Goal: Information Seeking & Learning: Learn about a topic

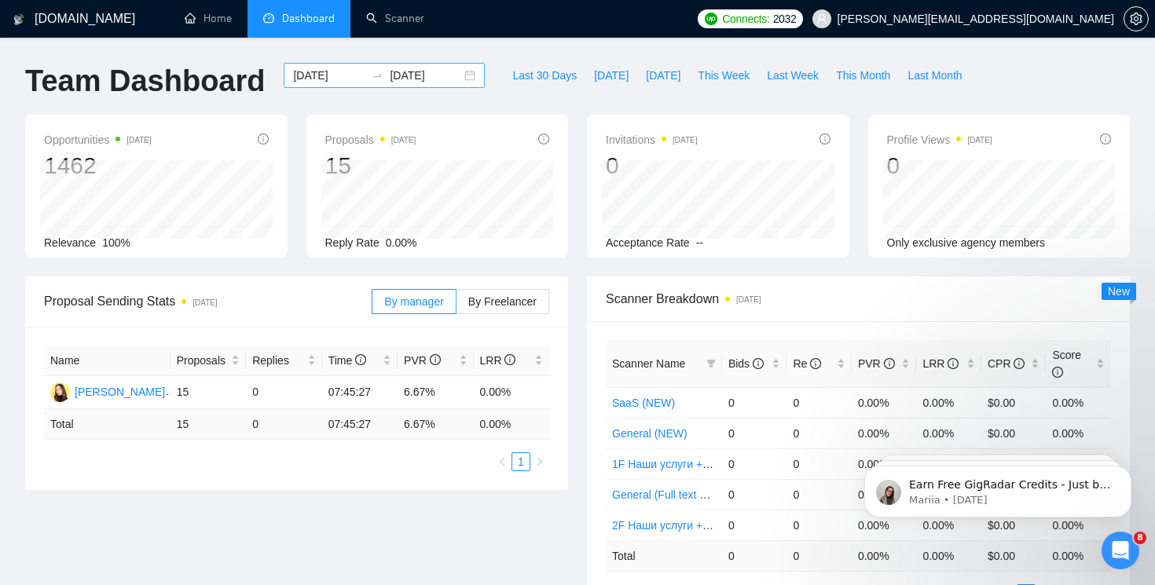
click at [463, 79] on div "[DATE] [DATE]" at bounding box center [384, 75] width 201 height 25
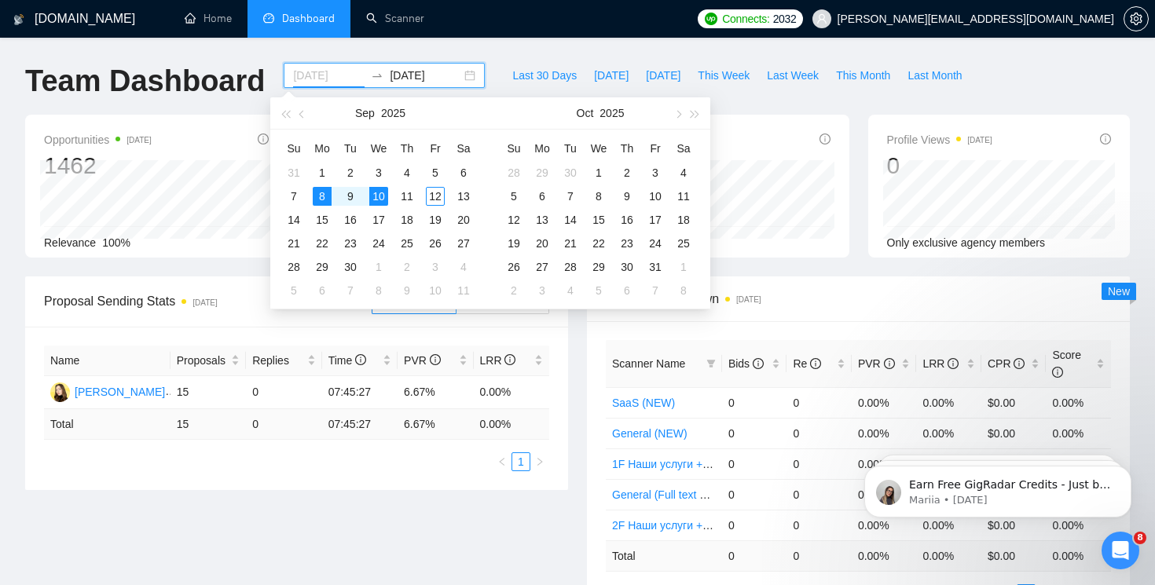
type input "[DATE]"
click at [319, 195] on div "8" at bounding box center [322, 196] width 19 height 19
type input "[DATE]"
click at [431, 195] on div "12" at bounding box center [435, 196] width 19 height 19
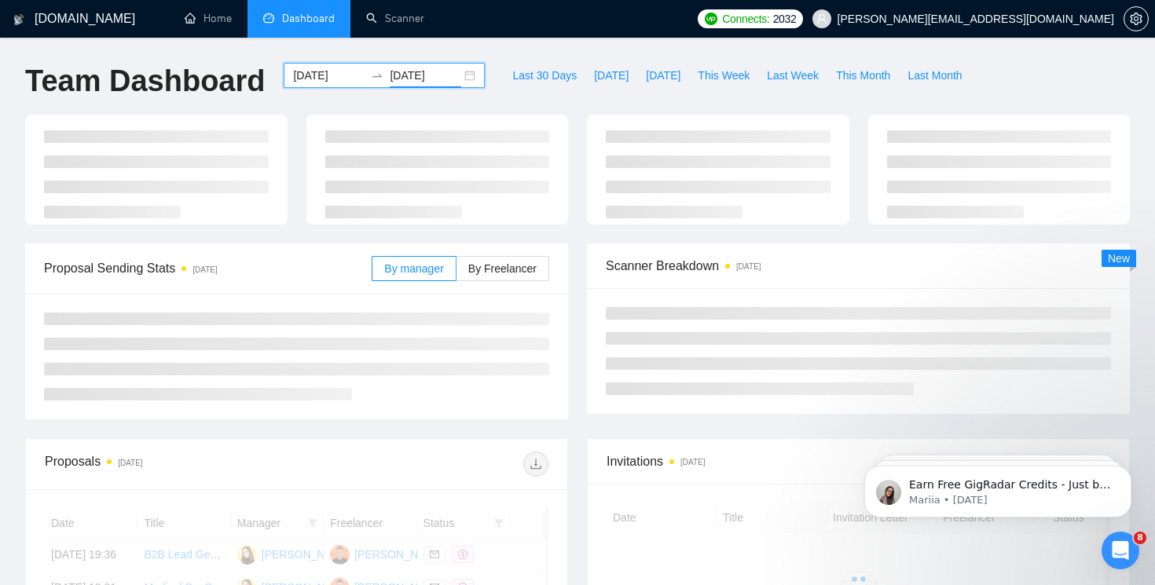
click at [524, 49] on div "[DOMAIN_NAME] Home Dashboard Scanner Connects: 2032 [PERSON_NAME][EMAIL_ADDRESS…" at bounding box center [577, 474] width 1155 height 949
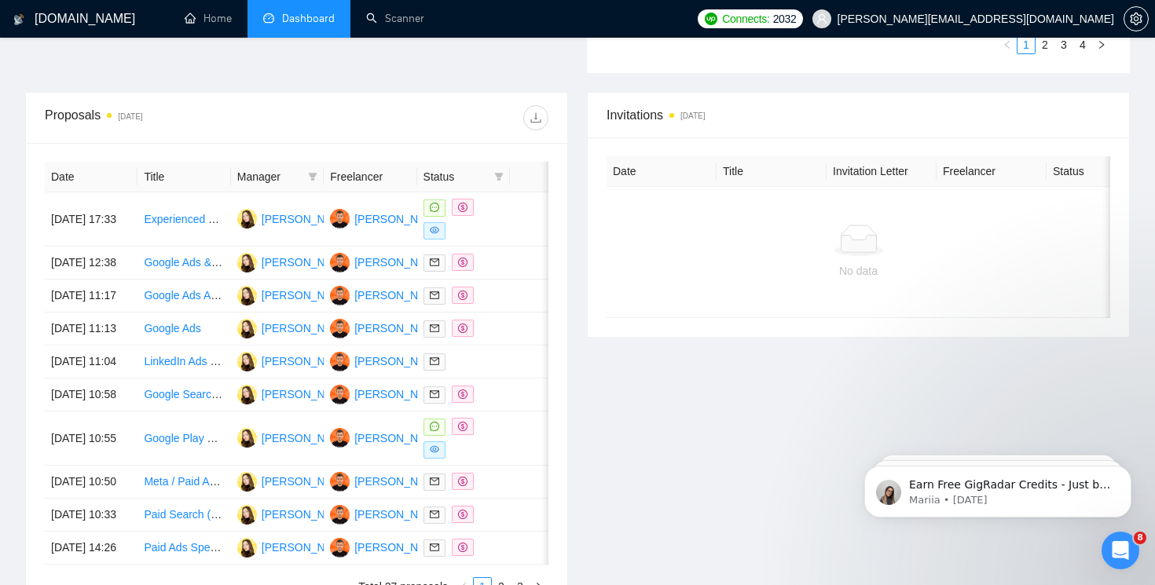
scroll to position [552, 0]
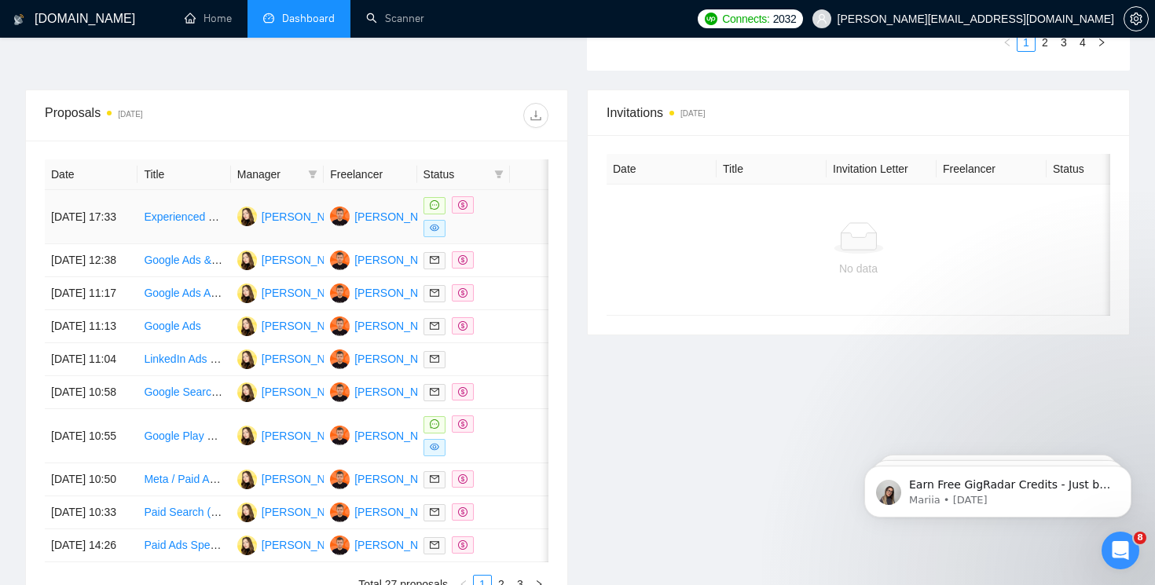
click at [428, 201] on span at bounding box center [434, 205] width 22 height 17
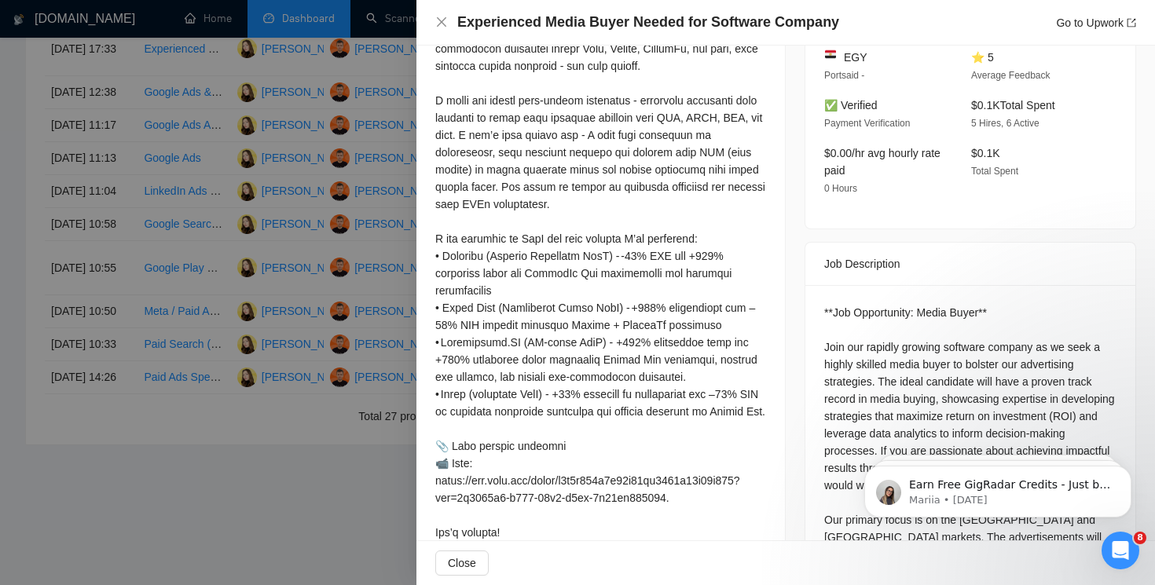
scroll to position [345, 0]
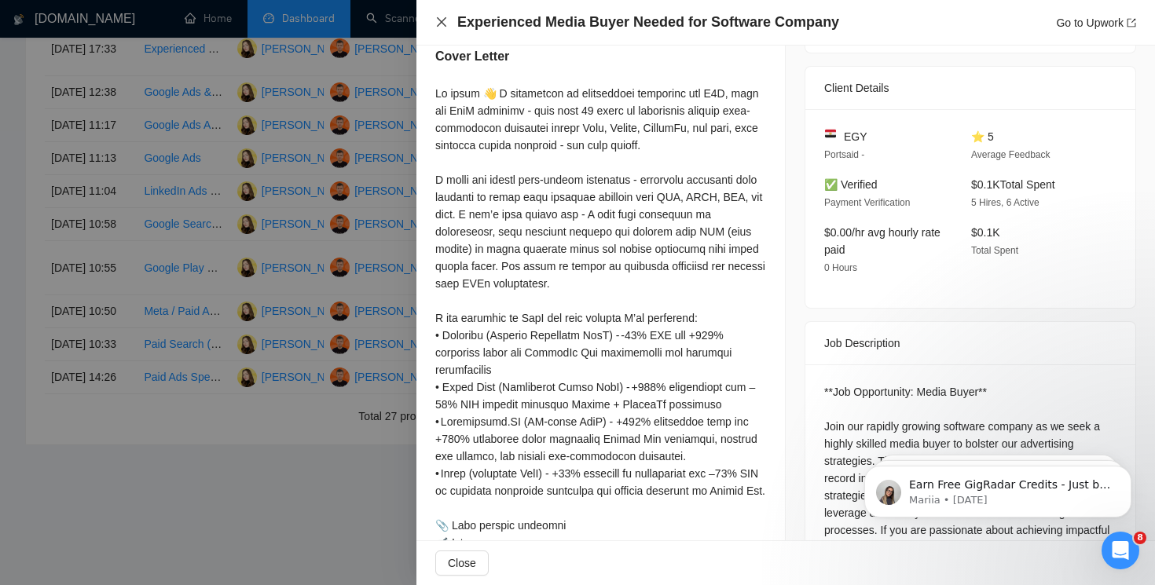
click at [441, 25] on icon "close" at bounding box center [441, 22] width 13 height 13
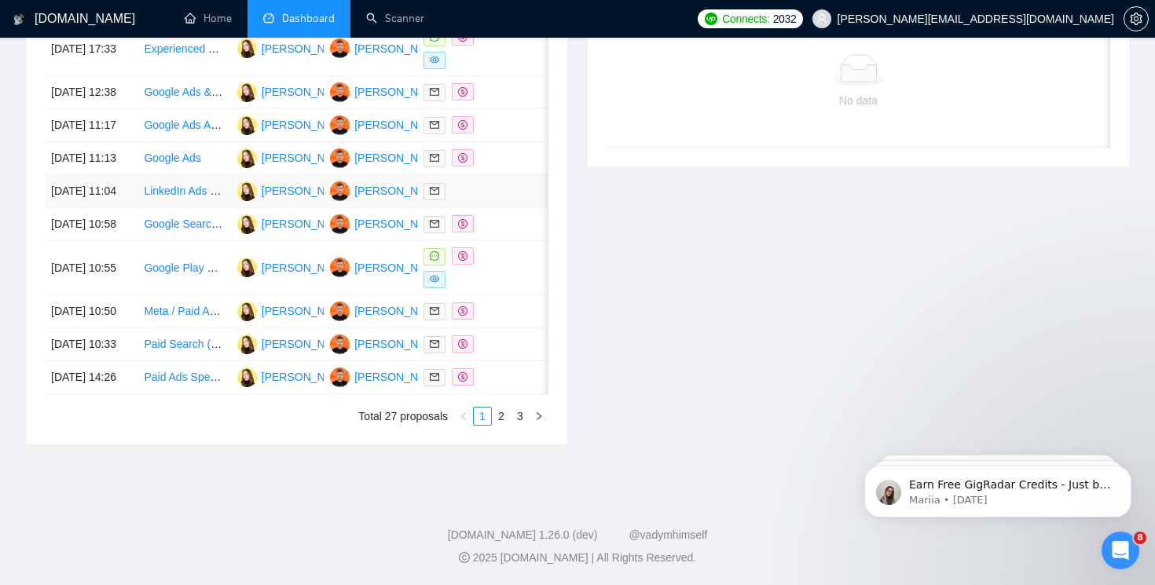
scroll to position [742, 0]
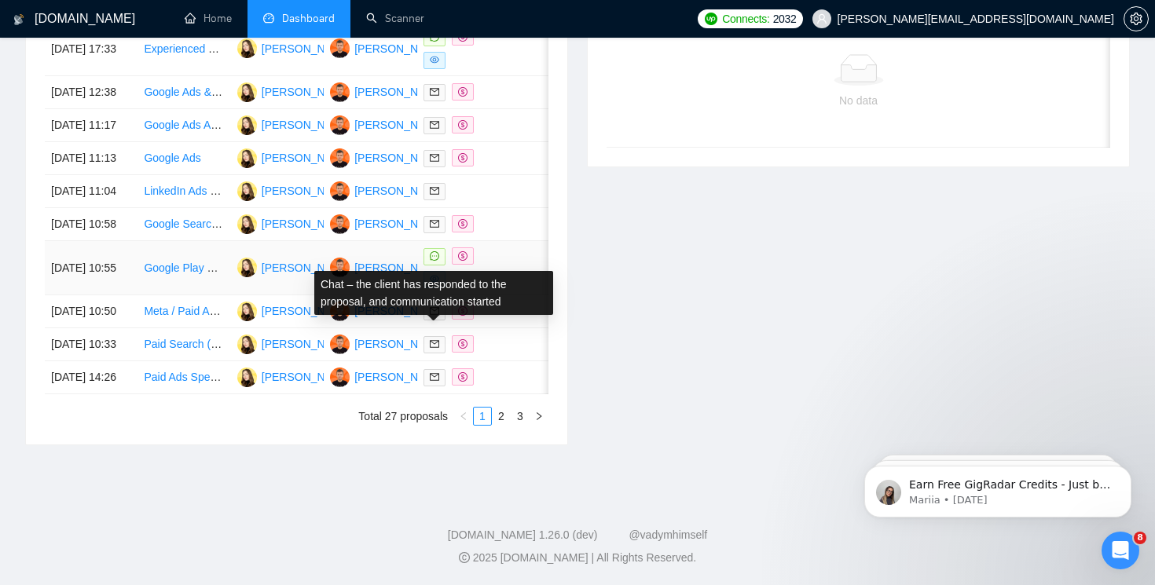
click at [431, 261] on icon "message" at bounding box center [434, 255] width 9 height 9
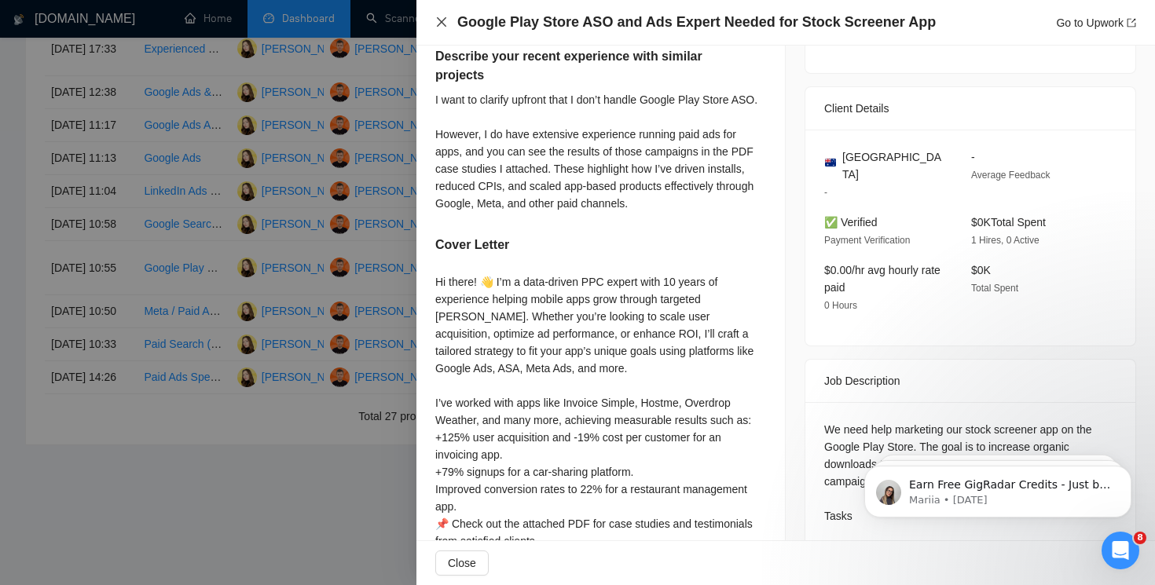
click at [442, 25] on icon "close" at bounding box center [441, 22] width 13 height 13
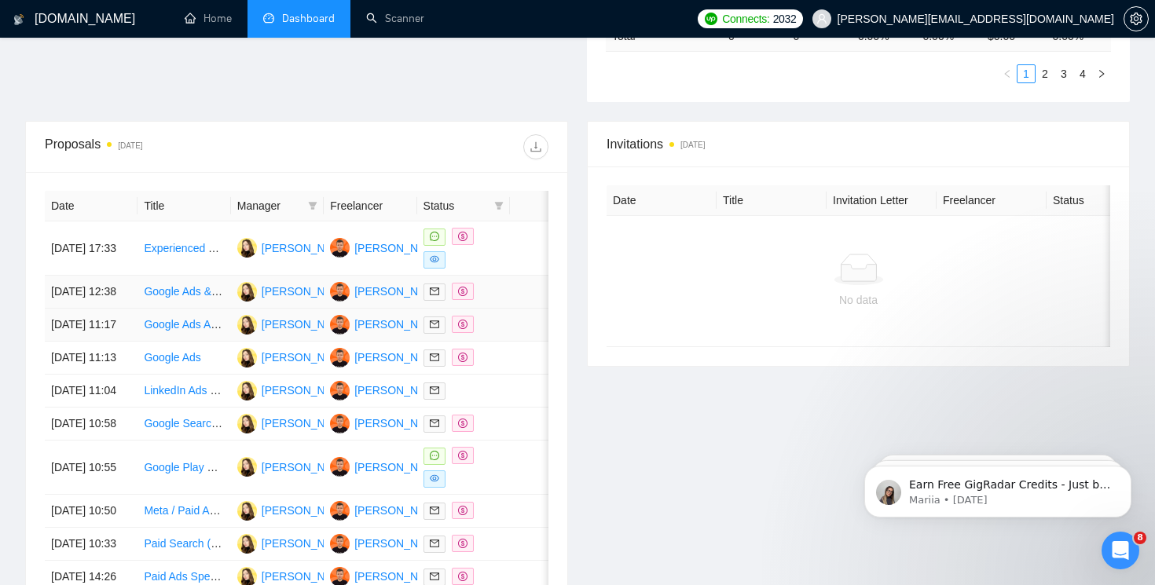
scroll to position [526, 0]
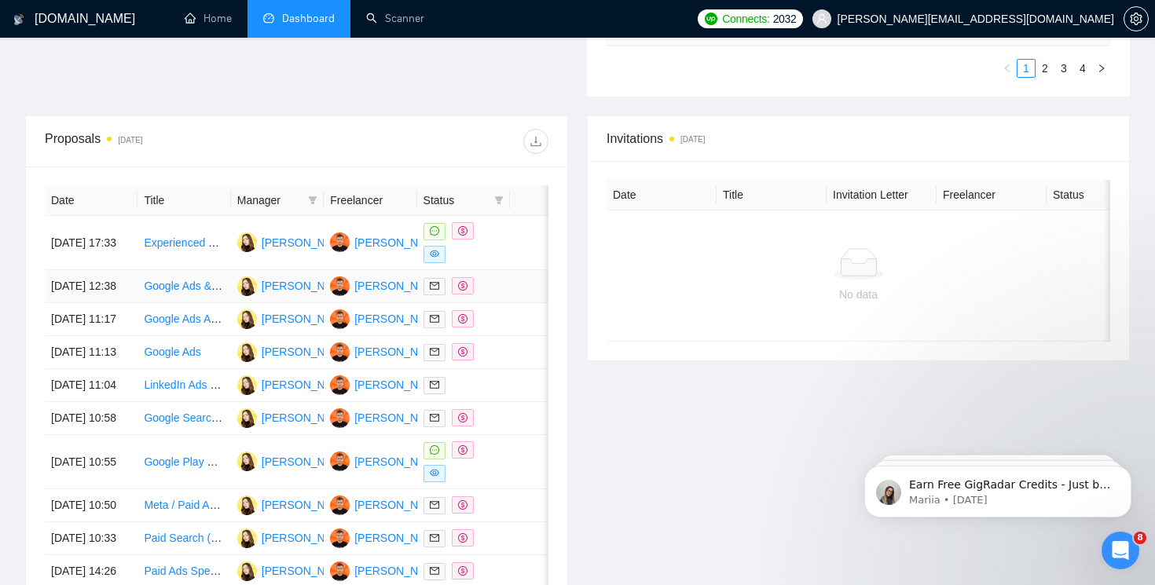
click at [458, 291] on icon "dollar" at bounding box center [462, 285] width 9 height 9
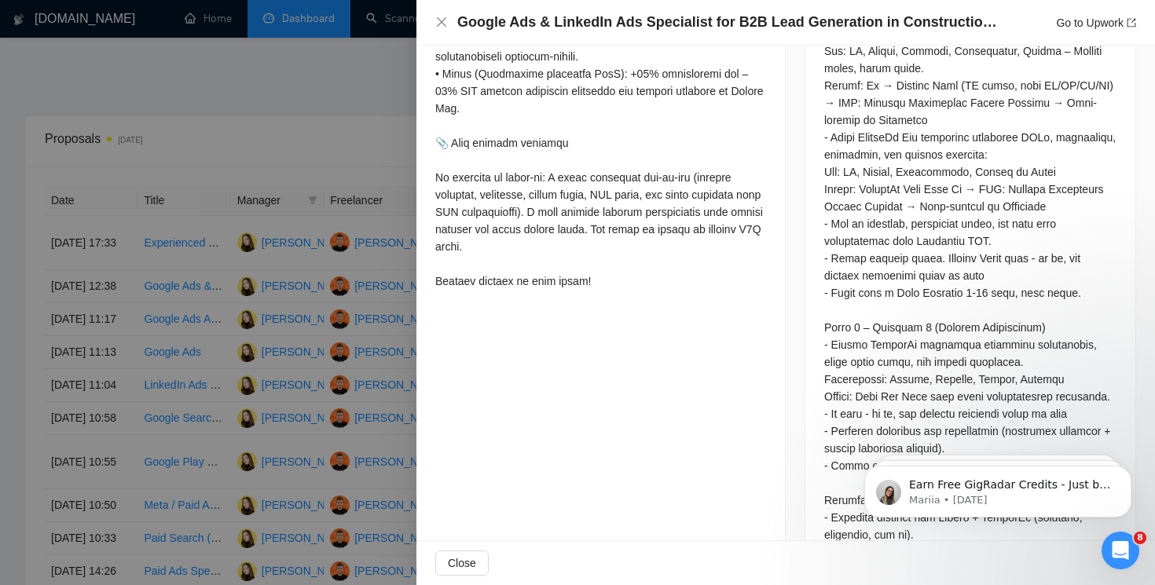
scroll to position [1212, 0]
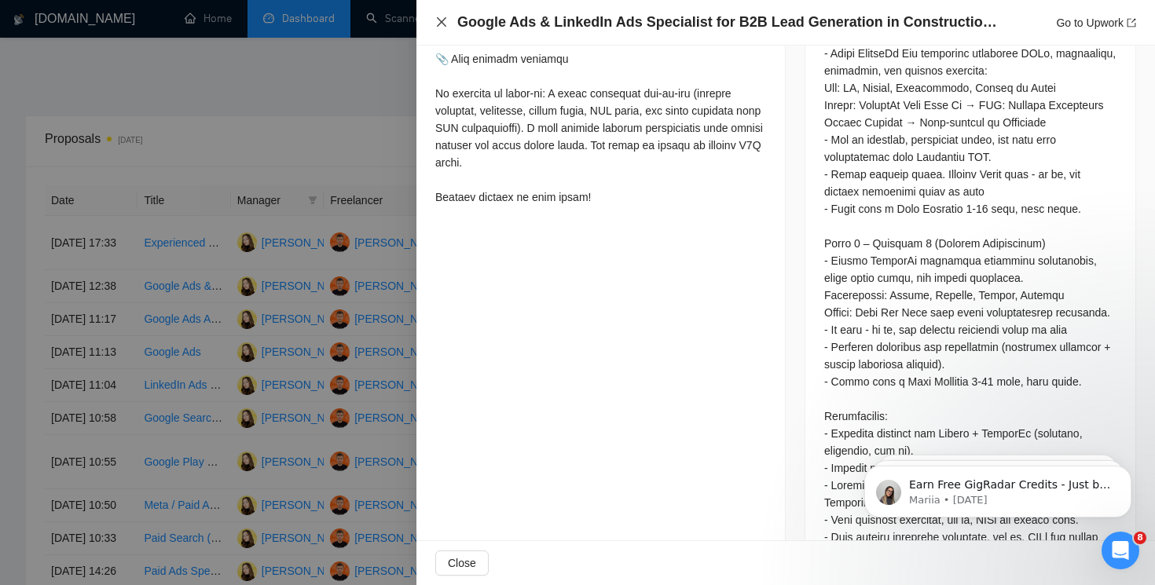
click at [439, 16] on icon "close" at bounding box center [441, 22] width 13 height 13
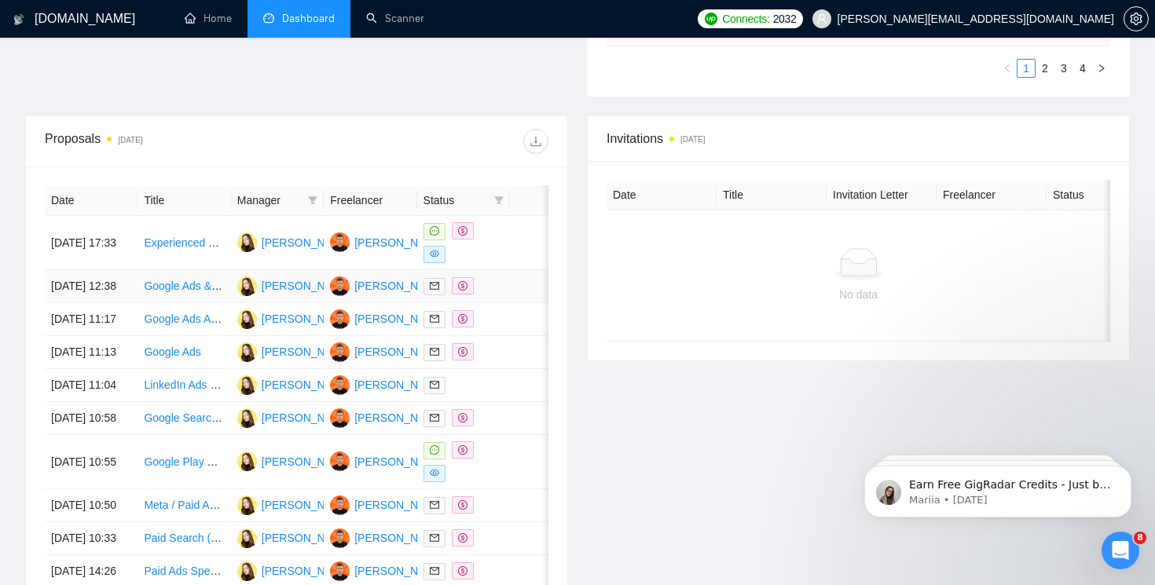
click at [464, 289] on icon "dollar" at bounding box center [462, 285] width 9 height 9
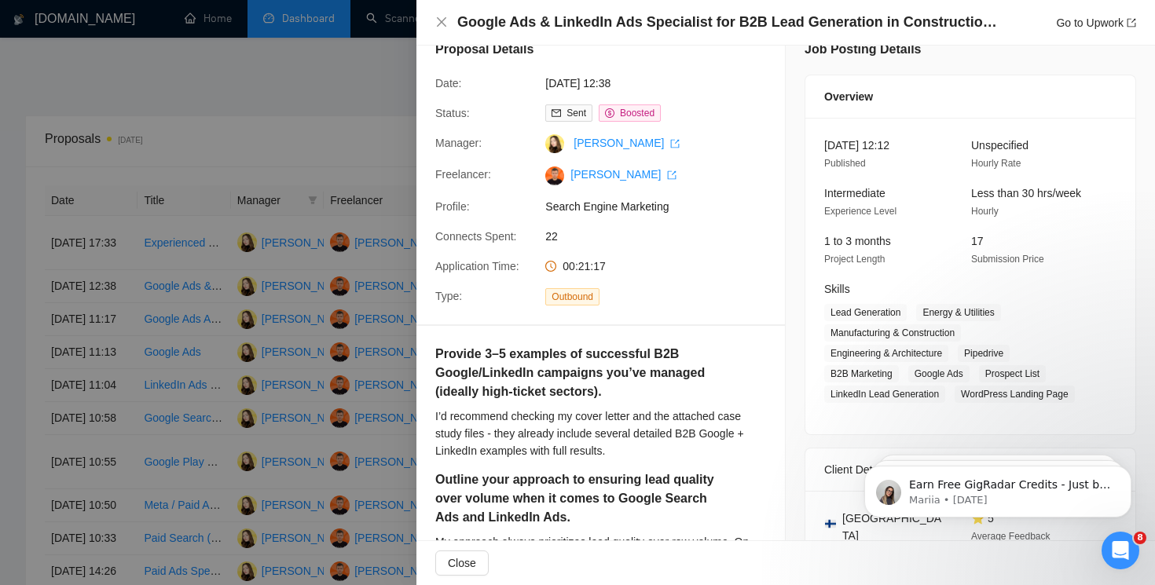
scroll to position [0, 0]
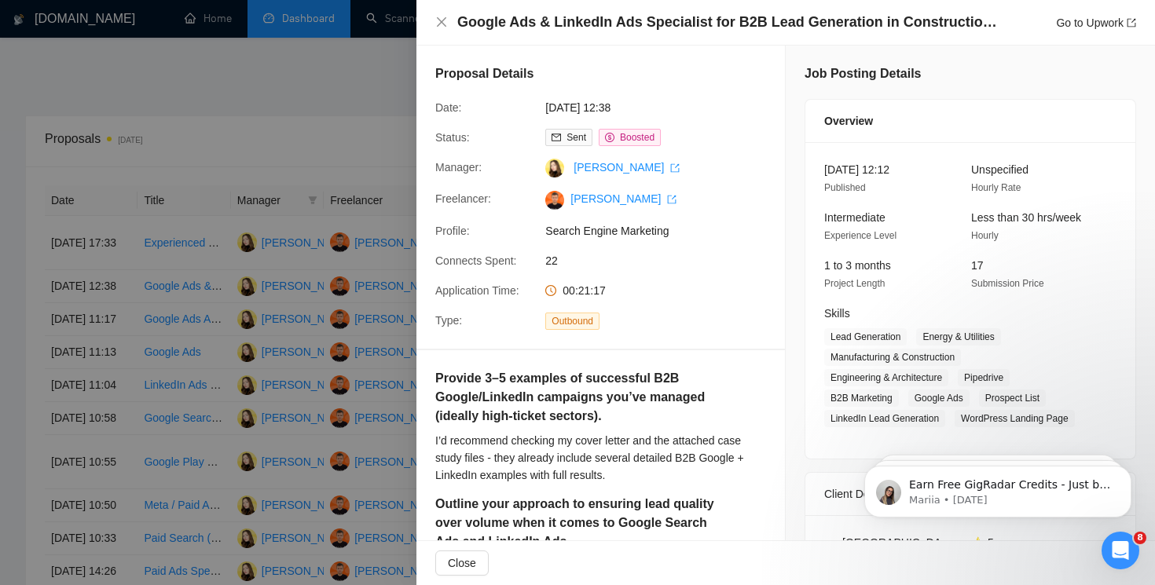
click at [434, 20] on div "Google Ads & LinkedIn Ads Specialist for B2B Lead Generation in Construction & …" at bounding box center [785, 23] width 739 height 46
click at [438, 20] on icon "close" at bounding box center [441, 22] width 13 height 13
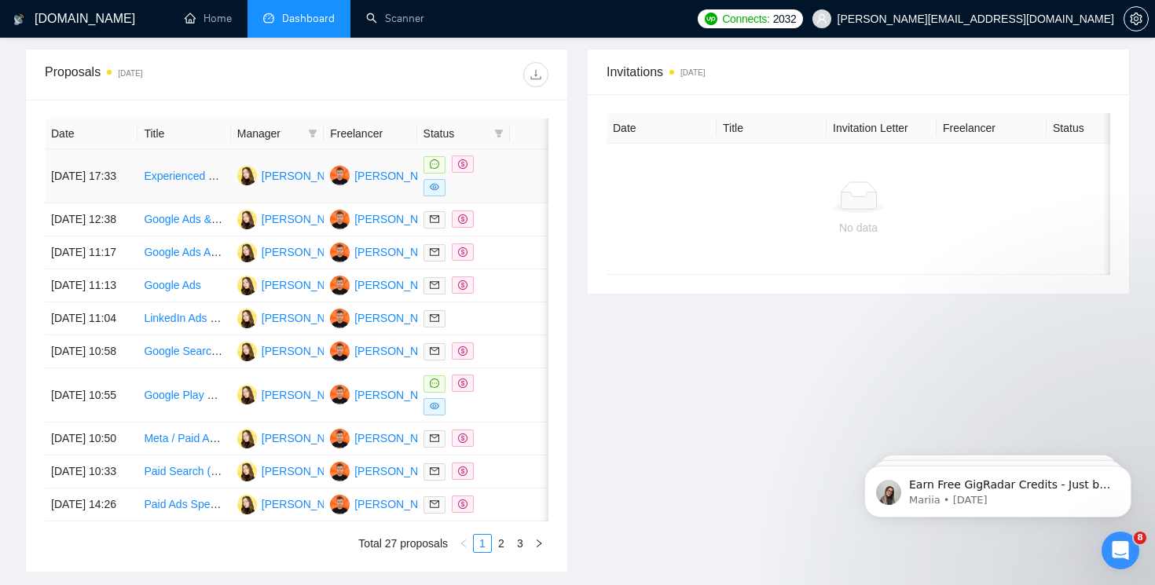
scroll to position [609, 0]
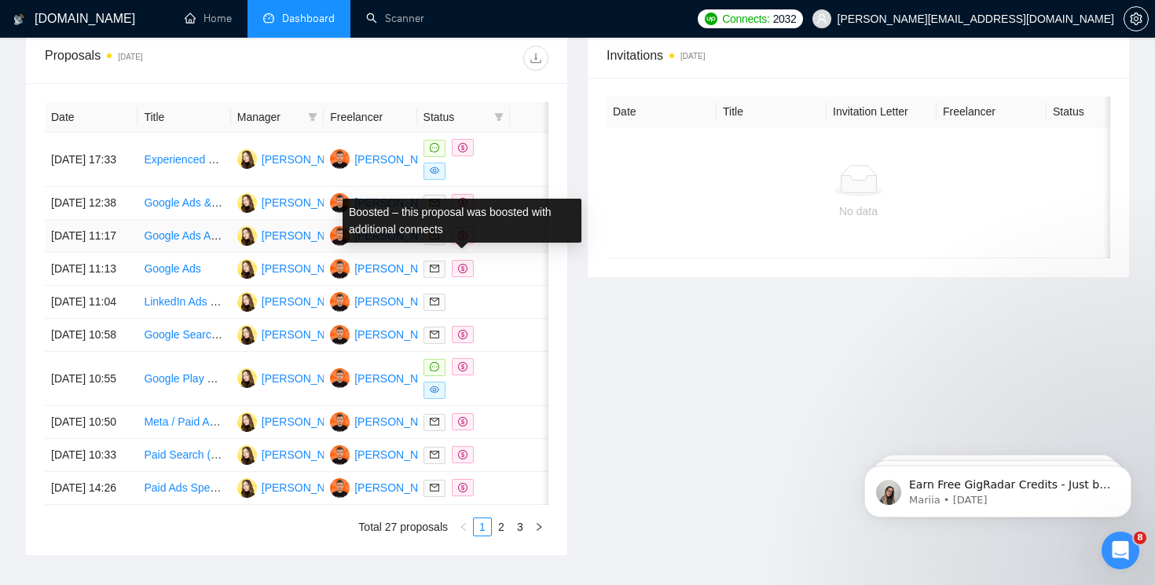
click at [464, 240] on icon "dollar" at bounding box center [462, 235] width 9 height 9
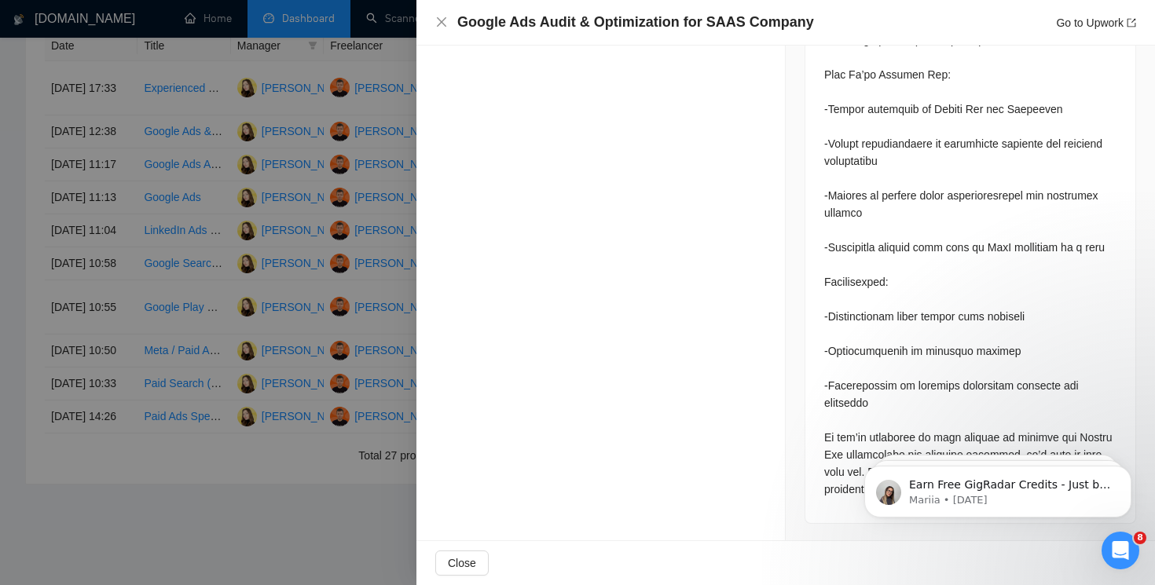
scroll to position [806, 0]
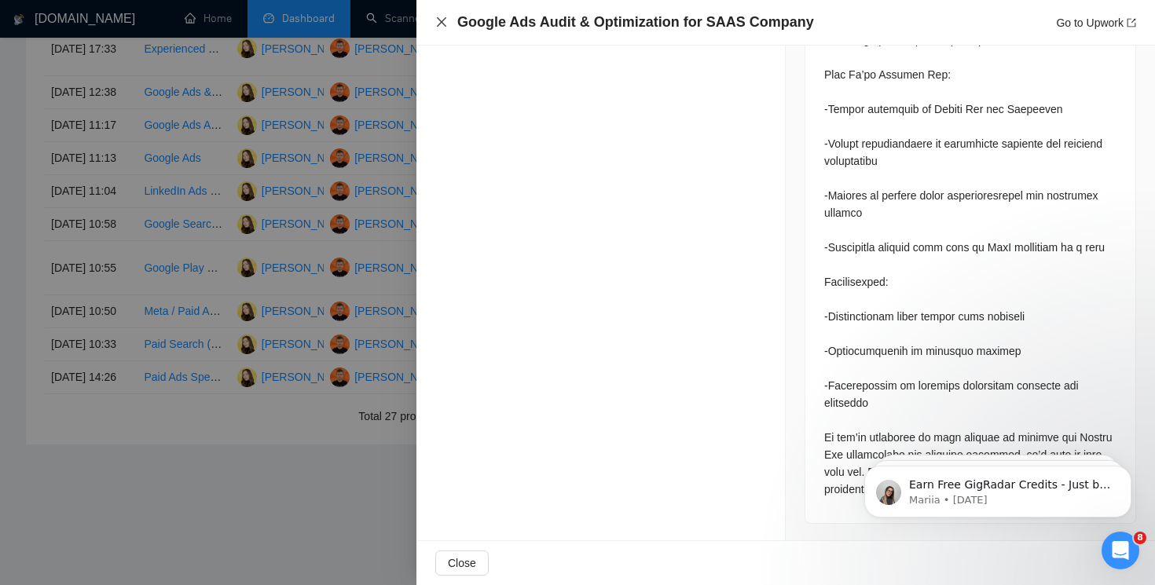
click at [438, 24] on icon "close" at bounding box center [441, 21] width 9 height 9
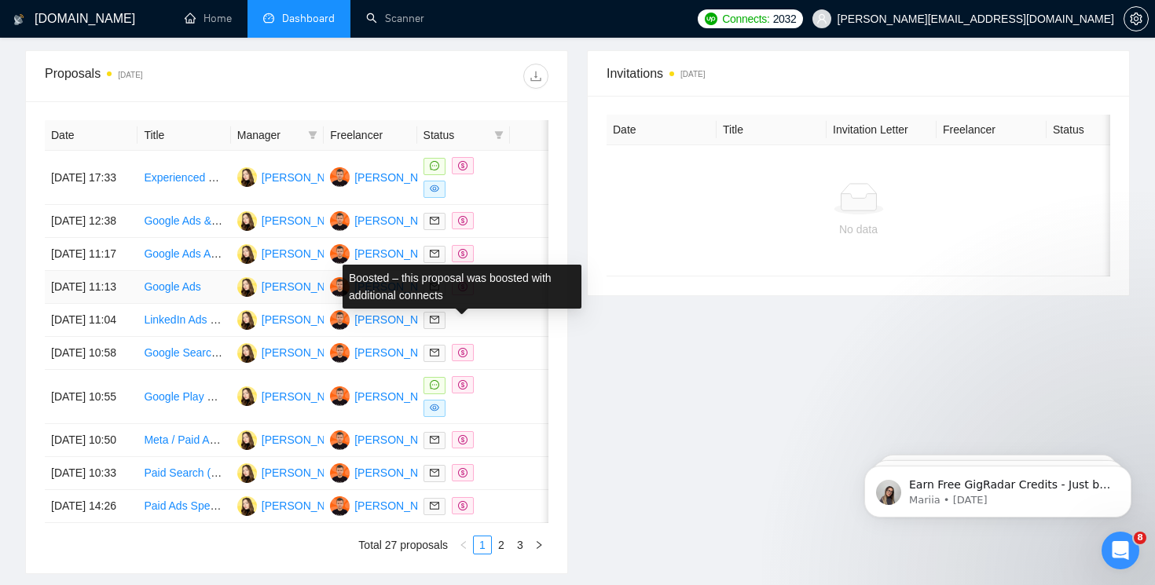
scroll to position [605, 0]
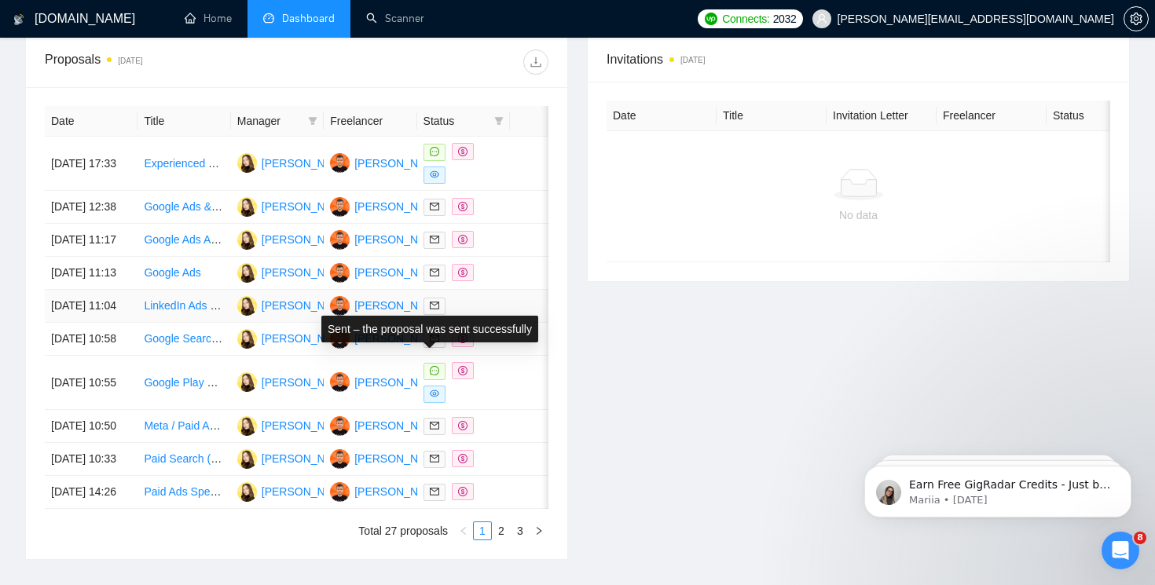
click at [432, 310] on icon "mail" at bounding box center [434, 305] width 9 height 9
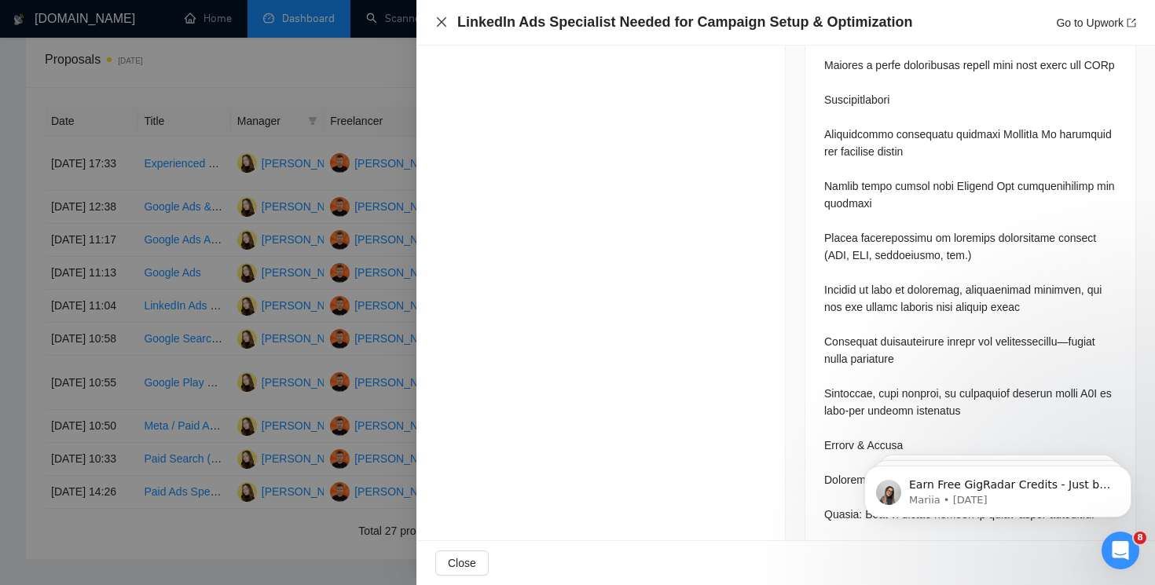
click at [445, 24] on icon "close" at bounding box center [441, 22] width 13 height 13
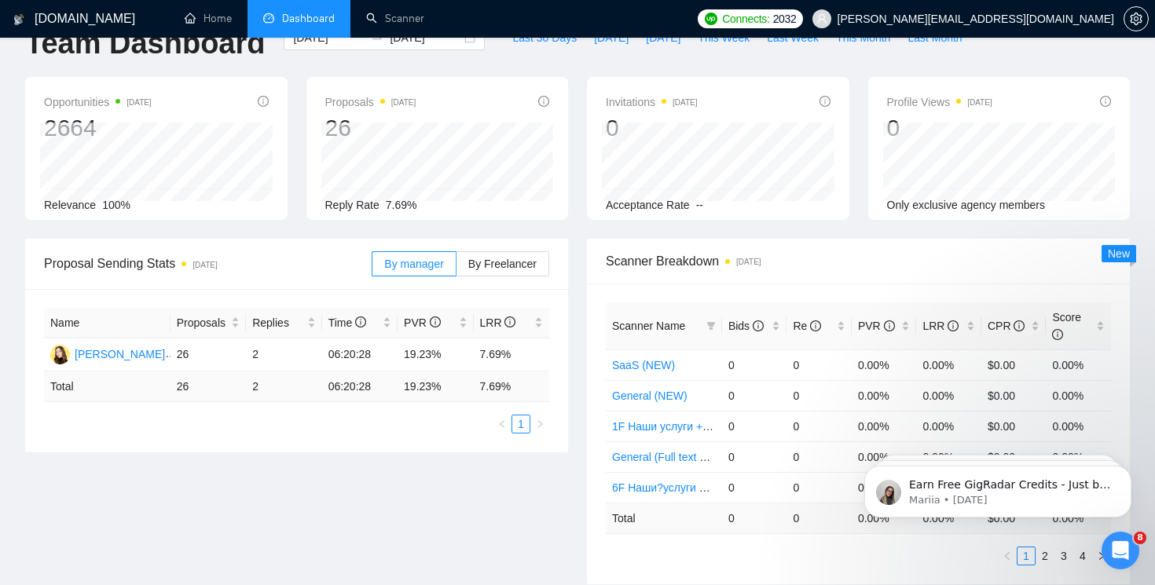
scroll to position [0, 0]
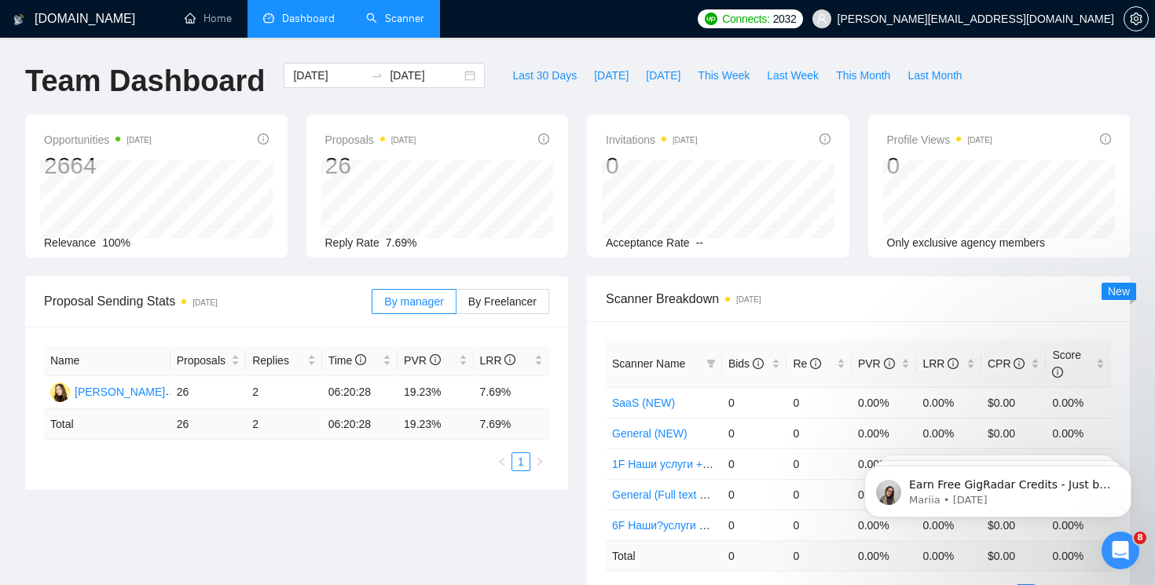
click at [399, 13] on link "Scanner" at bounding box center [395, 18] width 58 height 13
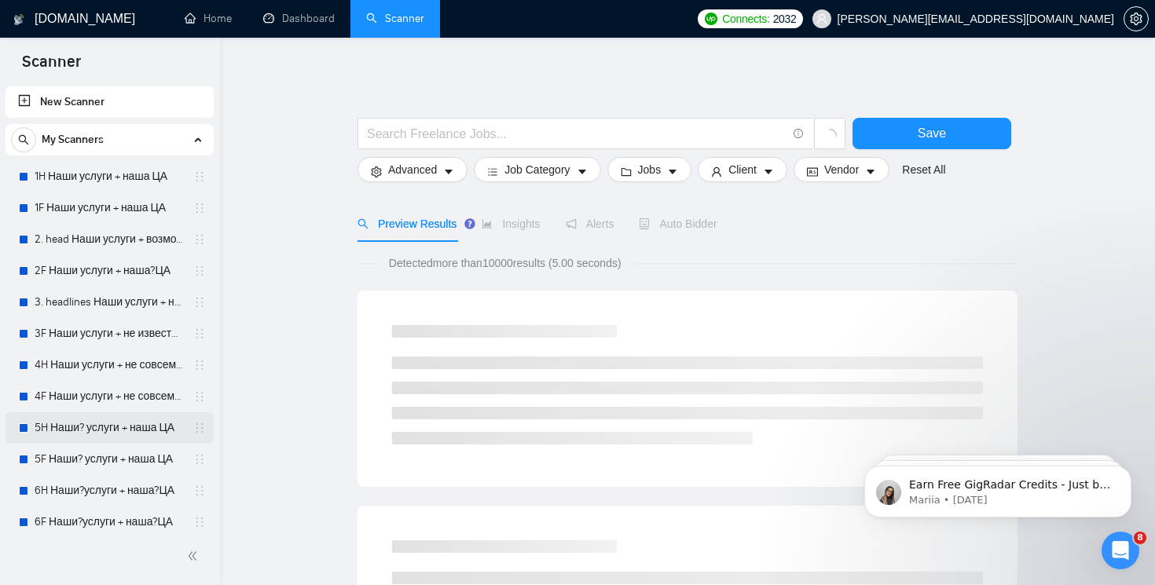
scroll to position [293, 0]
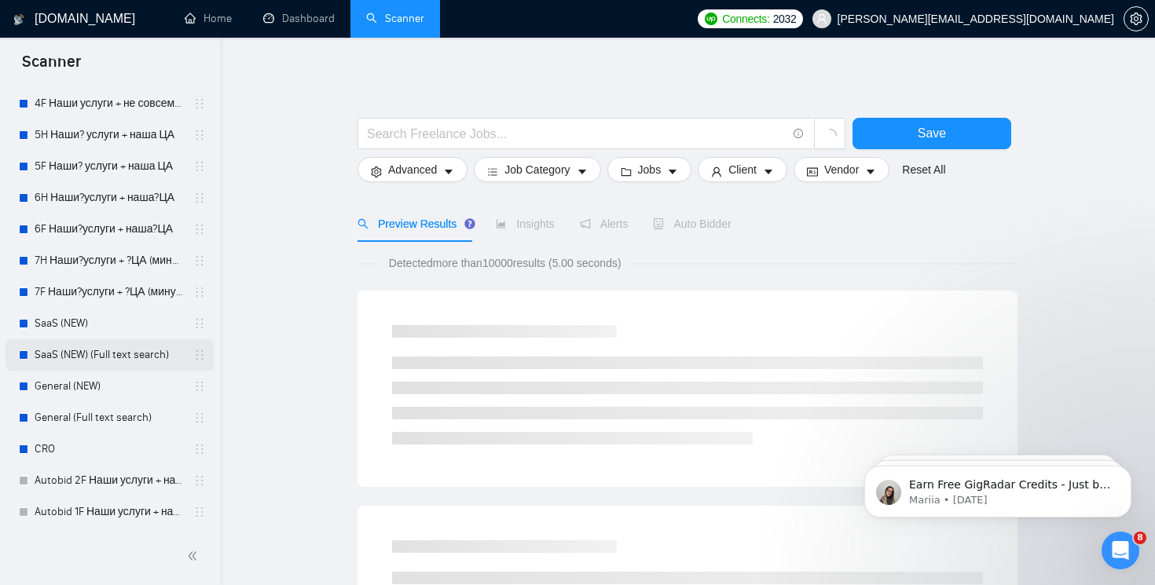
click at [129, 350] on link "SaaS (NEW) (Full text search)" at bounding box center [109, 354] width 149 height 31
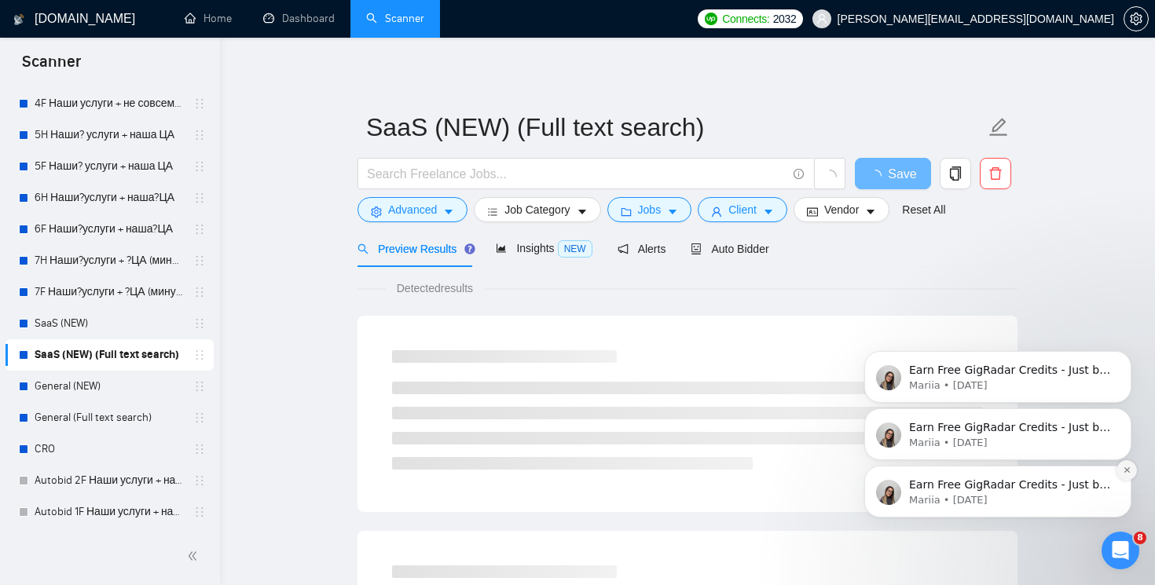
click at [1124, 467] on icon "Dismiss notification" at bounding box center [1127, 470] width 9 height 9
click at [1126, 471] on icon "Dismiss notification" at bounding box center [1127, 470] width 9 height 9
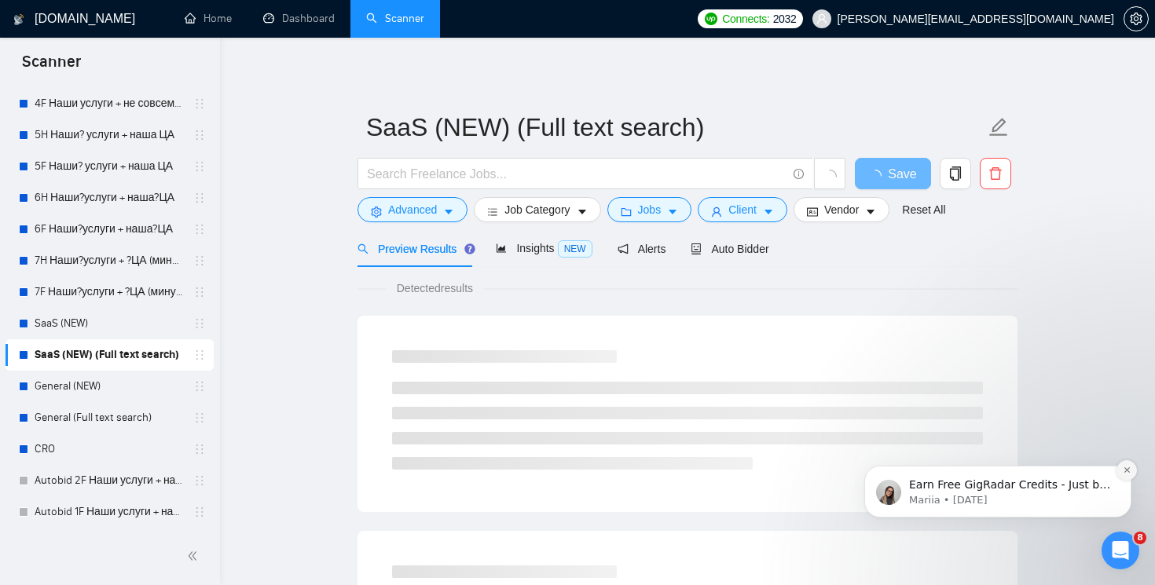
click at [1125, 471] on icon "Dismiss notification" at bounding box center [1126, 469] width 5 height 5
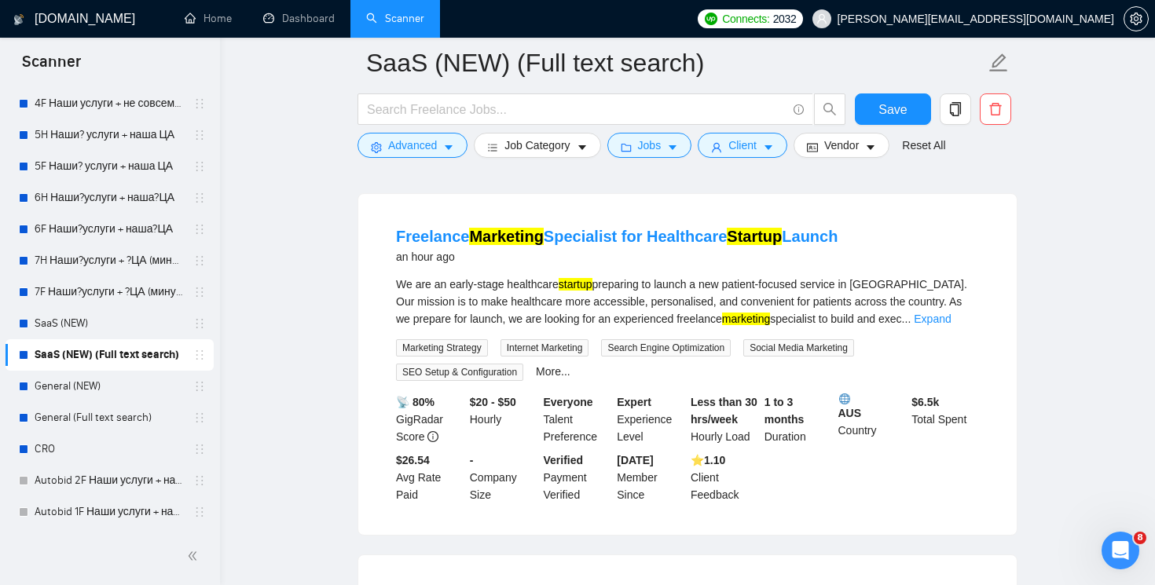
scroll to position [2938, 0]
click at [948, 311] on link "Expand" at bounding box center [932, 317] width 37 height 13
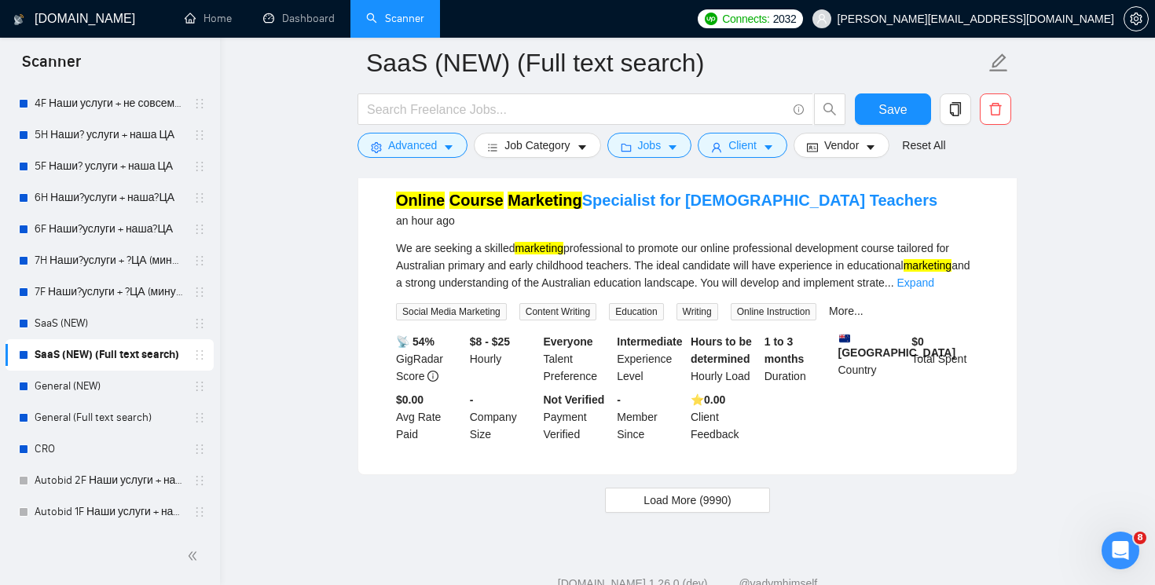
scroll to position [3353, 0]
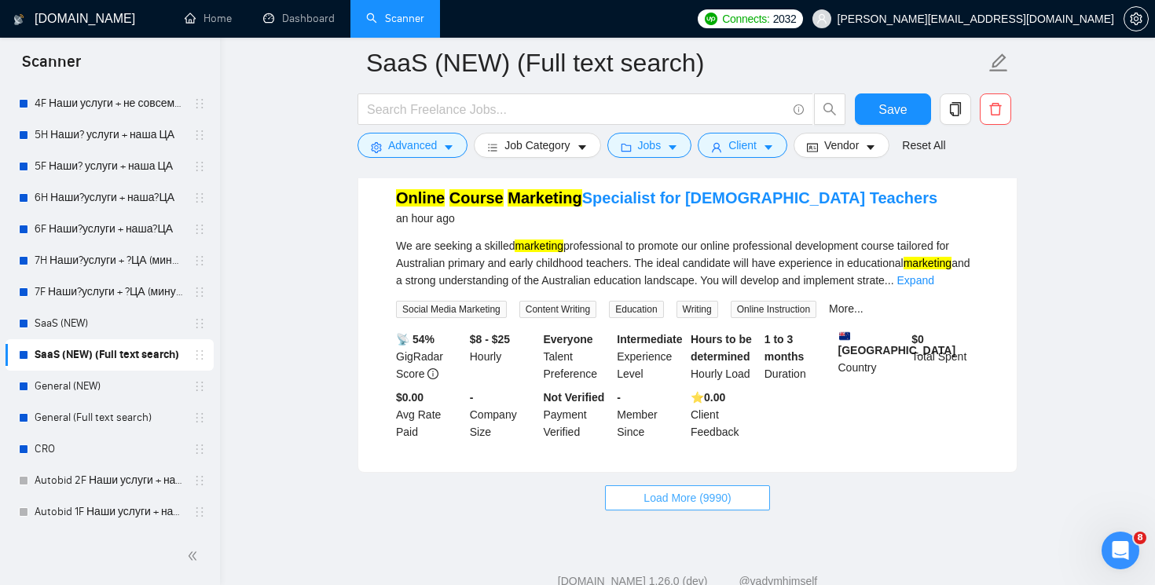
click at [717, 500] on span "Load More (9990)" at bounding box center [686, 497] width 87 height 17
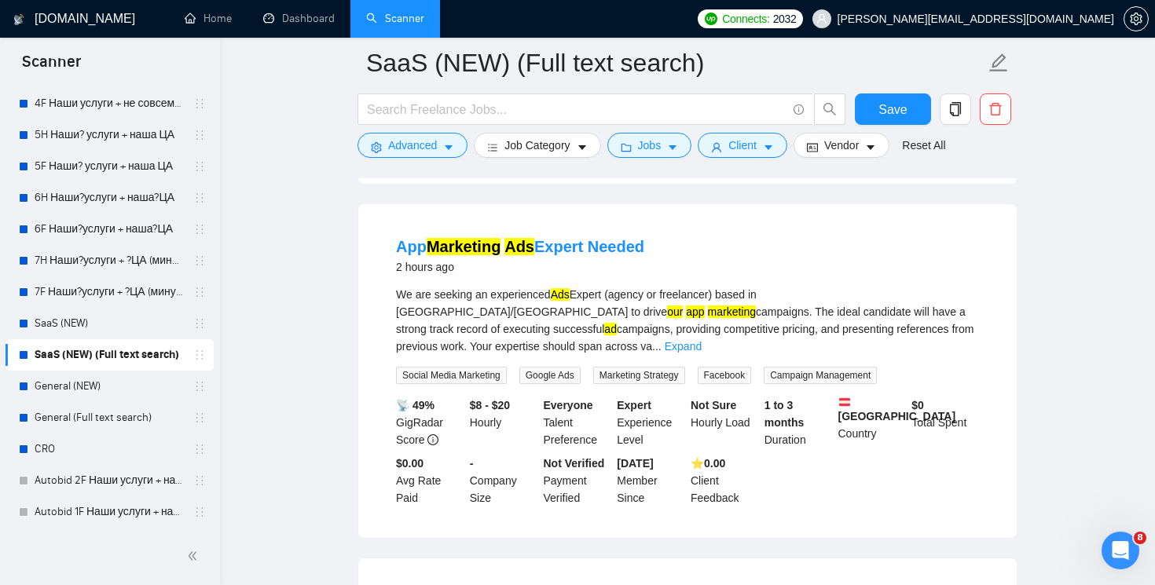
scroll to position [4338, 0]
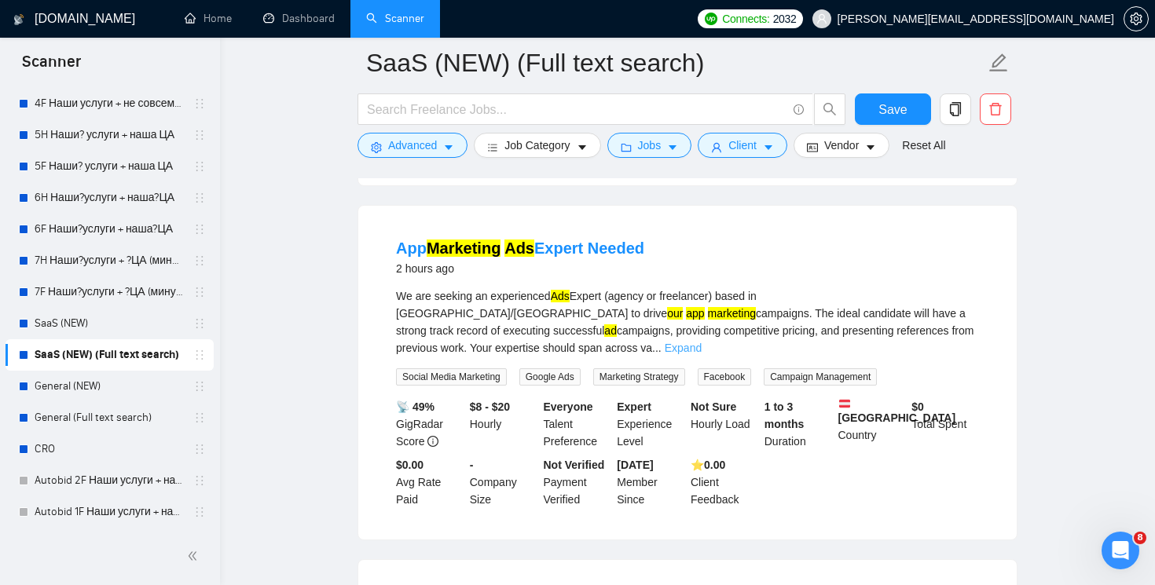
click at [702, 350] on link "Expand" at bounding box center [683, 348] width 37 height 13
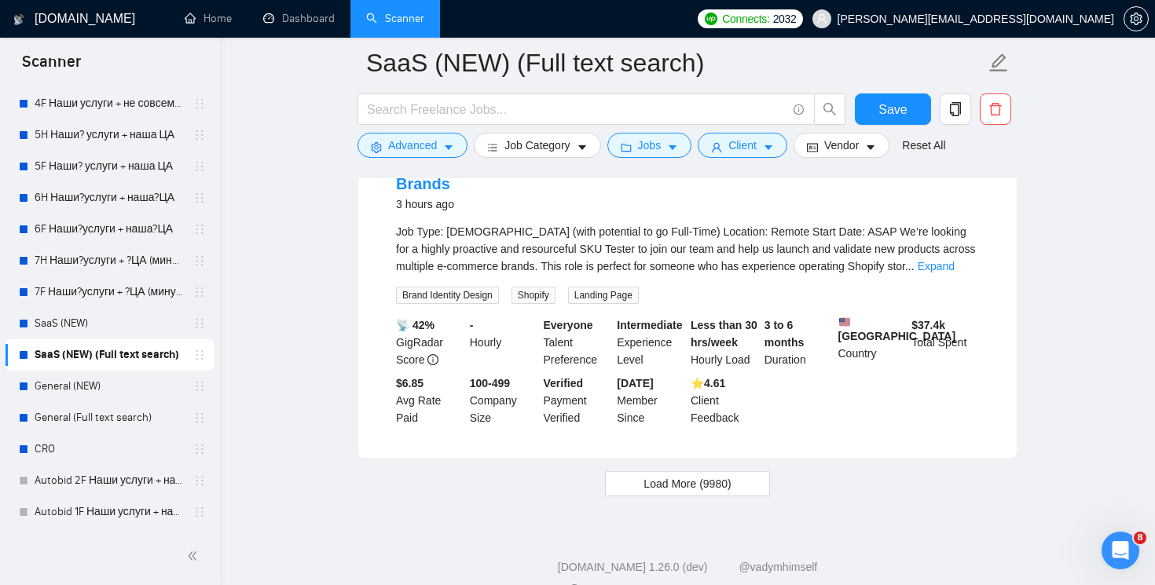
scroll to position [6936, 0]
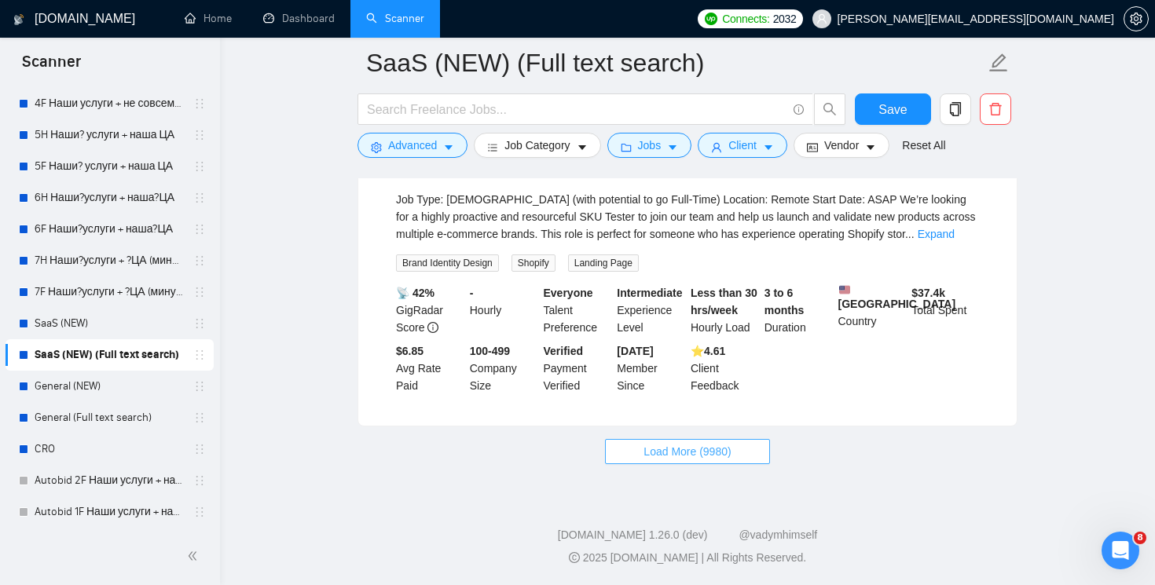
click at [667, 456] on span "Load More (9980)" at bounding box center [686, 451] width 87 height 17
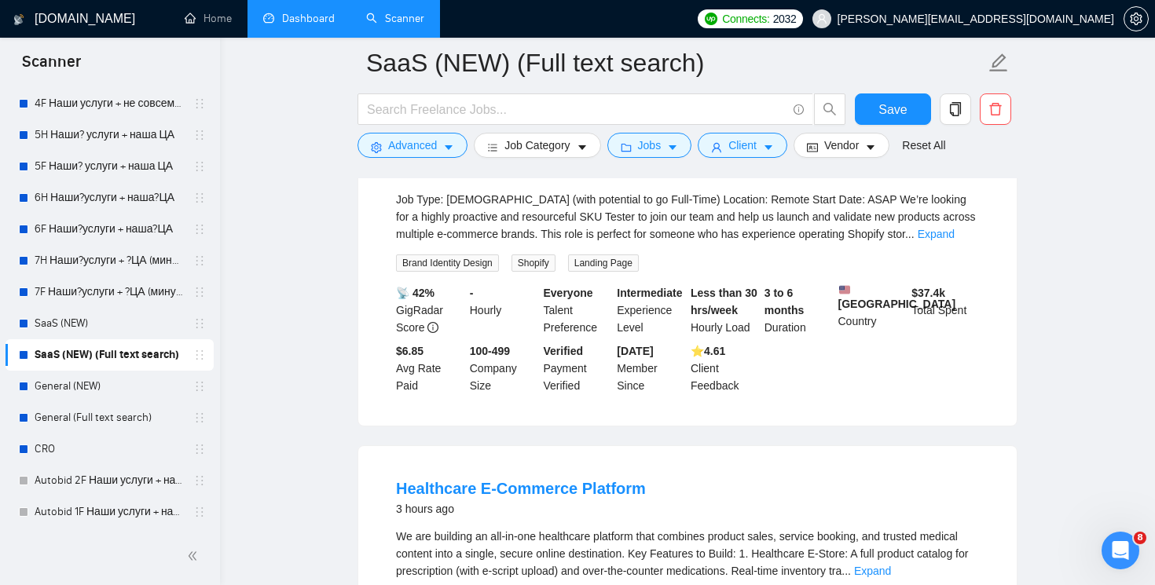
click at [318, 21] on link "Dashboard" at bounding box center [298, 18] width 71 height 13
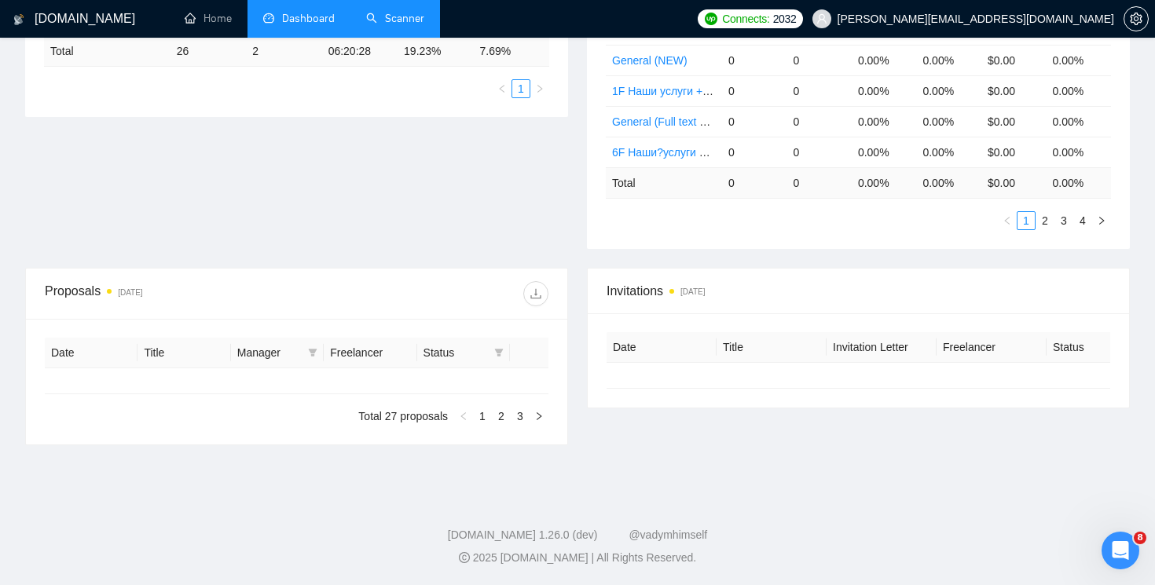
type input "[DATE]"
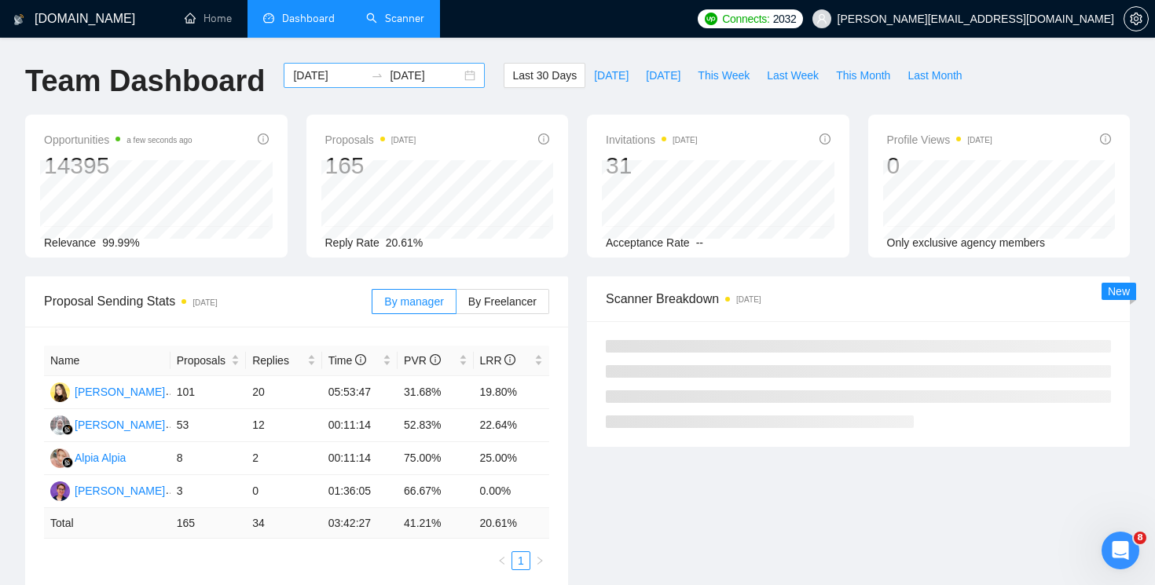
click at [433, 68] on input "[DATE]" at bounding box center [425, 75] width 71 height 17
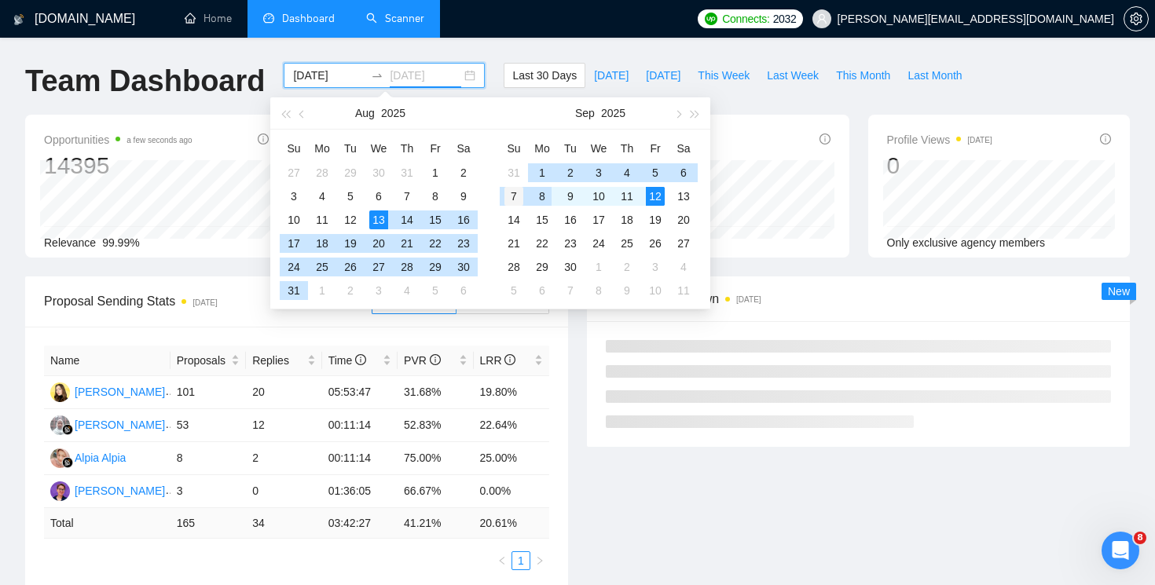
type input "[DATE]"
click at [517, 200] on div "7" at bounding box center [513, 196] width 19 height 19
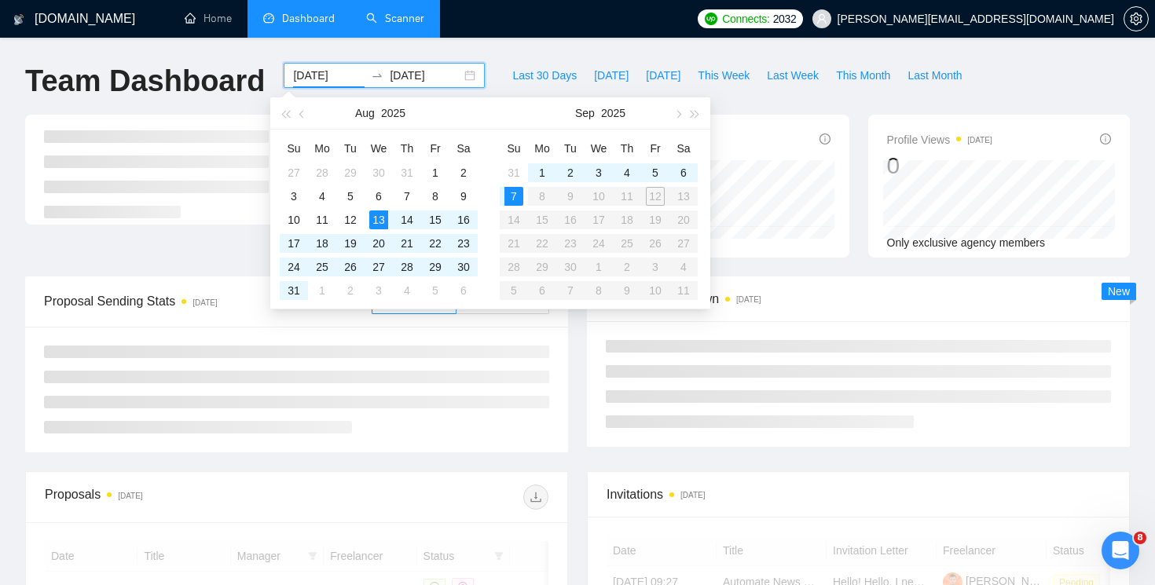
click at [658, 196] on table "Su Mo Tu We Th Fr Sa 31 1 2 3 4 5 6 7 8 9 10 11 12 13 14 15 16 17 18 19 20 21 2…" at bounding box center [599, 219] width 198 height 167
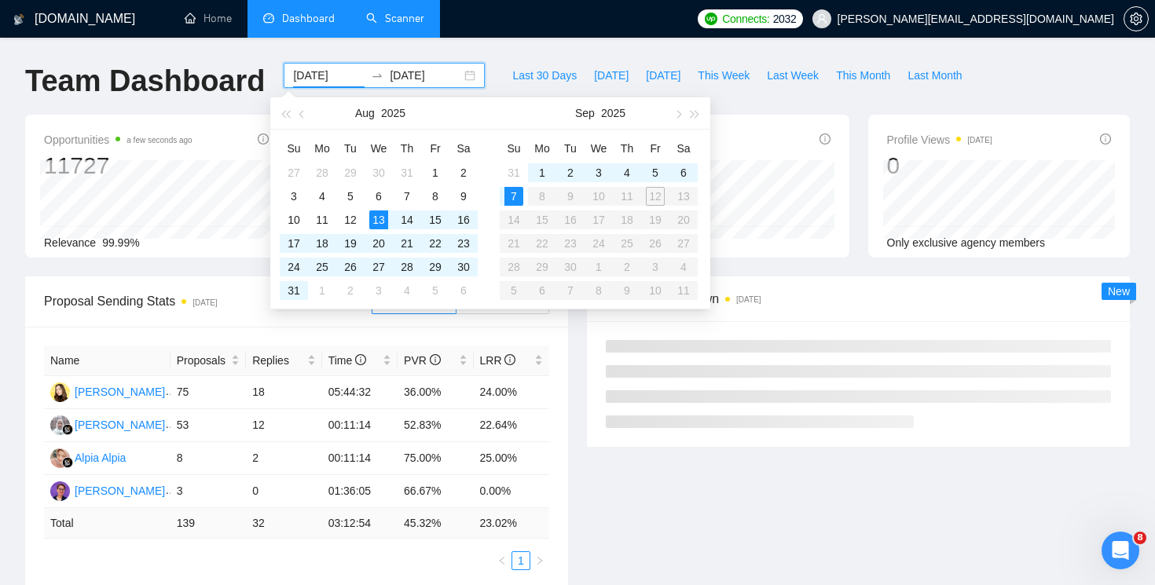
click at [445, 82] on input "[DATE]" at bounding box center [425, 75] width 71 height 17
click at [329, 76] on input "[DATE]" at bounding box center [328, 75] width 71 height 17
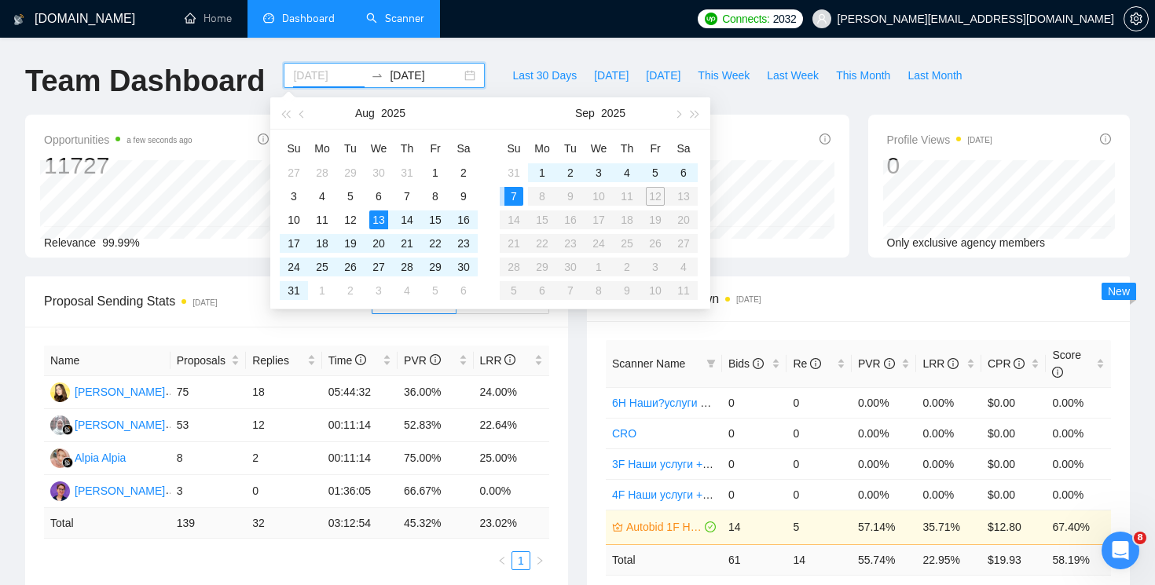
click at [514, 192] on div "7" at bounding box center [513, 196] width 19 height 19
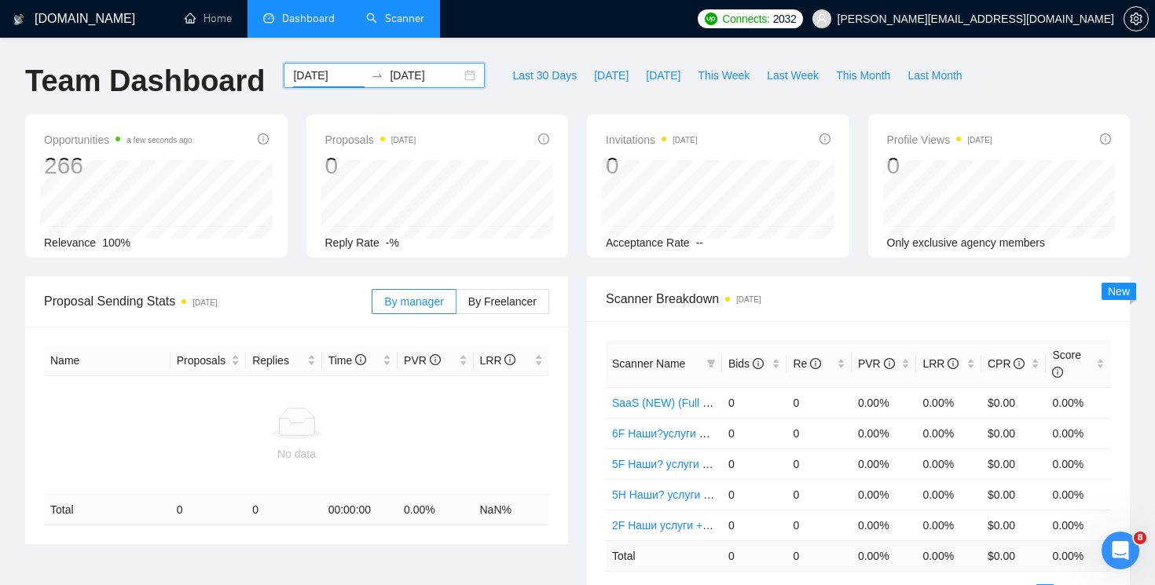
click at [457, 76] on div "[DATE] [DATE]" at bounding box center [384, 75] width 201 height 25
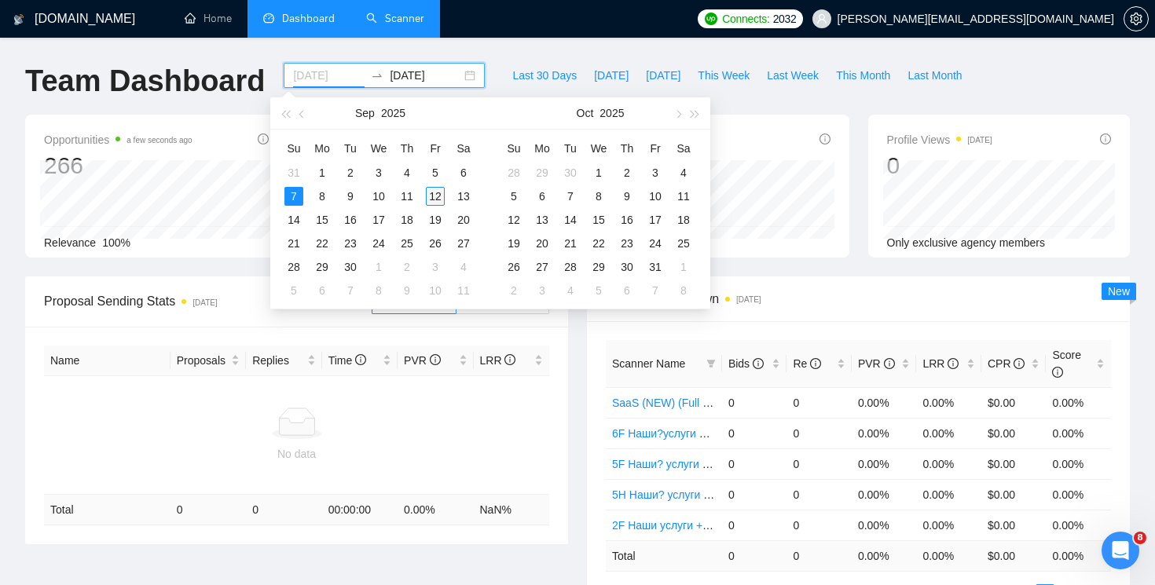
type input "[DATE]"
click at [436, 194] on div "12" at bounding box center [435, 196] width 19 height 19
type input "[DATE]"
click at [319, 72] on input "[DATE]" at bounding box center [328, 75] width 71 height 17
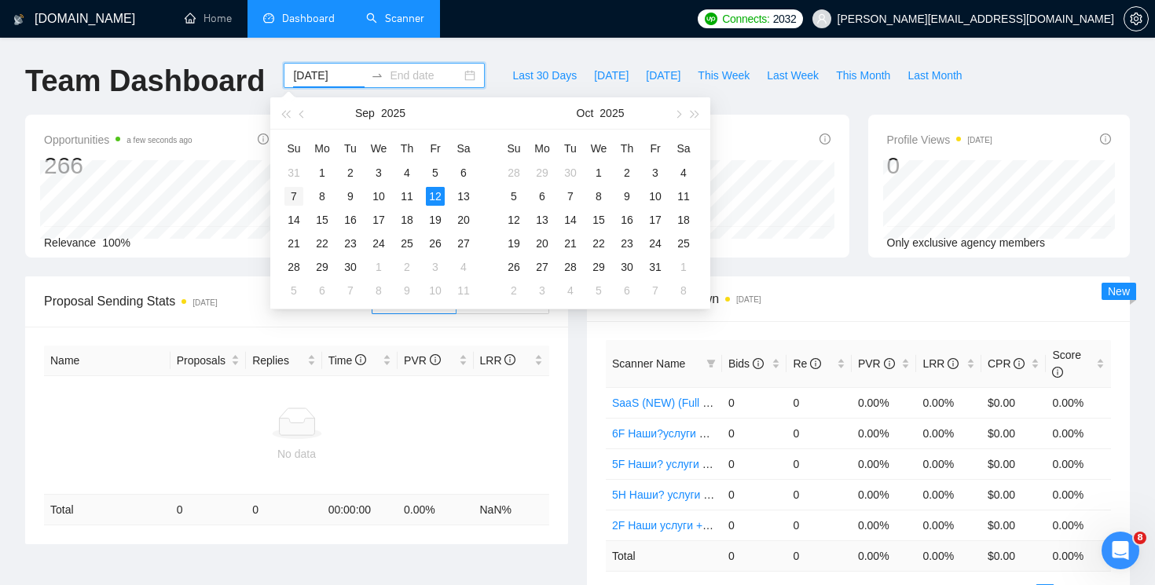
type input "[DATE]"
click at [297, 190] on div "7" at bounding box center [293, 196] width 19 height 19
type input "[DATE]"
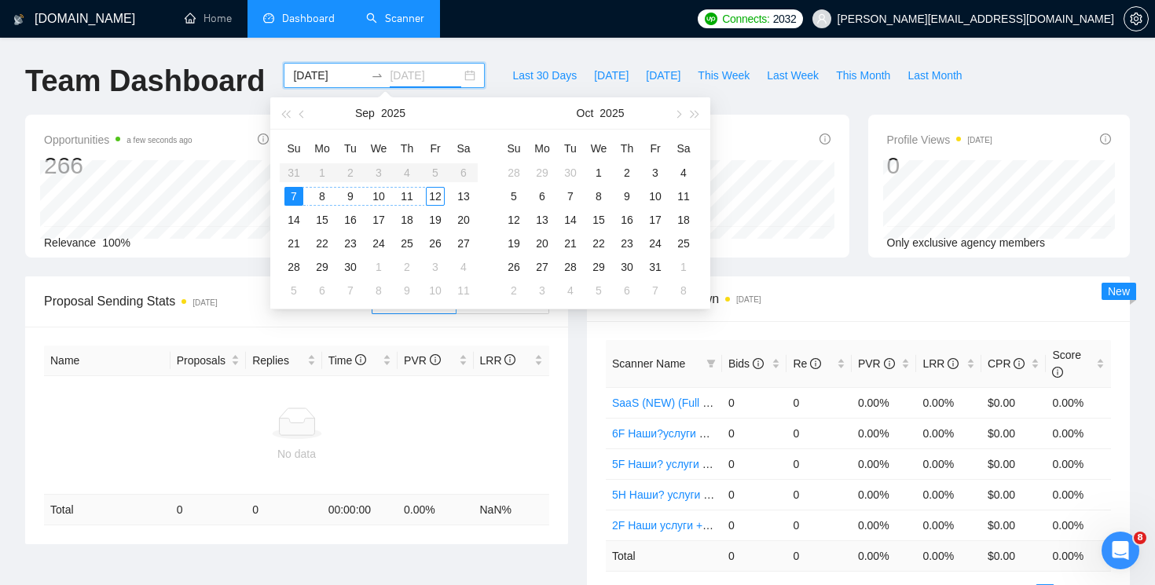
click at [436, 196] on div "12" at bounding box center [435, 196] width 19 height 19
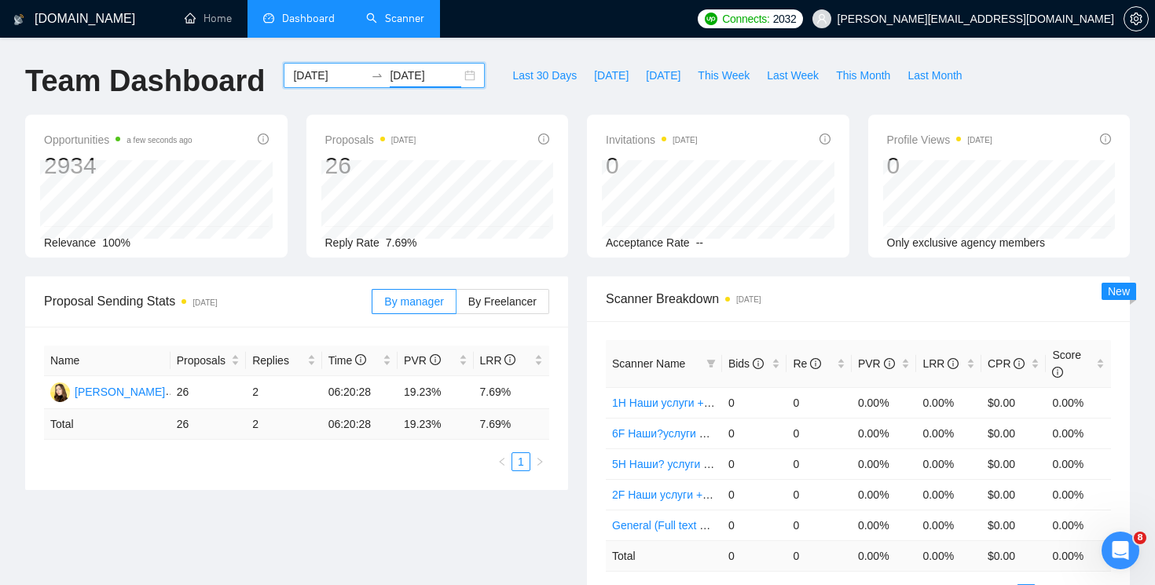
click at [458, 72] on div "[DATE] [DATE]" at bounding box center [384, 75] width 201 height 25
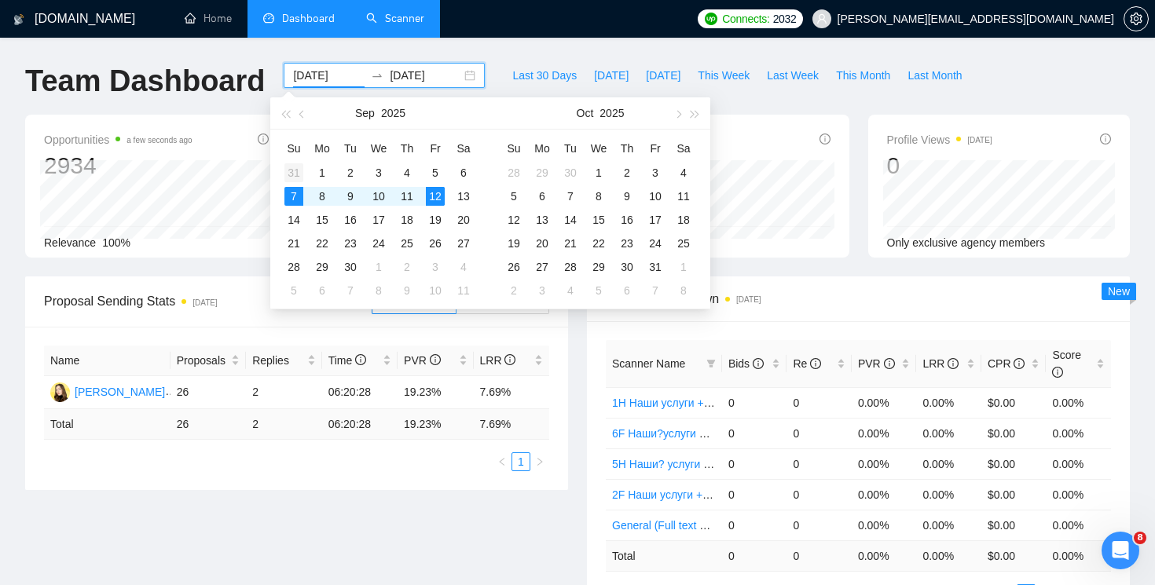
type input "[DATE]"
click at [292, 169] on div "31" at bounding box center [293, 172] width 19 height 19
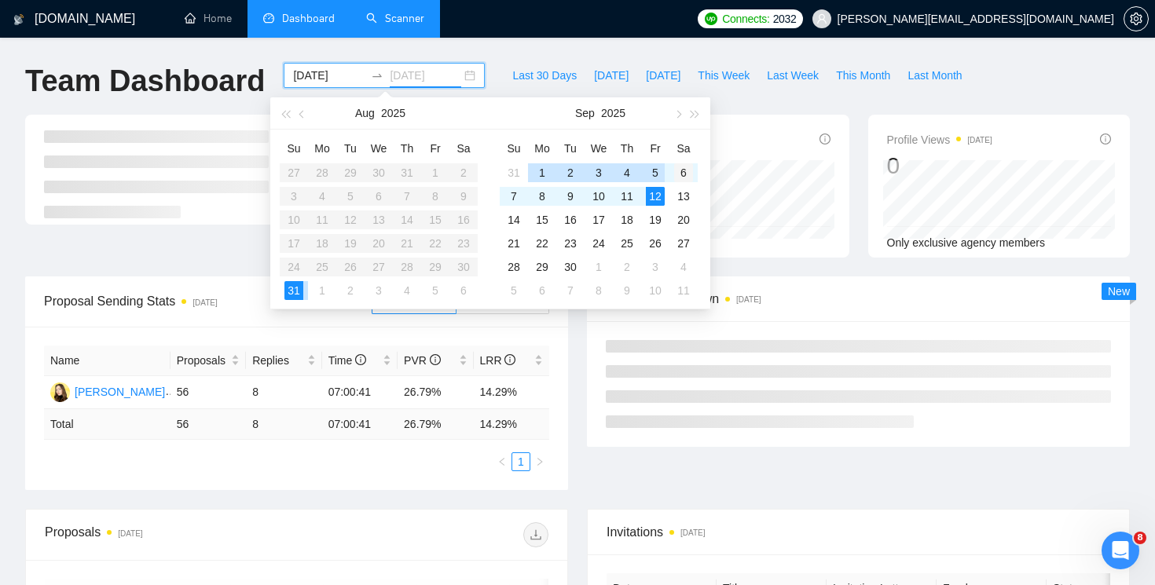
type input "[DATE]"
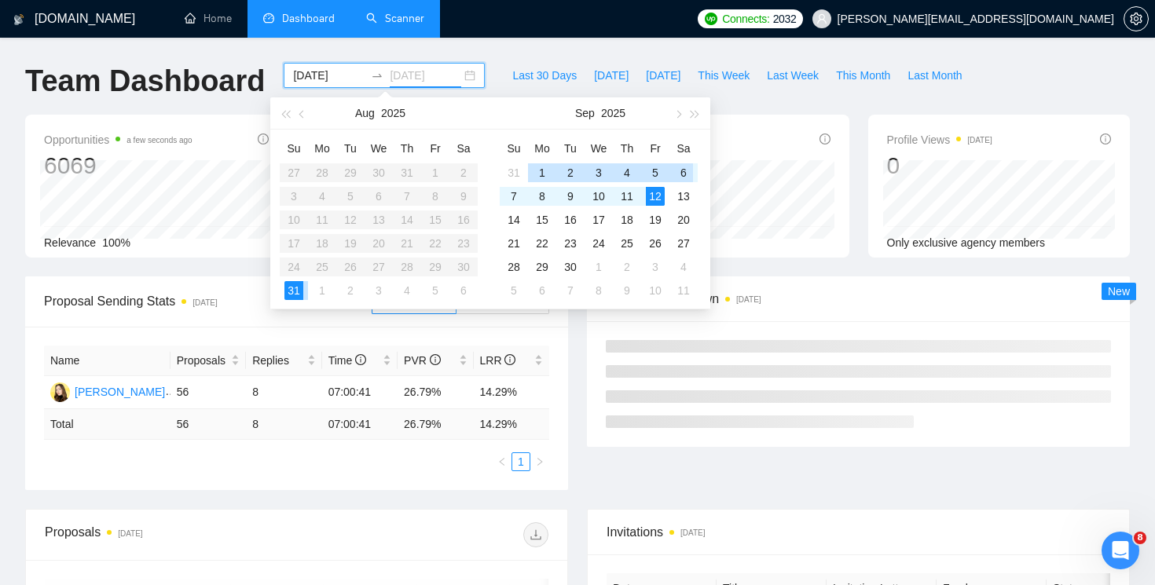
click at [683, 171] on div "6" at bounding box center [683, 172] width 19 height 19
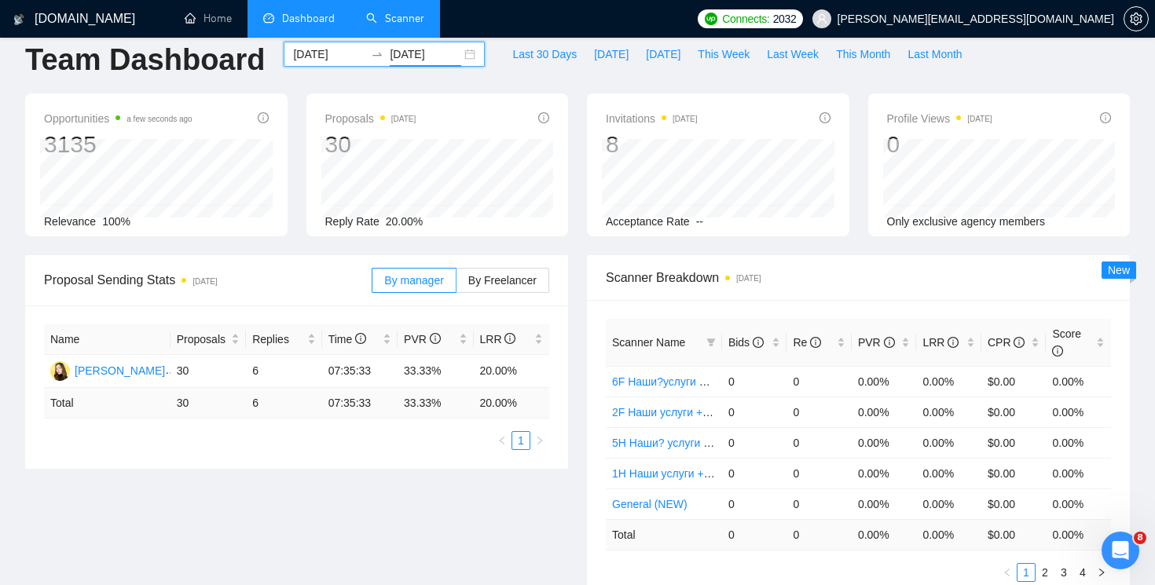
scroll to position [5, 0]
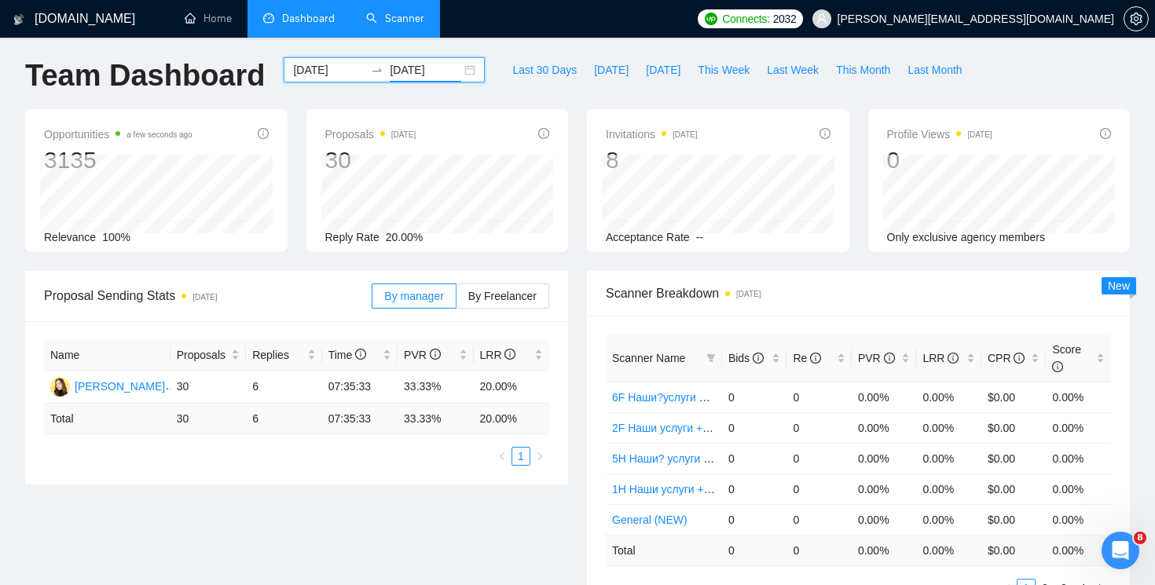
click at [456, 63] on div "[DATE] [DATE]" at bounding box center [384, 69] width 201 height 25
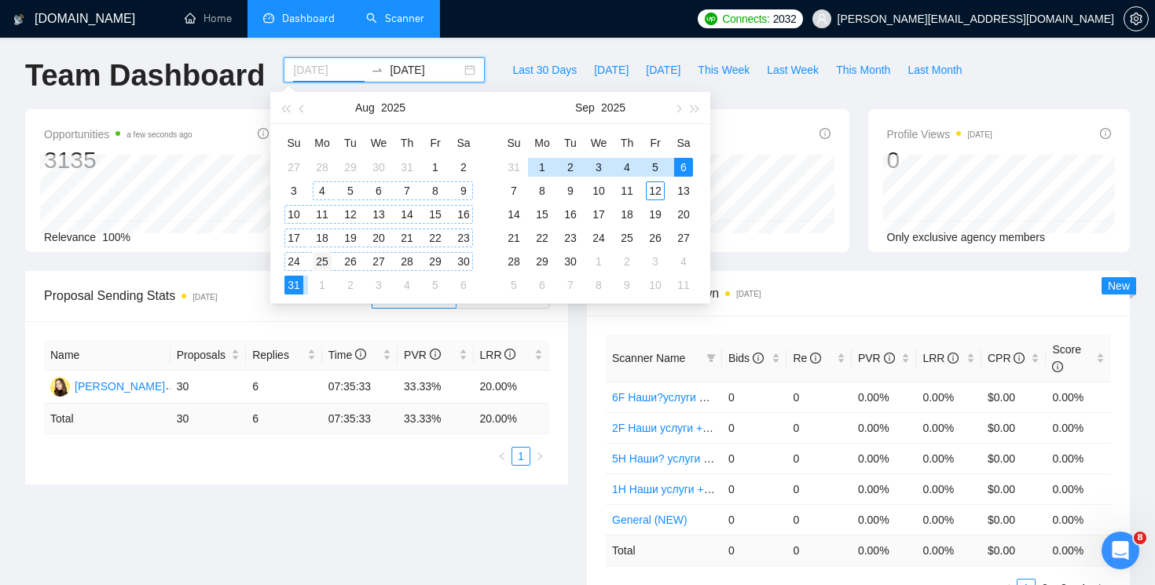
type input "[DATE]"
click at [314, 266] on div "25" at bounding box center [322, 261] width 19 height 19
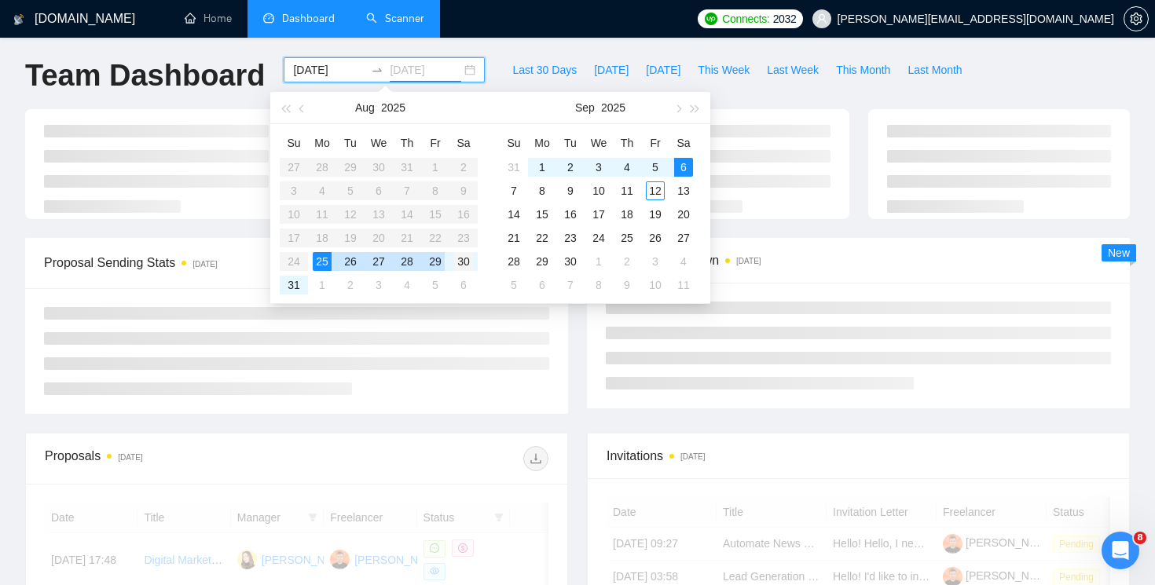
type input "[DATE]"
click at [466, 258] on div "30" at bounding box center [463, 261] width 19 height 19
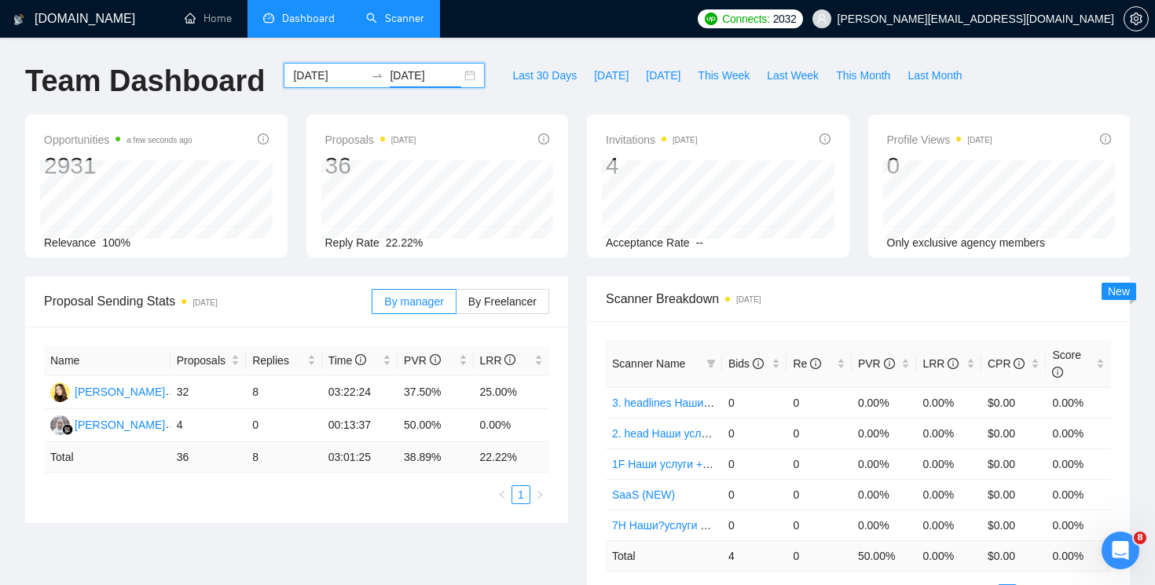
click at [460, 74] on div "[DATE] [DATE]" at bounding box center [384, 75] width 201 height 25
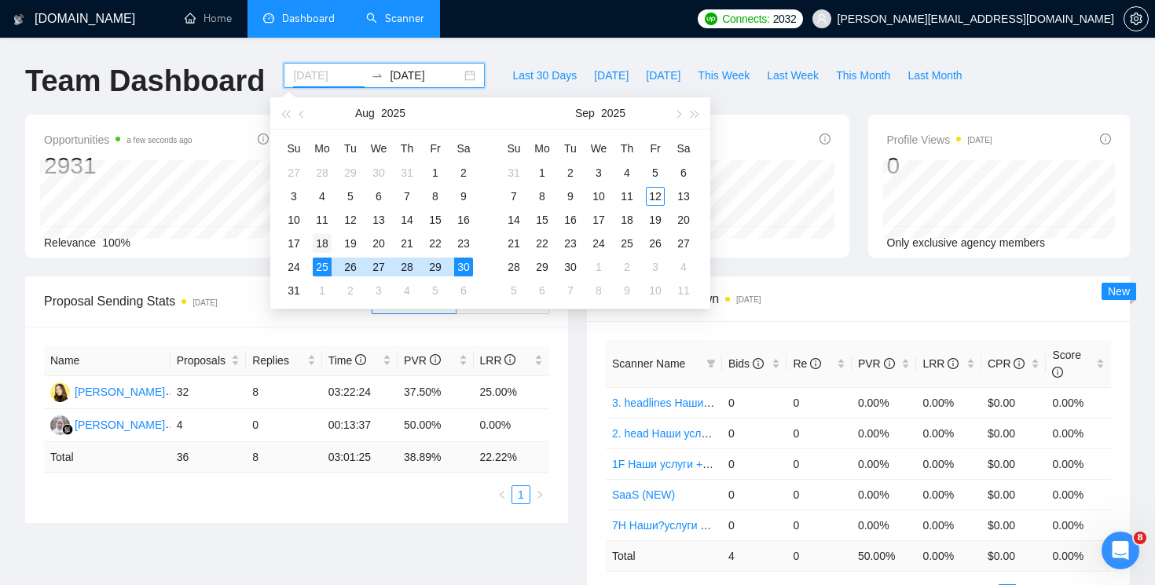
type input "[DATE]"
click at [318, 236] on div "18" at bounding box center [322, 243] width 19 height 19
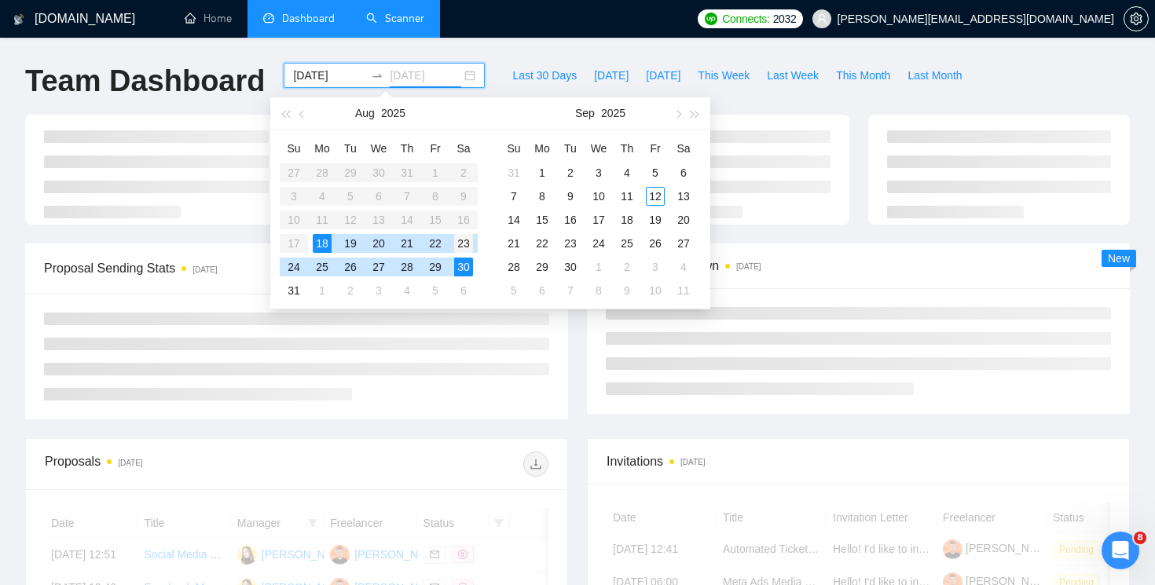
type input "[DATE]"
click at [461, 247] on div "23" at bounding box center [463, 243] width 19 height 19
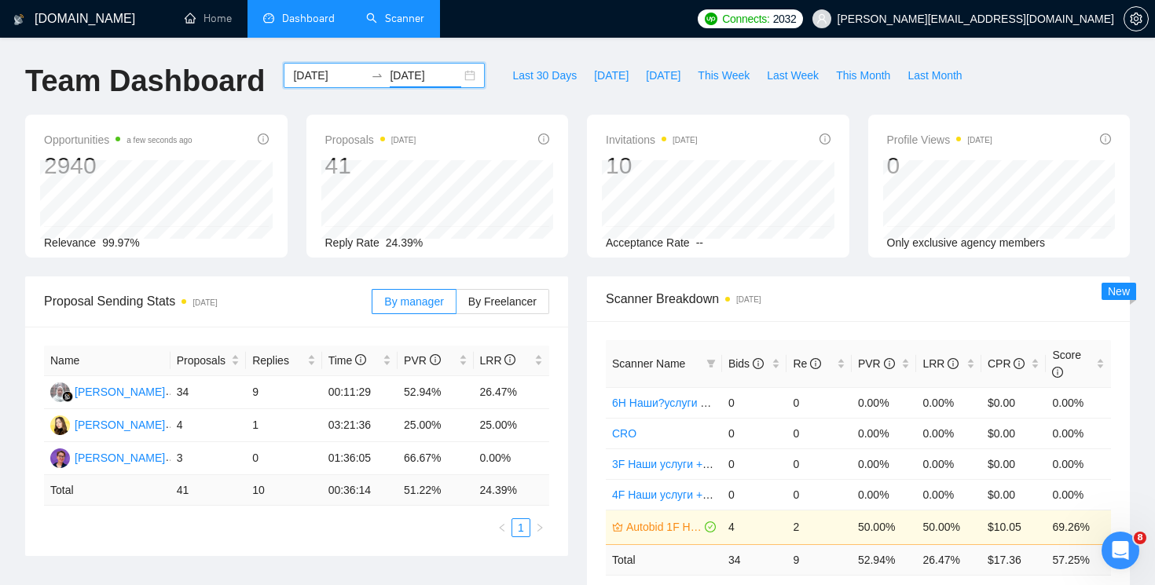
click at [461, 71] on div "[DATE] [DATE]" at bounding box center [384, 75] width 201 height 25
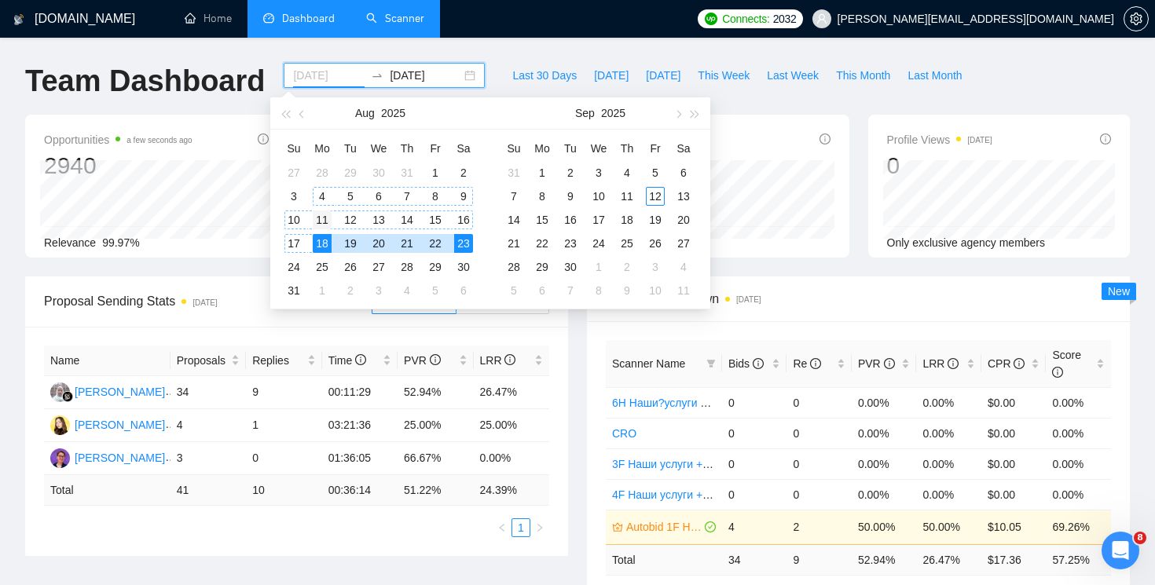
type input "[DATE]"
click at [325, 216] on div "11" at bounding box center [322, 220] width 19 height 19
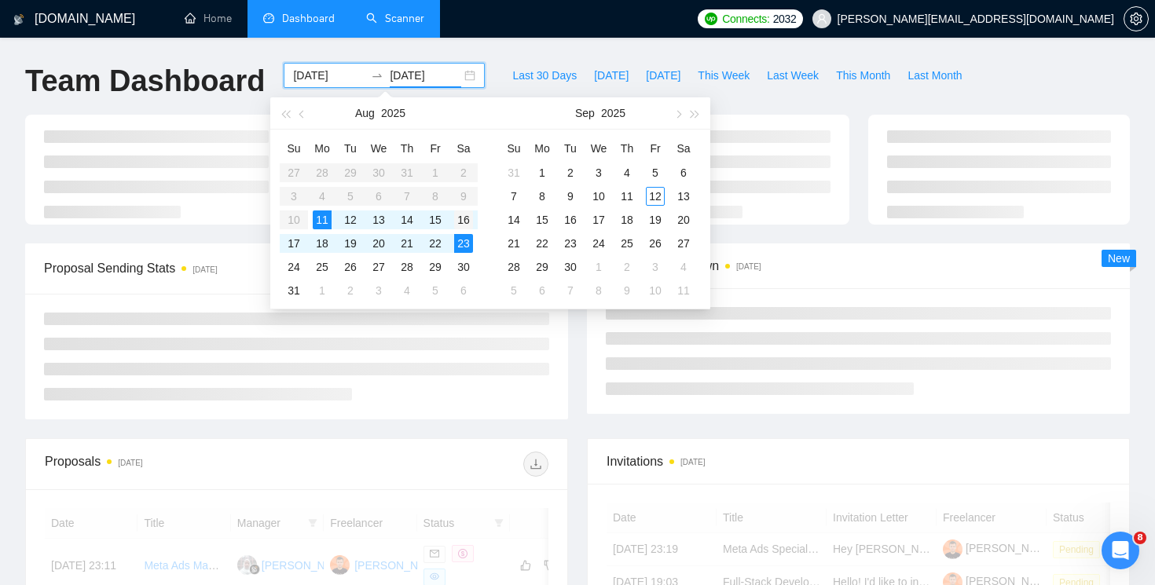
type input "[DATE]"
click at [468, 216] on div "16" at bounding box center [463, 220] width 19 height 19
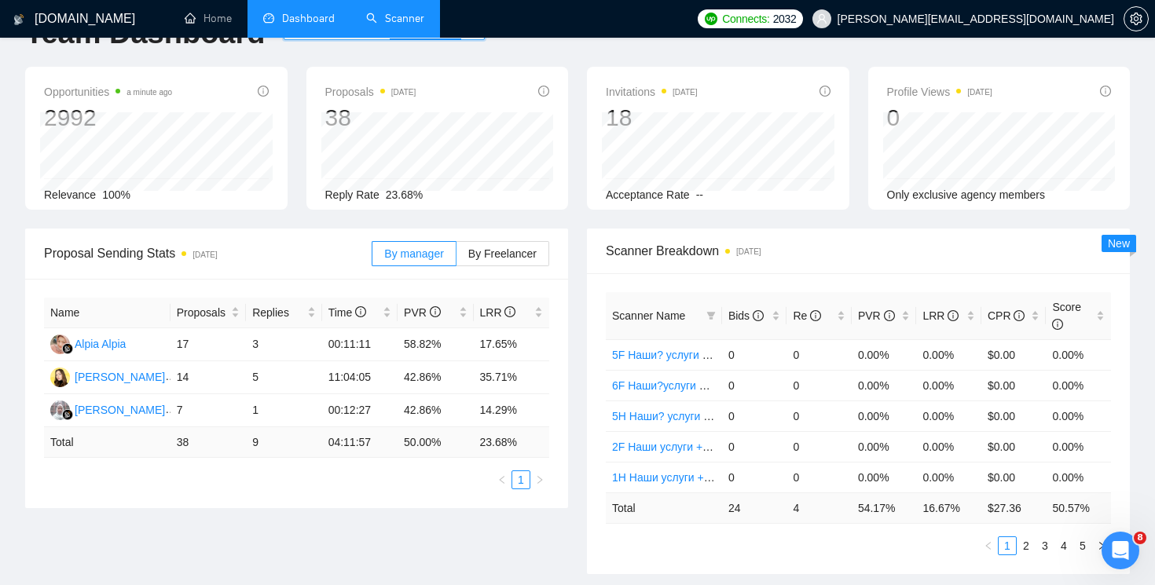
scroll to position [18, 0]
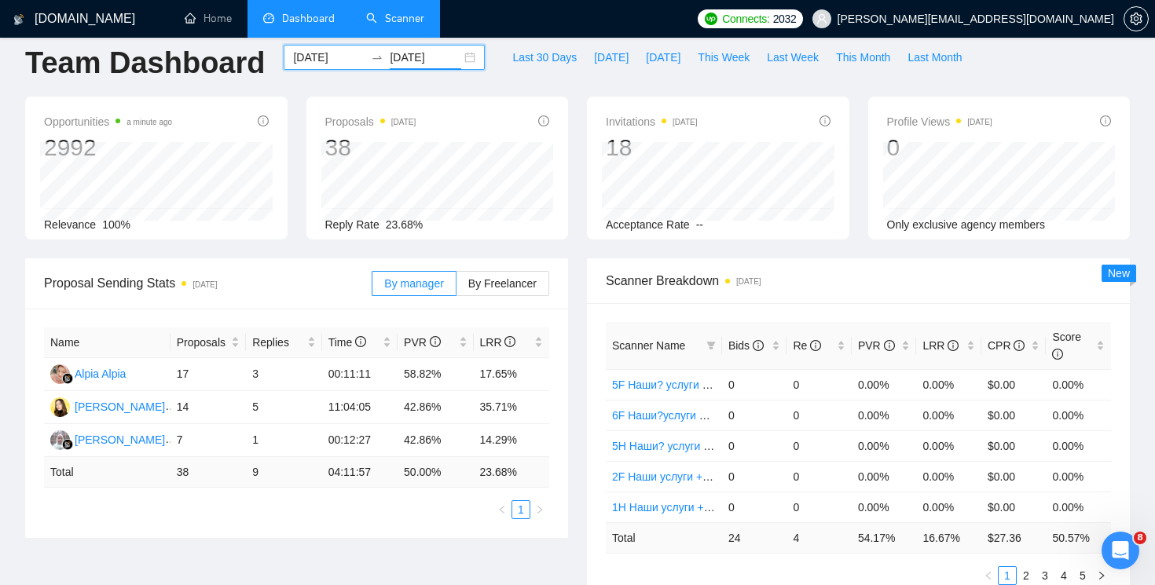
click at [464, 63] on div "[DATE] [DATE]" at bounding box center [384, 57] width 201 height 25
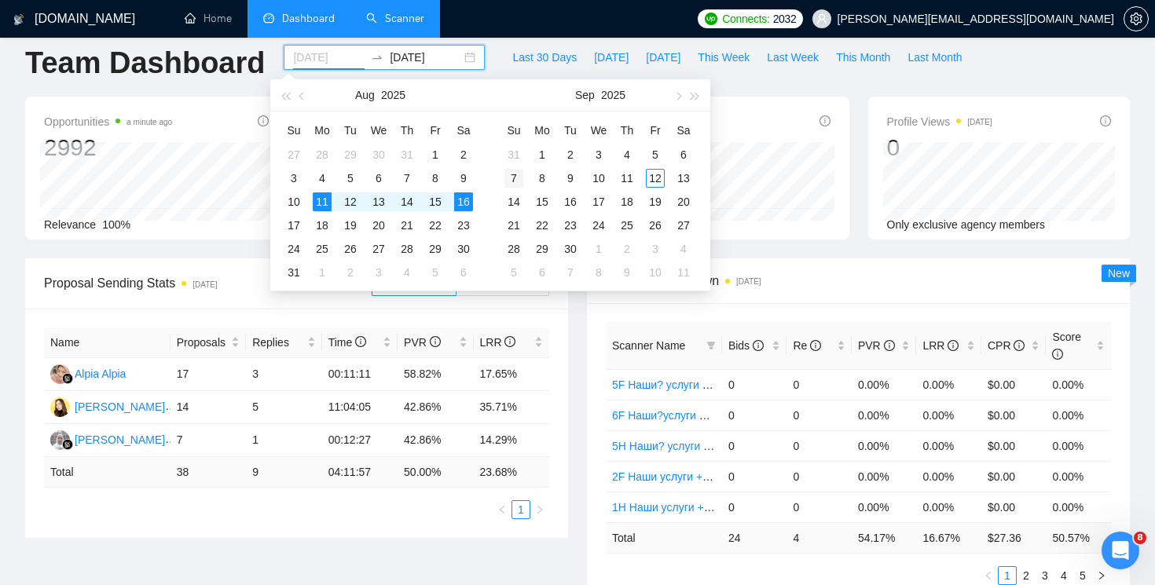
type input "[DATE]"
click at [520, 181] on div "7" at bounding box center [513, 178] width 19 height 19
type input "[DATE]"
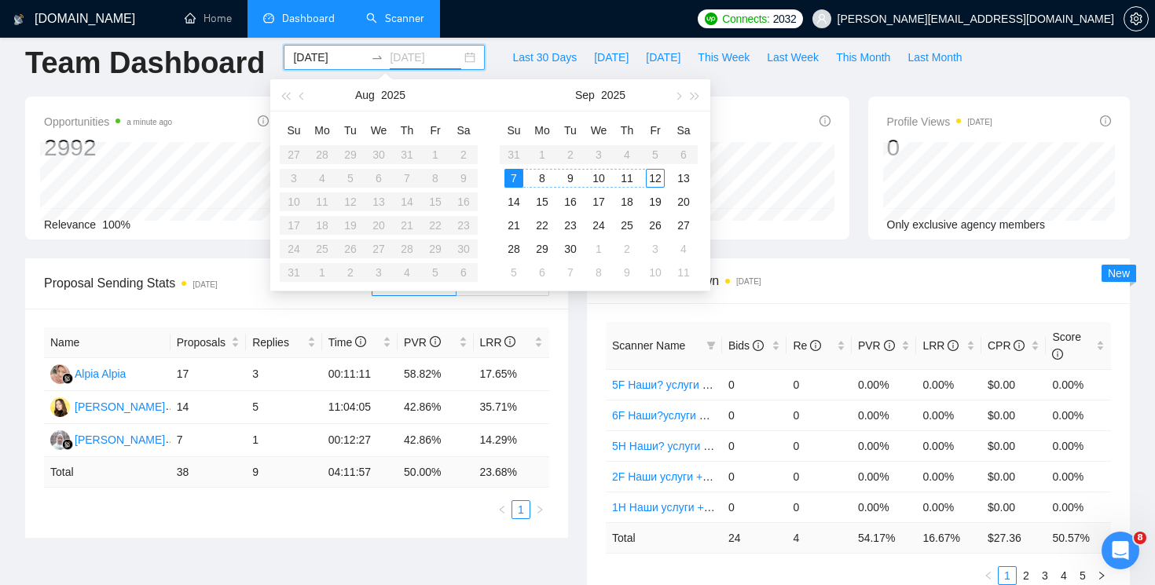
click at [665, 180] on td "12" at bounding box center [655, 179] width 28 height 24
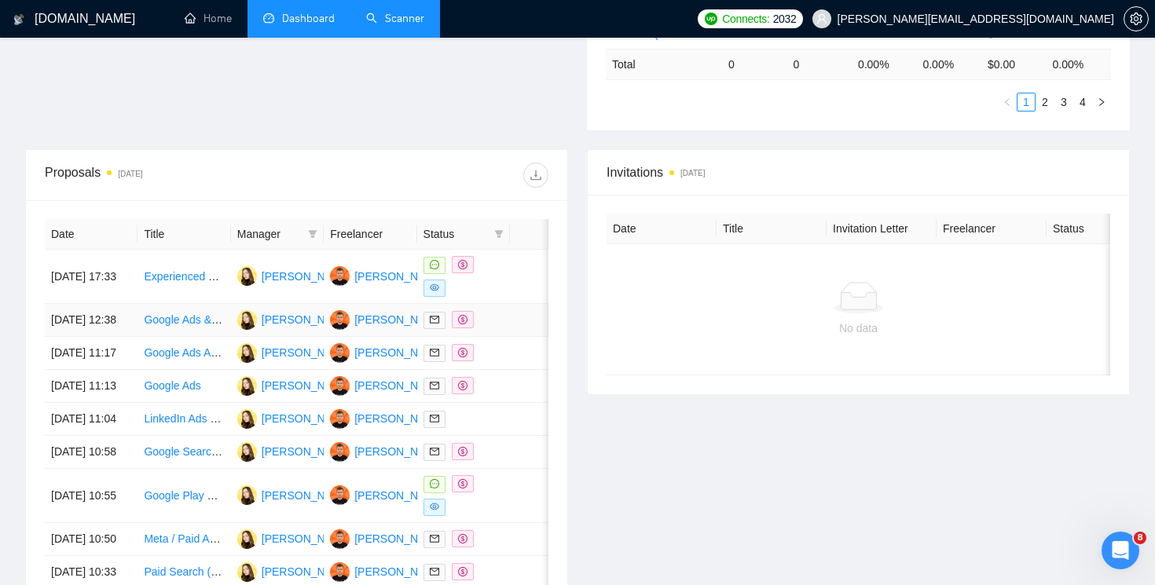
scroll to position [530, 0]
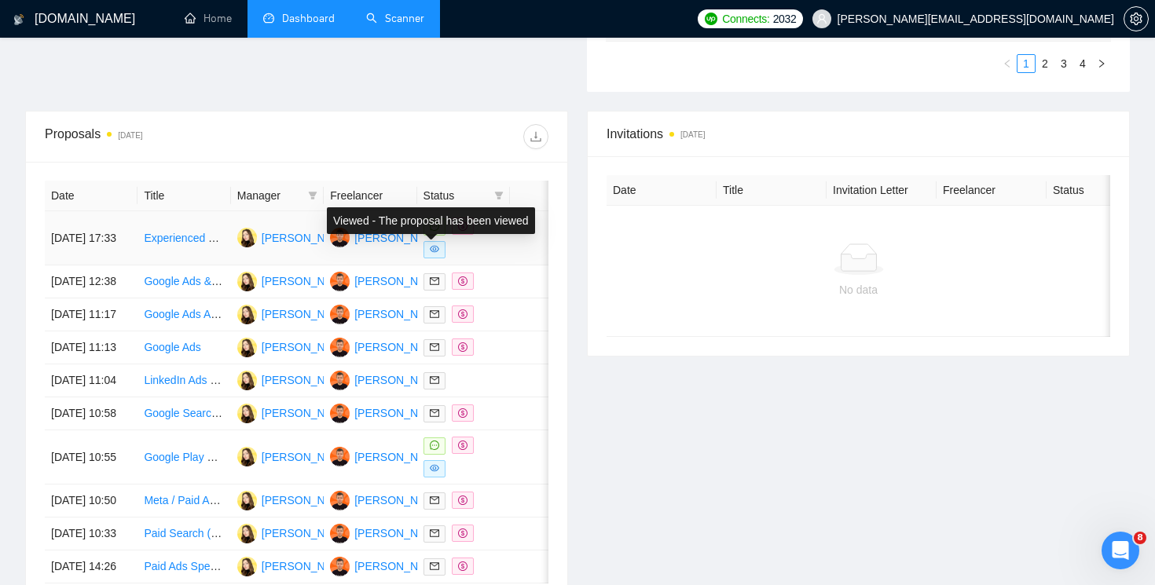
click at [434, 251] on icon "eye" at bounding box center [434, 248] width 9 height 9
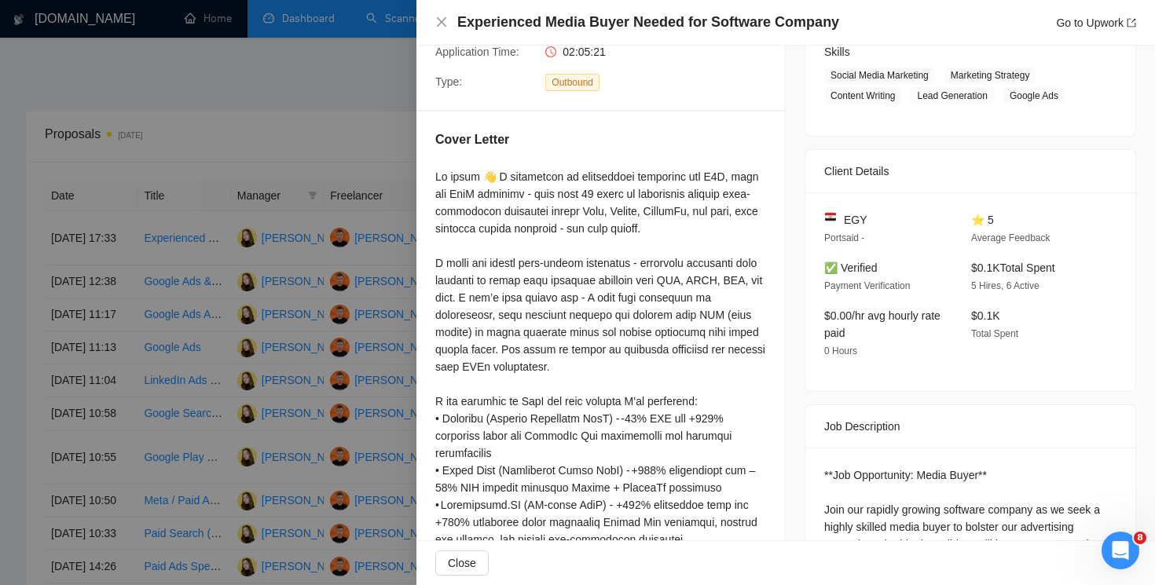
scroll to position [278, 0]
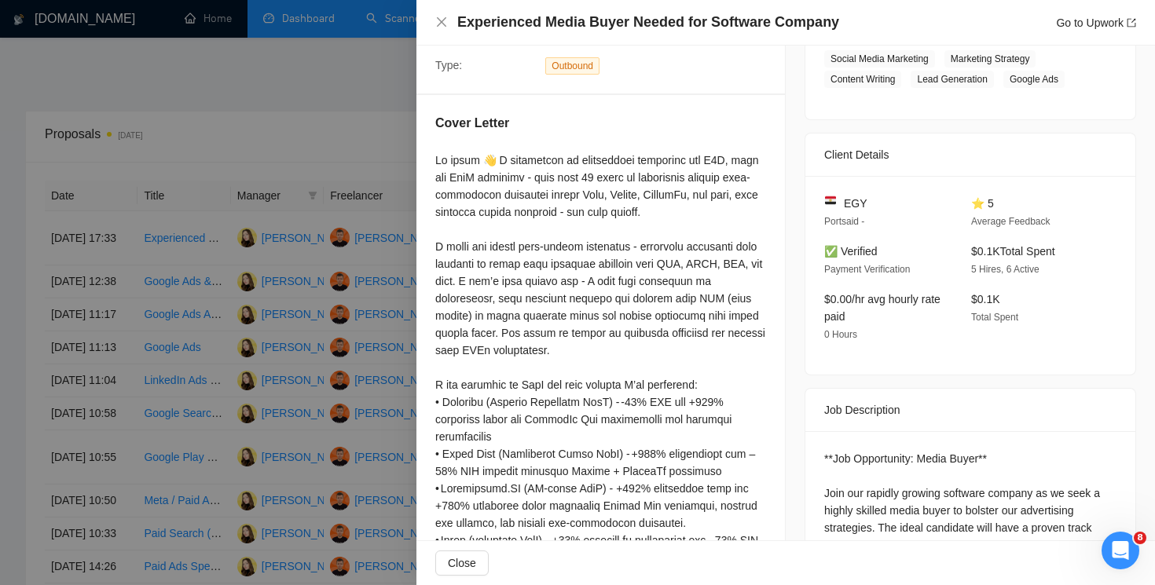
click at [434, 16] on div "Experienced Media Buyer Needed for Software Company Go to Upwork" at bounding box center [785, 23] width 739 height 46
click at [442, 21] on icon "close" at bounding box center [441, 22] width 13 height 13
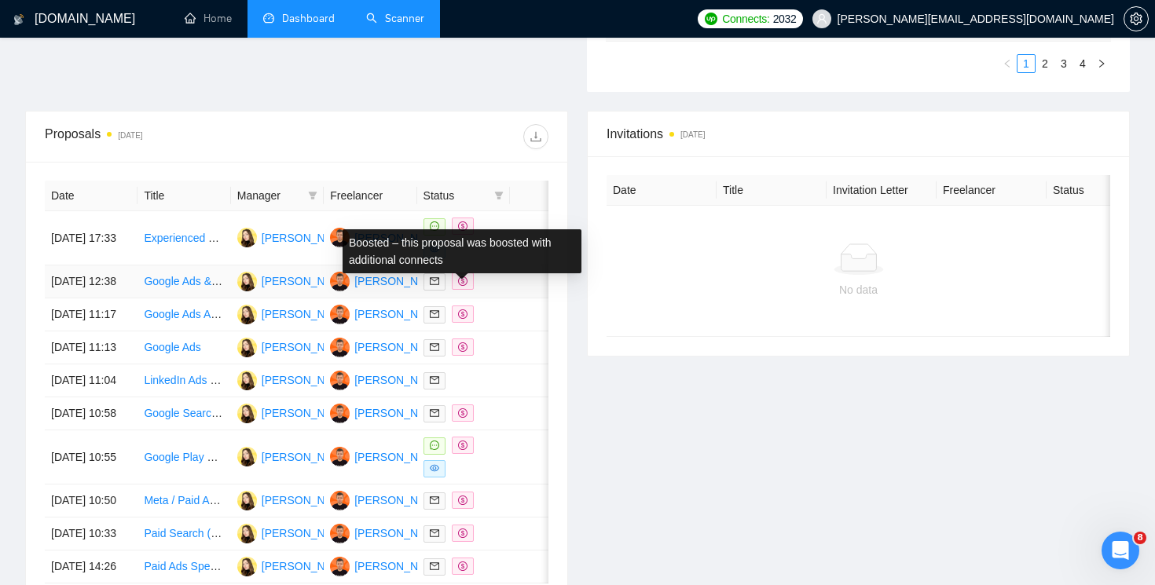
click at [459, 286] on icon "dollar" at bounding box center [462, 281] width 9 height 9
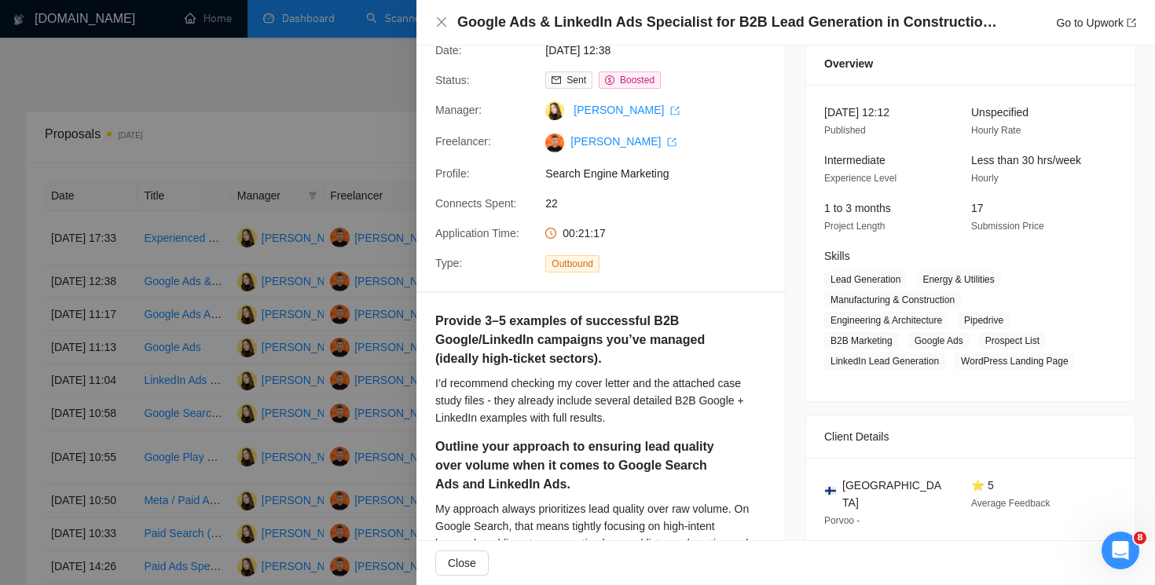
scroll to position [40, 0]
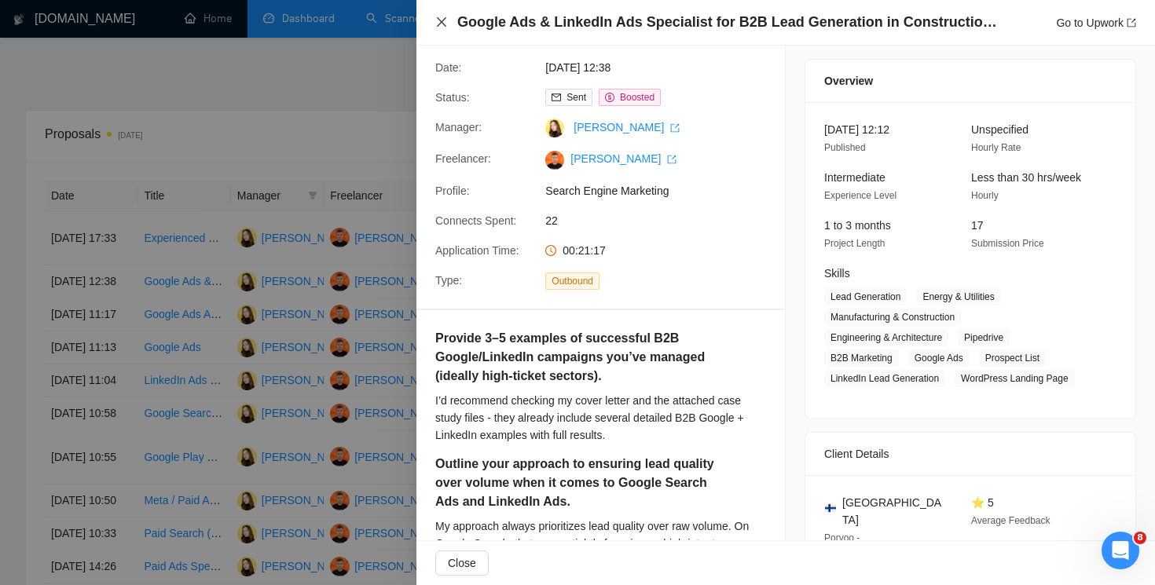
click at [439, 26] on icon "close" at bounding box center [441, 22] width 13 height 13
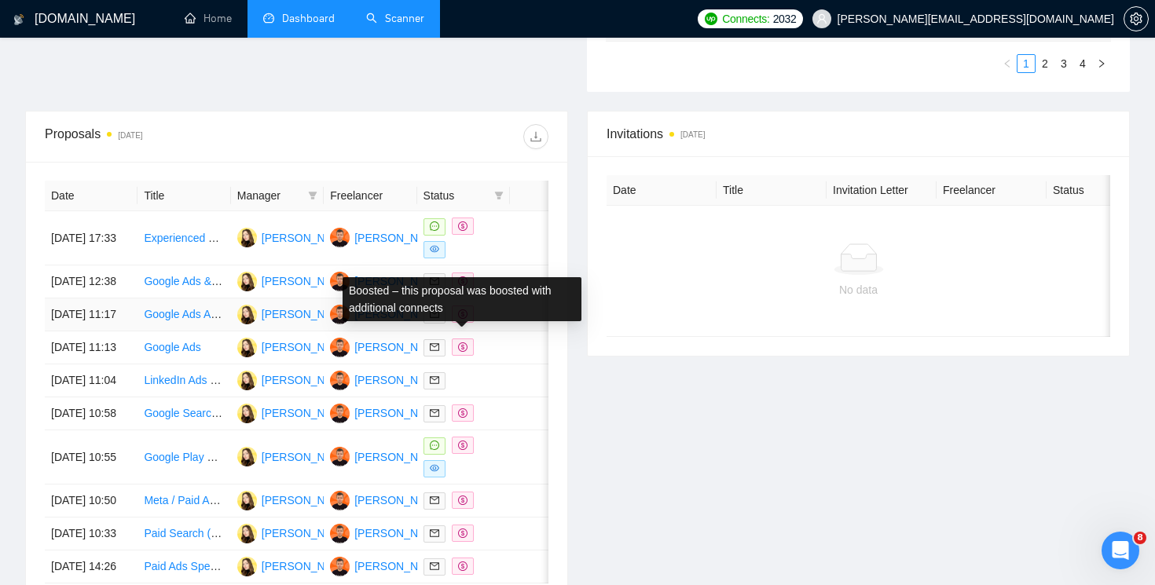
click at [464, 319] on icon "dollar" at bounding box center [462, 314] width 9 height 9
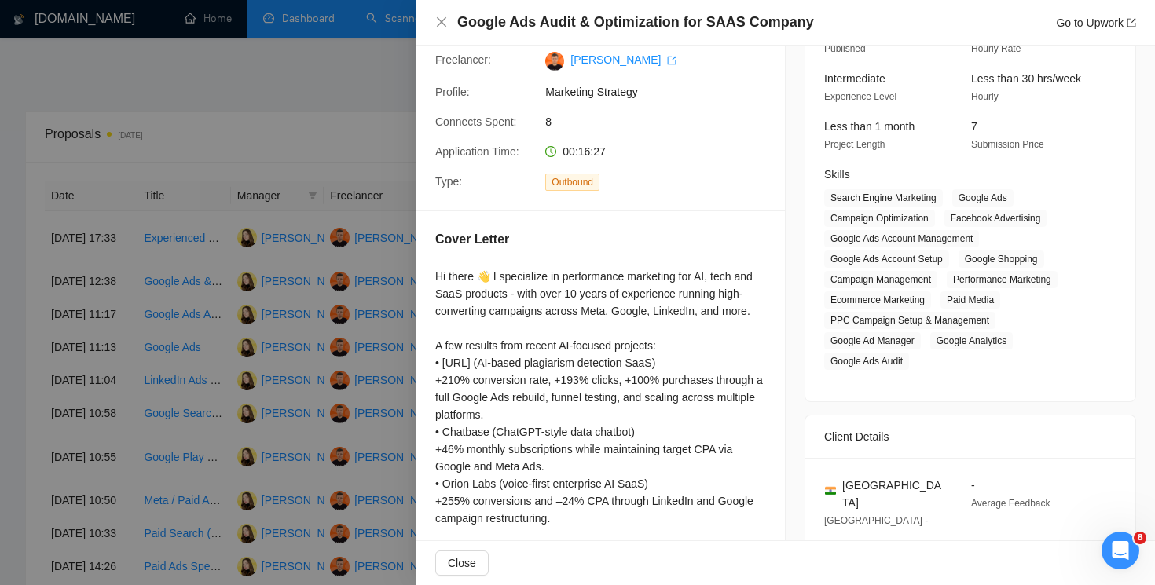
scroll to position [0, 0]
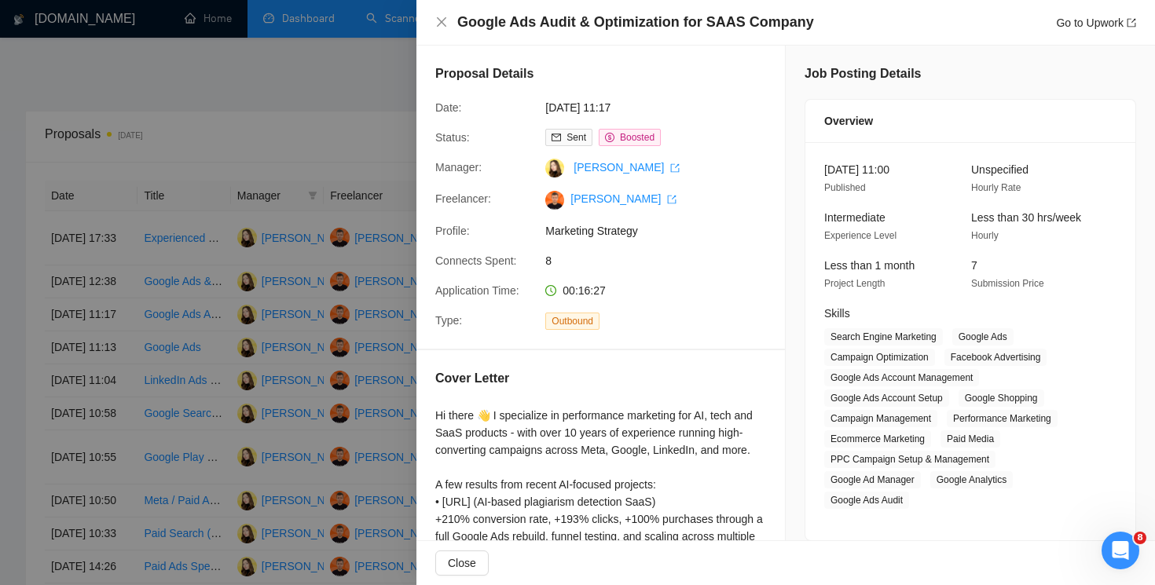
click at [432, 25] on div "Google Ads Audit & Optimization for SAAS Company Go to Upwork" at bounding box center [785, 23] width 739 height 46
click at [443, 22] on icon "close" at bounding box center [441, 22] width 13 height 13
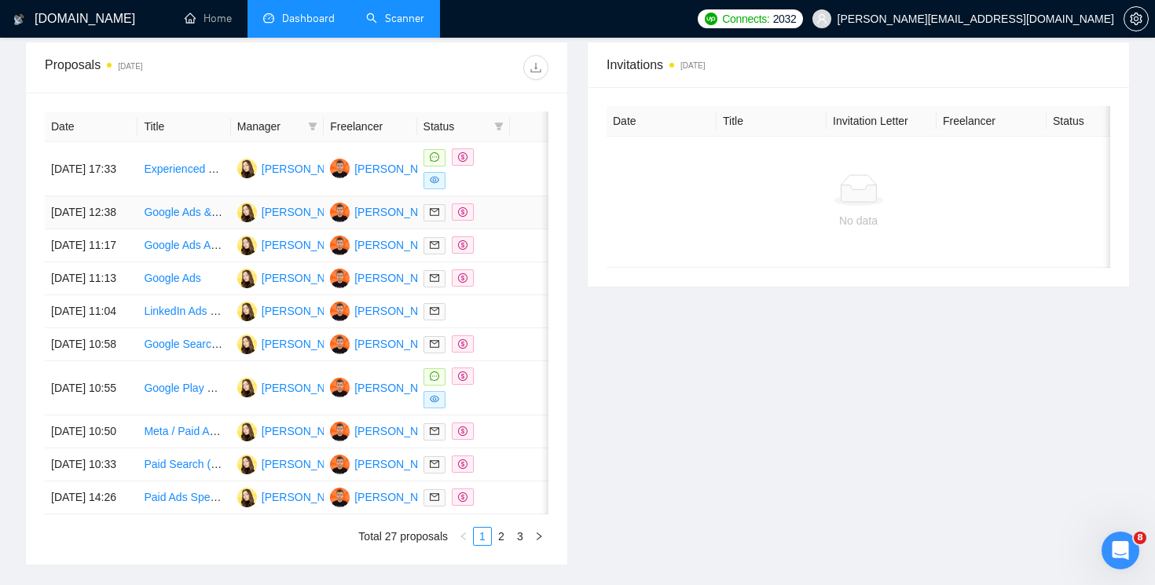
scroll to position [613, 0]
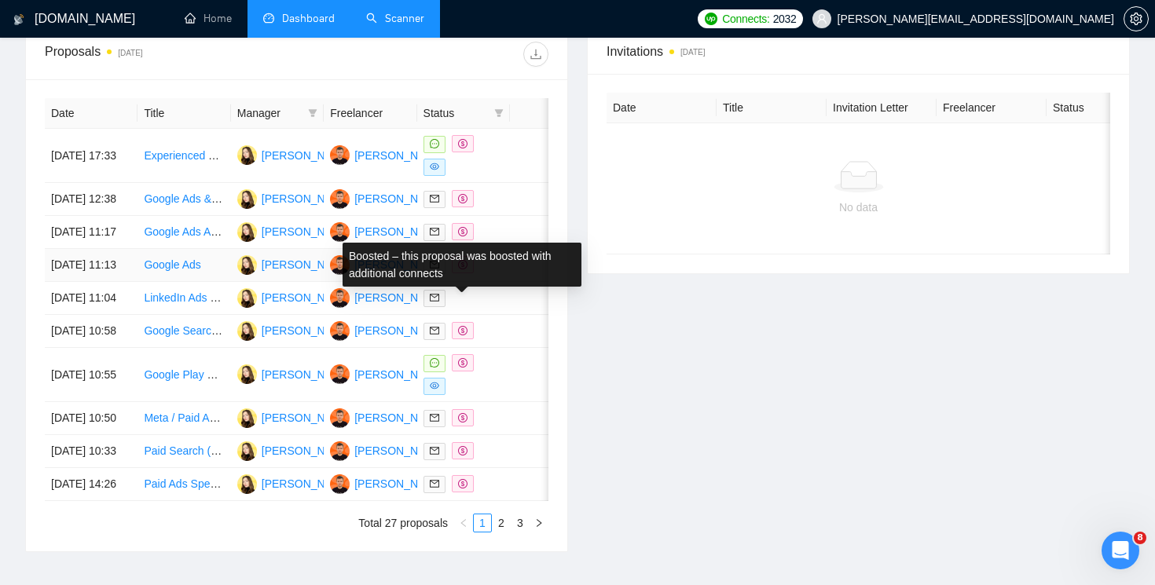
click at [458, 269] on icon "dollar" at bounding box center [462, 264] width 9 height 9
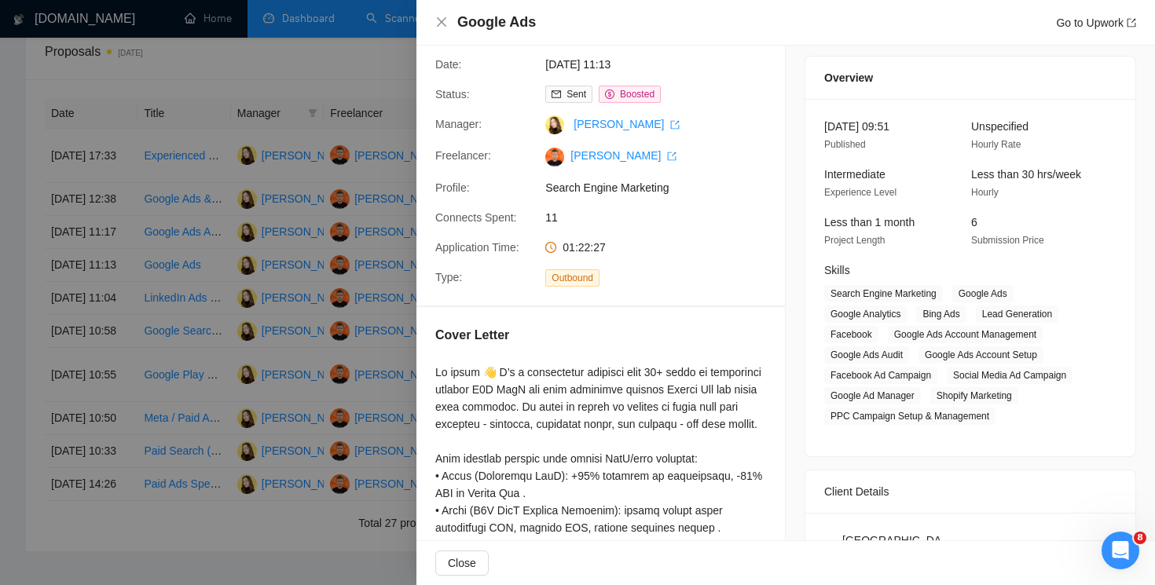
scroll to position [57, 0]
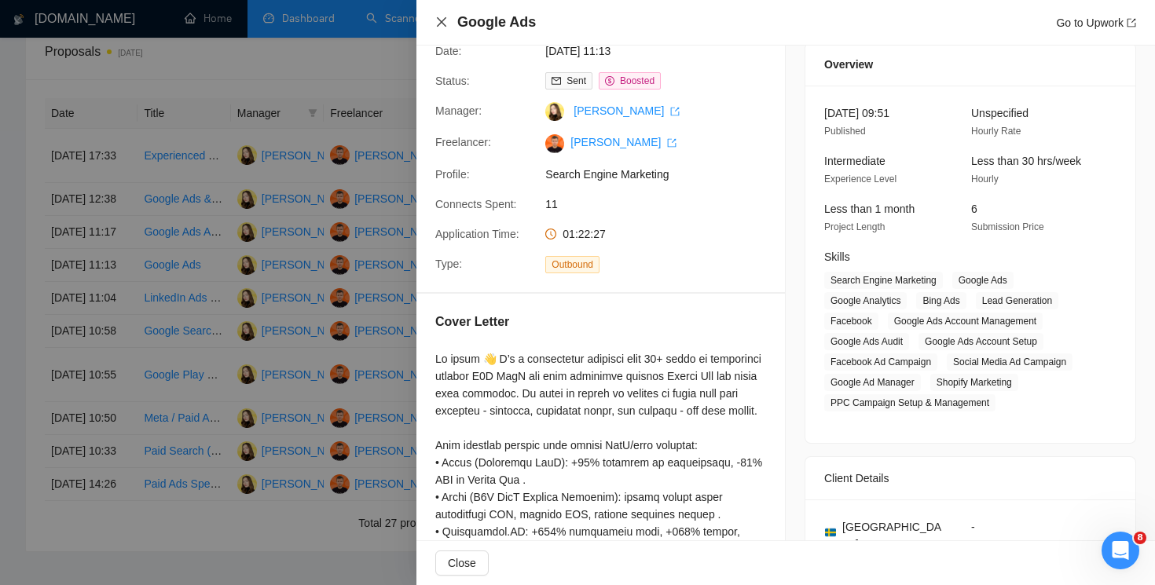
click at [440, 23] on icon "close" at bounding box center [441, 21] width 9 height 9
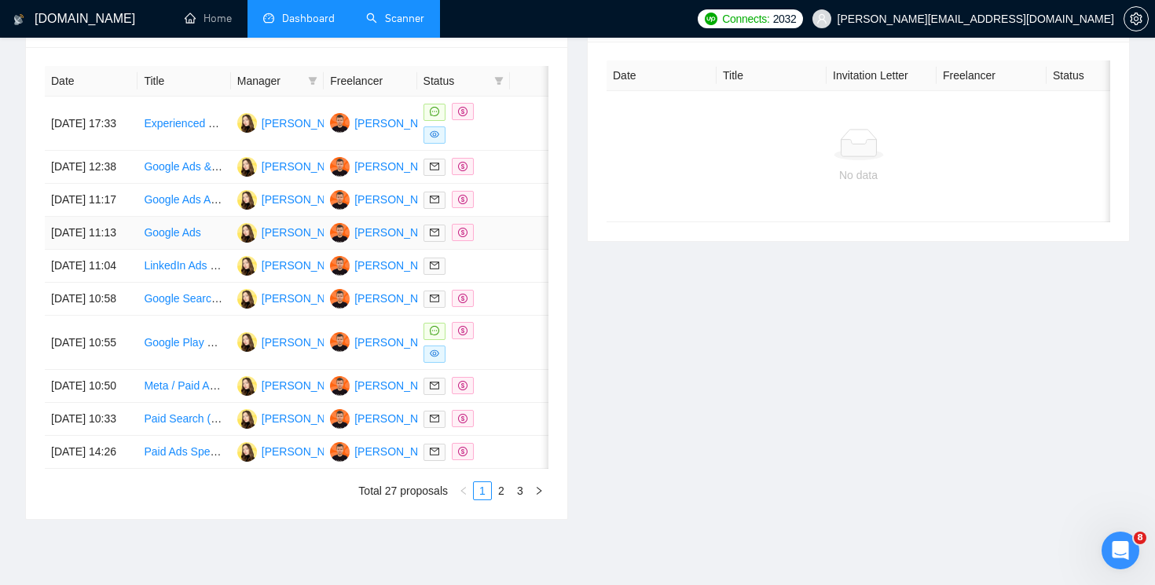
scroll to position [691, 0]
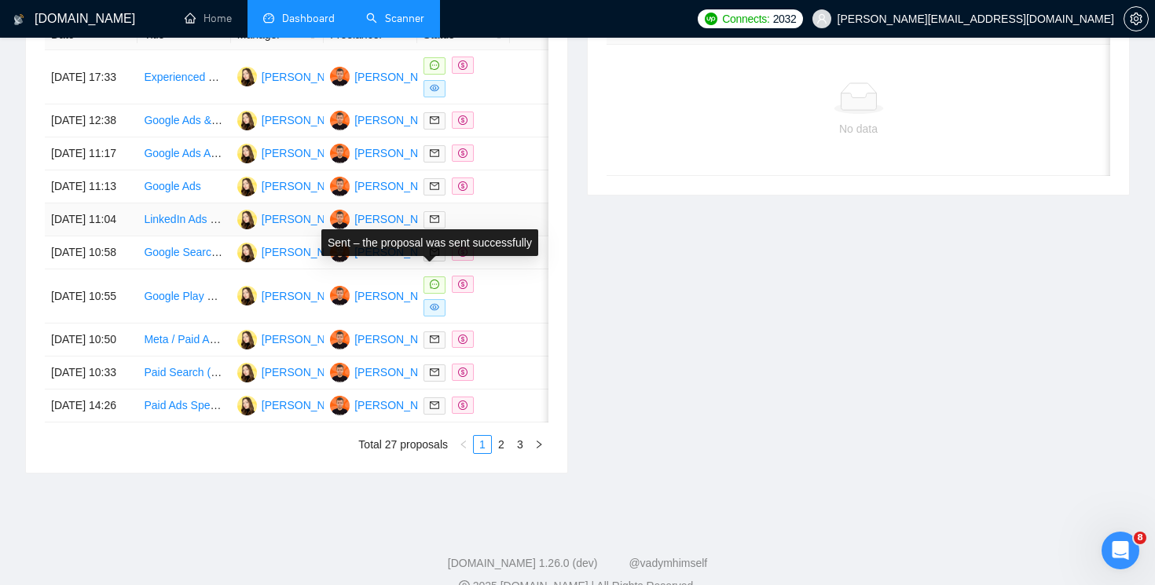
click at [440, 229] on span at bounding box center [434, 219] width 22 height 17
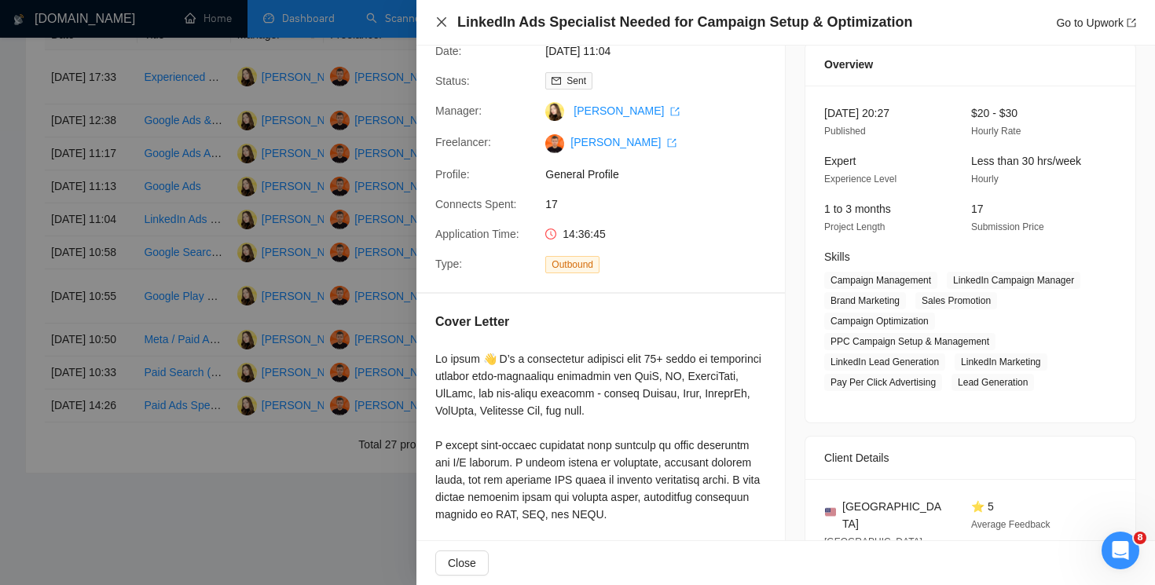
click at [435, 20] on icon "close" at bounding box center [441, 22] width 13 height 13
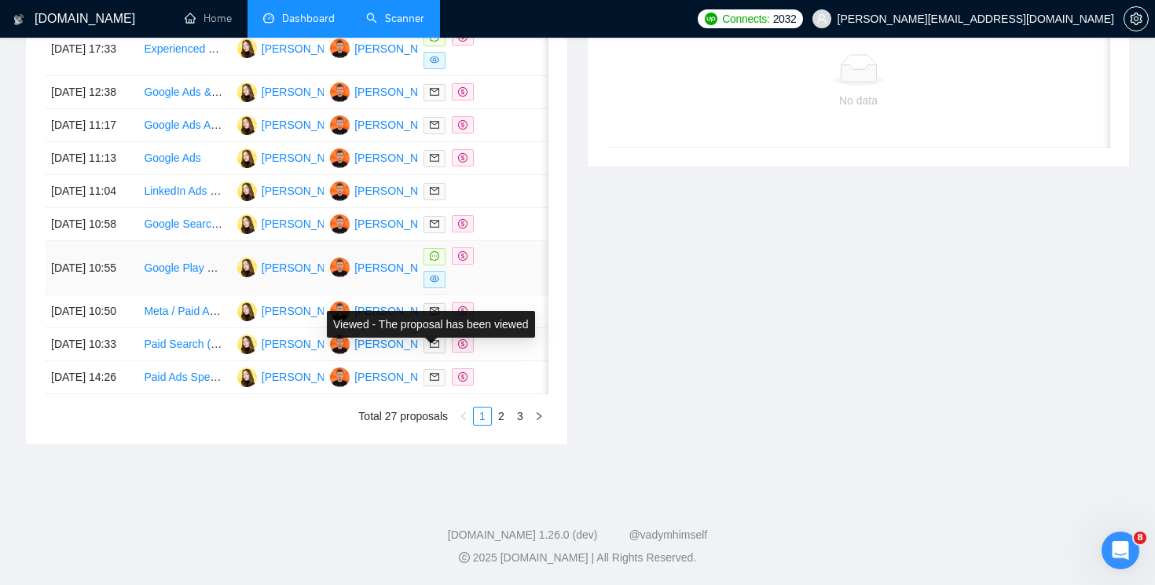
scroll to position [829, 0]
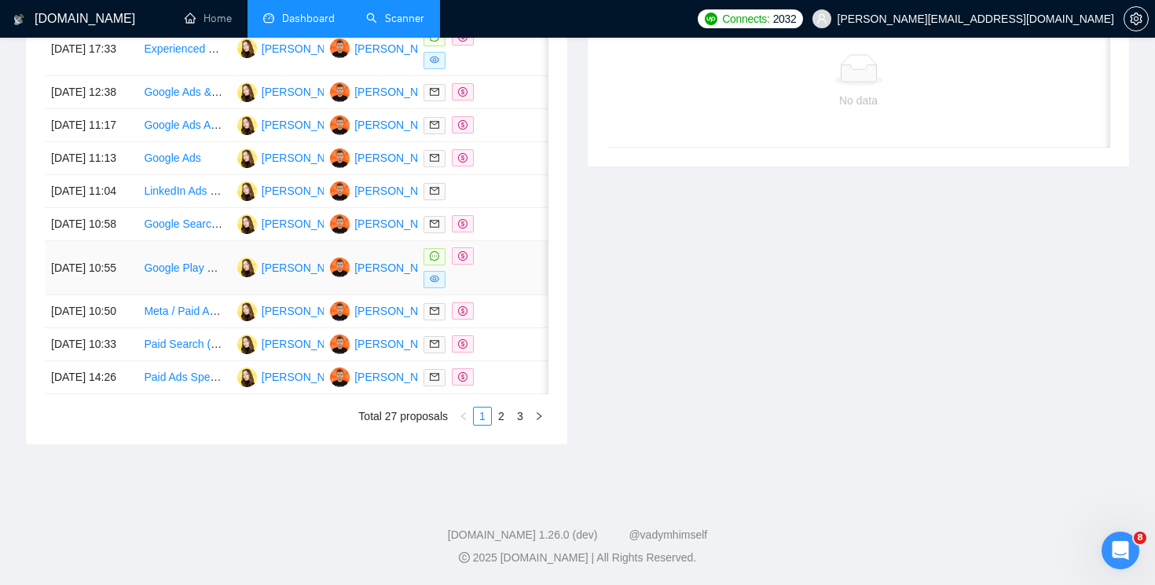
click at [438, 271] on span at bounding box center [434, 279] width 22 height 17
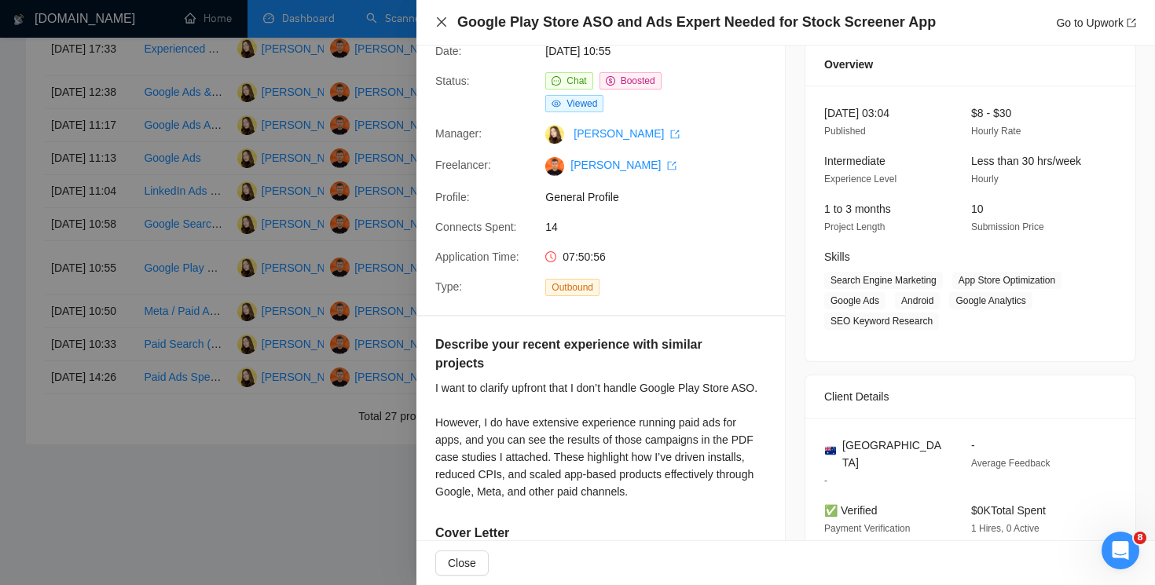
click at [439, 20] on icon "close" at bounding box center [441, 21] width 9 height 9
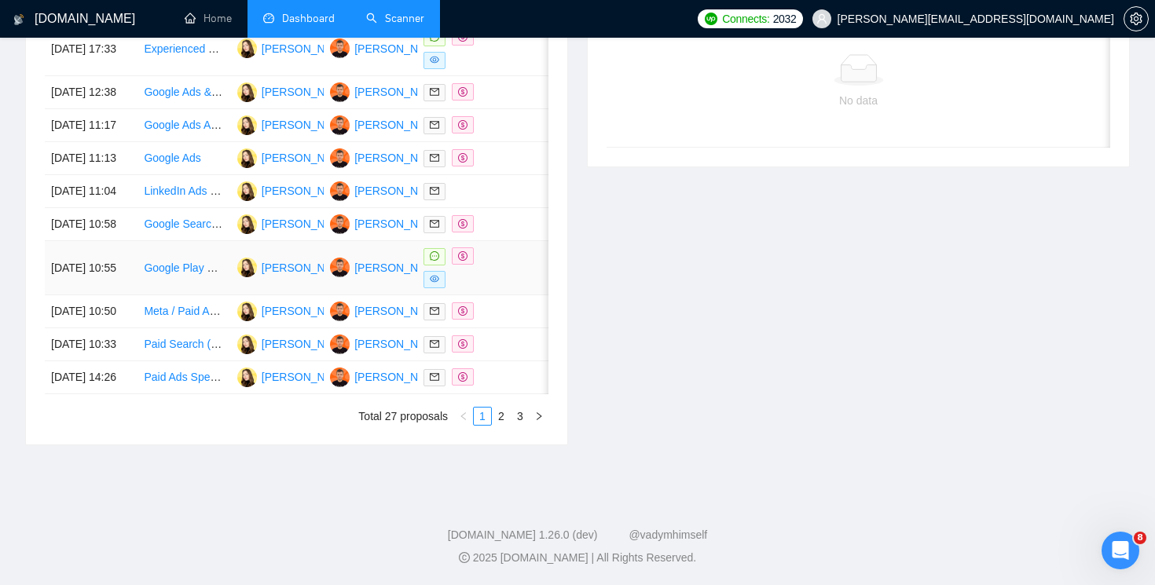
scroll to position [838, 0]
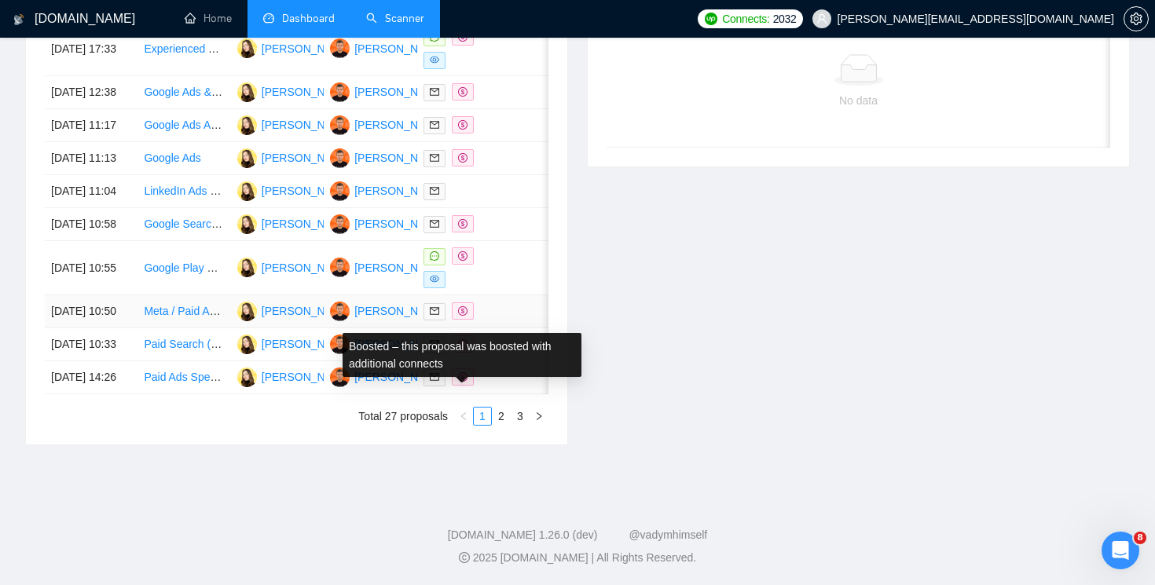
click at [455, 302] on span at bounding box center [463, 310] width 22 height 17
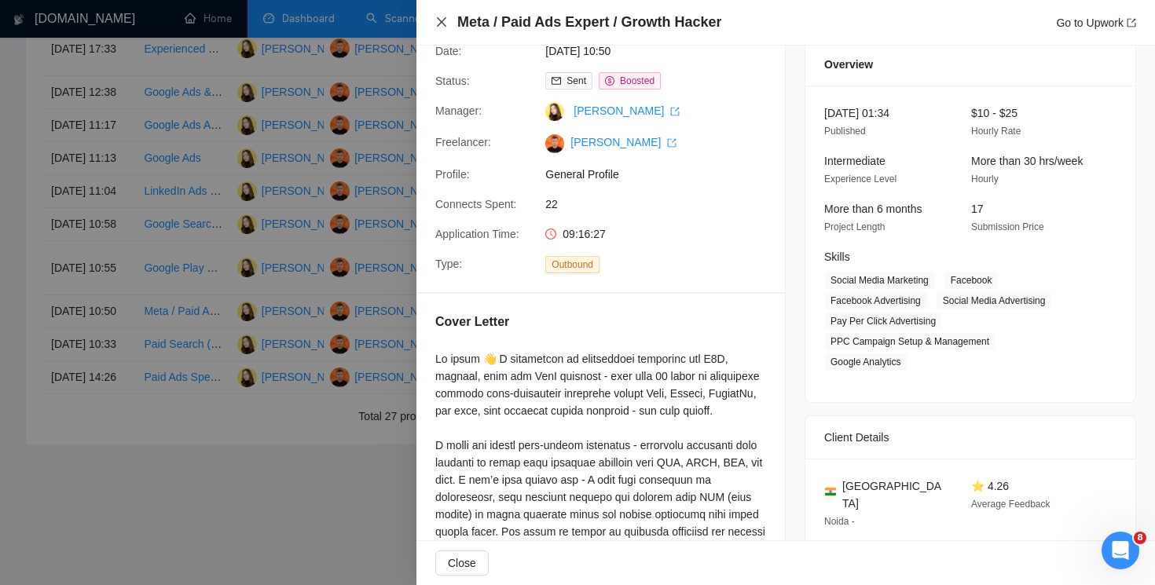
click at [438, 20] on icon "close" at bounding box center [441, 21] width 9 height 9
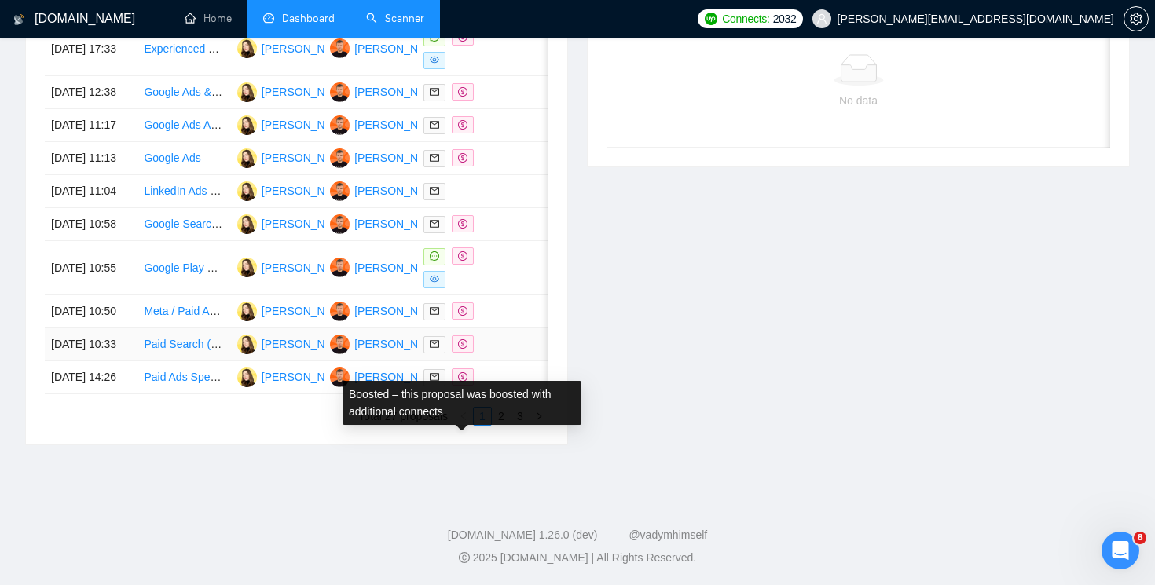
click at [460, 335] on span at bounding box center [463, 343] width 22 height 17
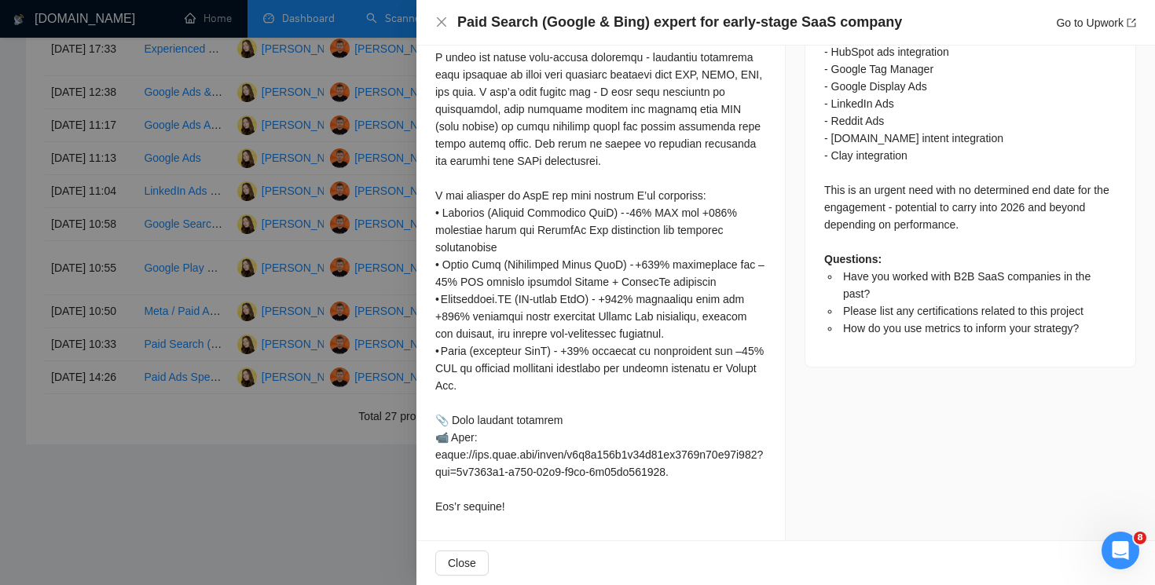
scroll to position [1054, 0]
click at [440, 20] on icon "close" at bounding box center [441, 21] width 9 height 9
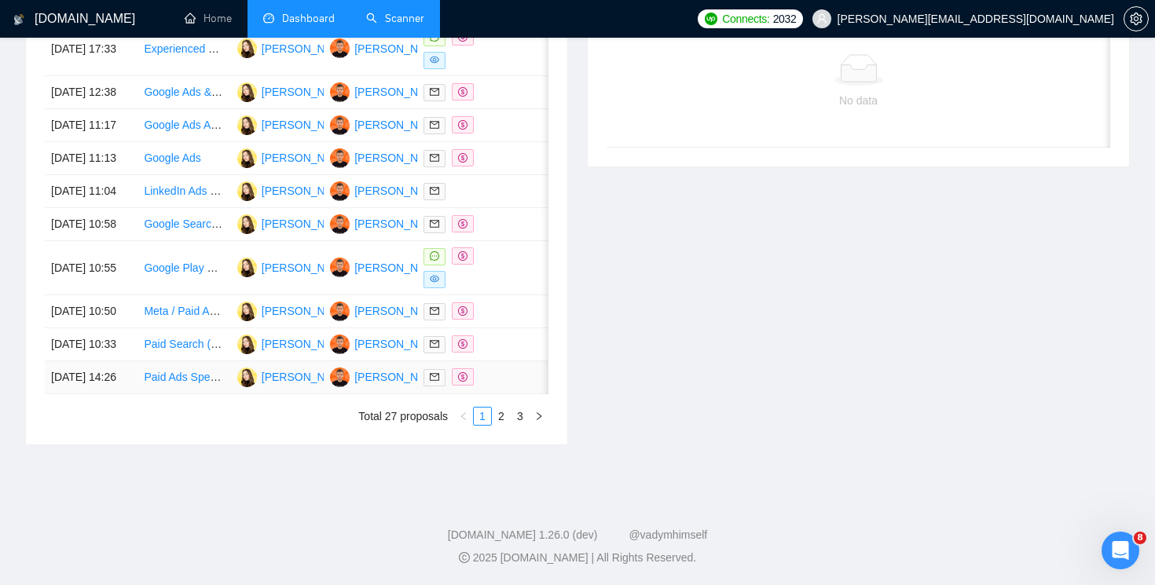
click at [462, 372] on icon "dollar" at bounding box center [462, 376] width 9 height 9
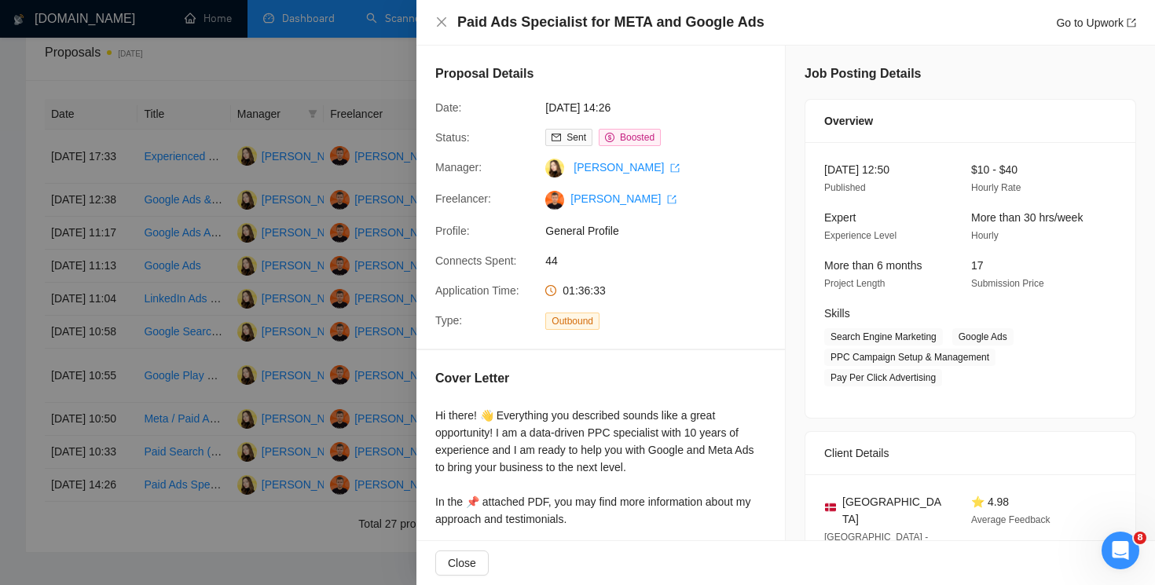
scroll to position [611, 0]
click at [442, 18] on icon "close" at bounding box center [441, 22] width 13 height 13
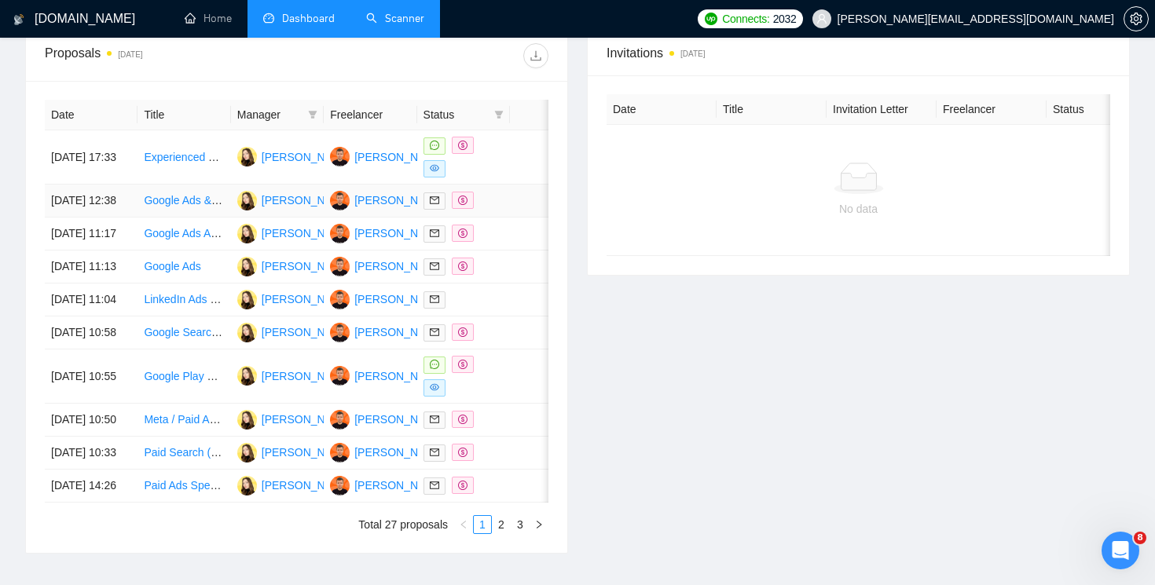
scroll to position [838, 0]
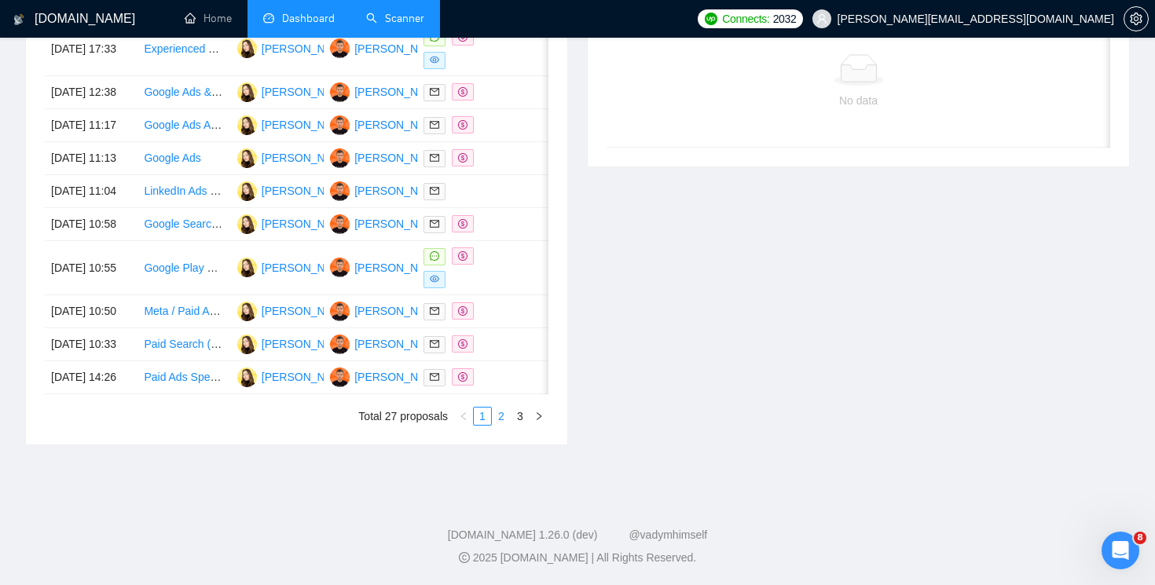
click at [501, 416] on link "2" at bounding box center [501, 416] width 17 height 17
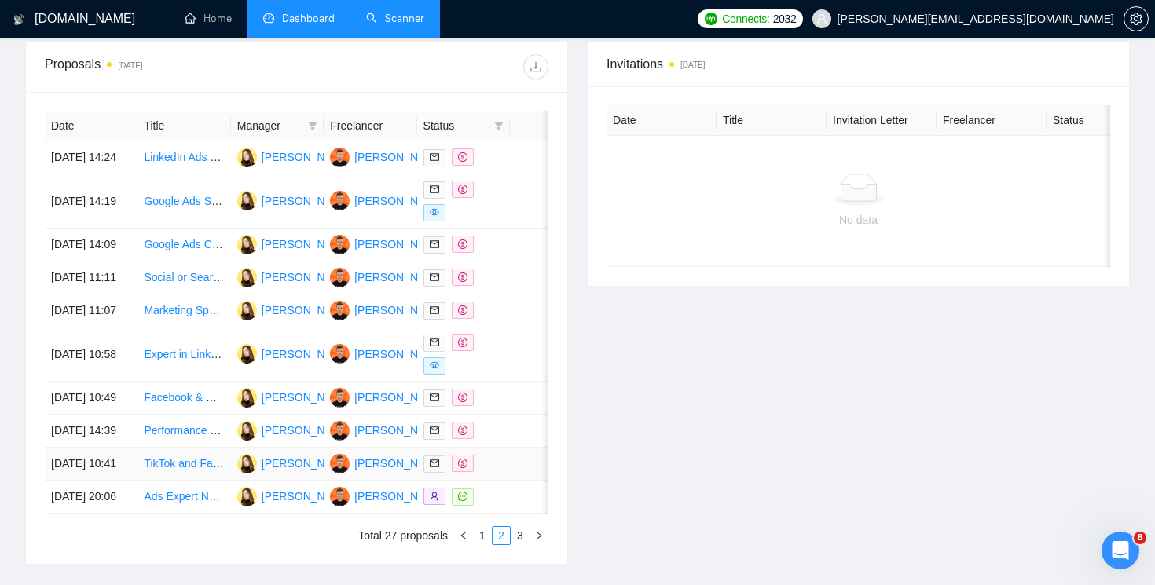
scroll to position [574, 0]
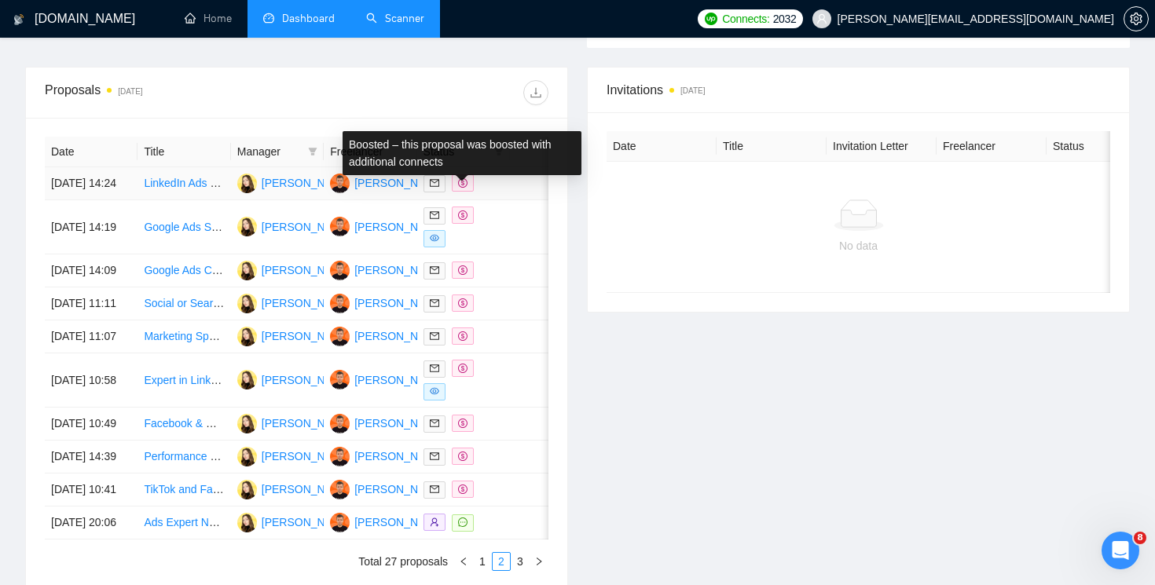
click at [462, 188] on icon "dollar" at bounding box center [462, 182] width 9 height 9
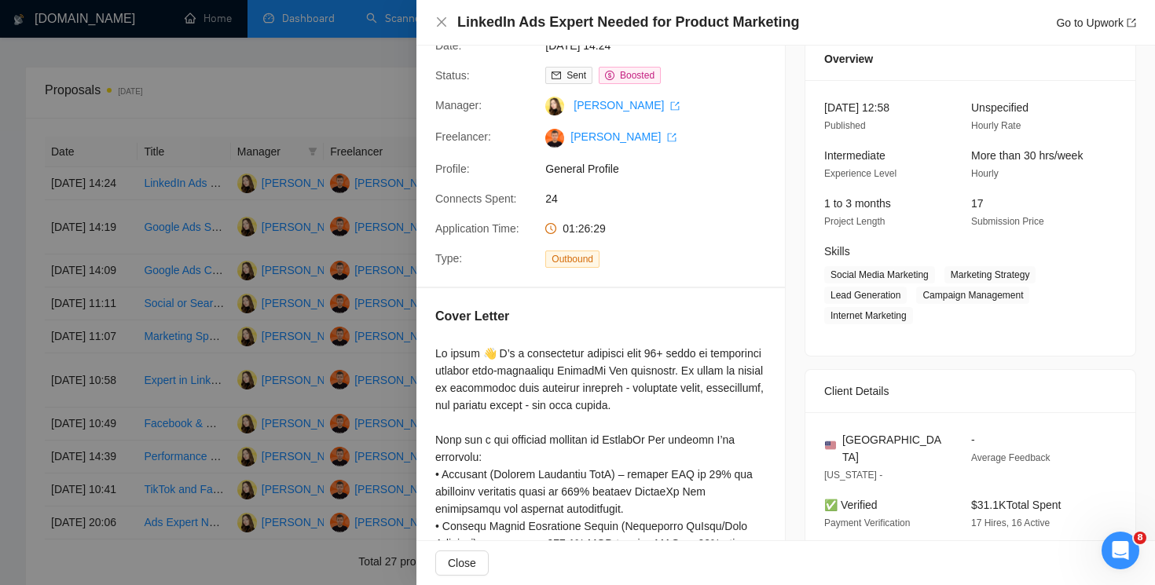
scroll to position [127, 0]
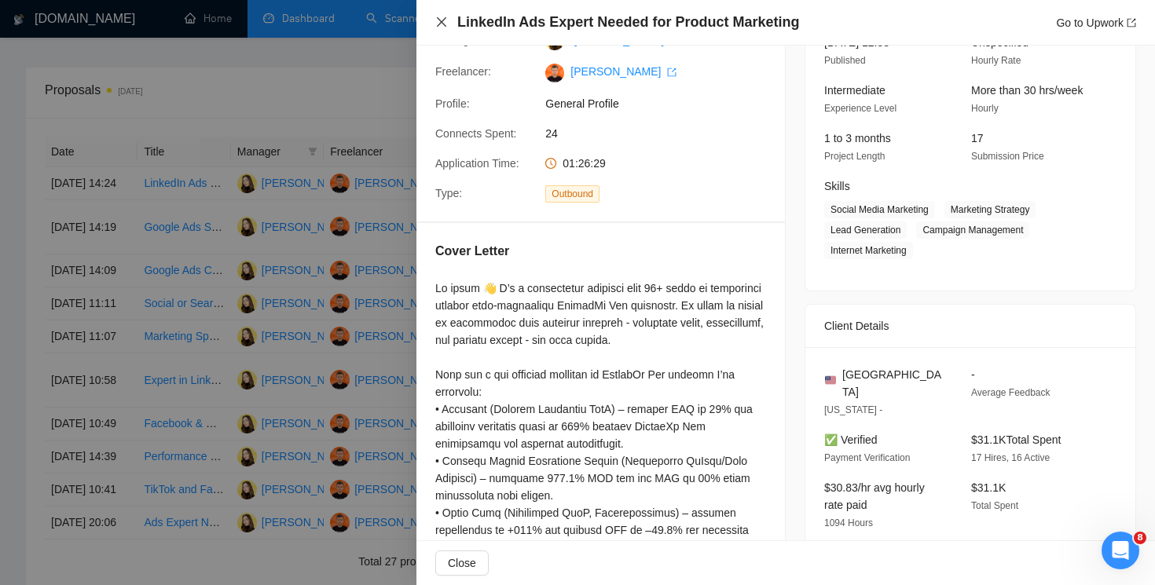
click at [443, 24] on icon "close" at bounding box center [441, 21] width 9 height 9
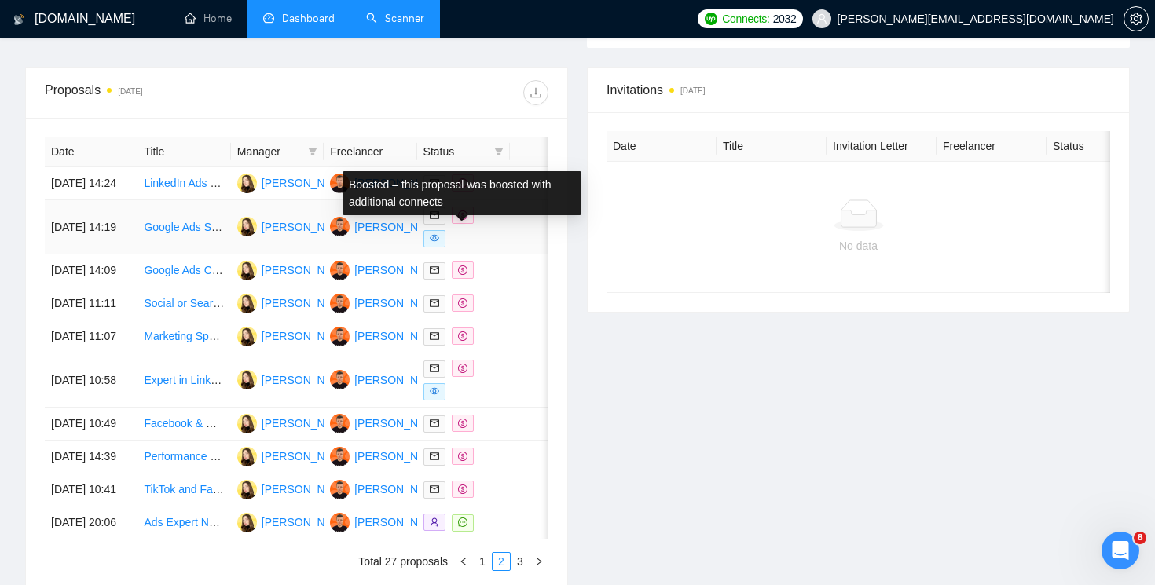
click at [462, 220] on icon "dollar" at bounding box center [462, 215] width 9 height 9
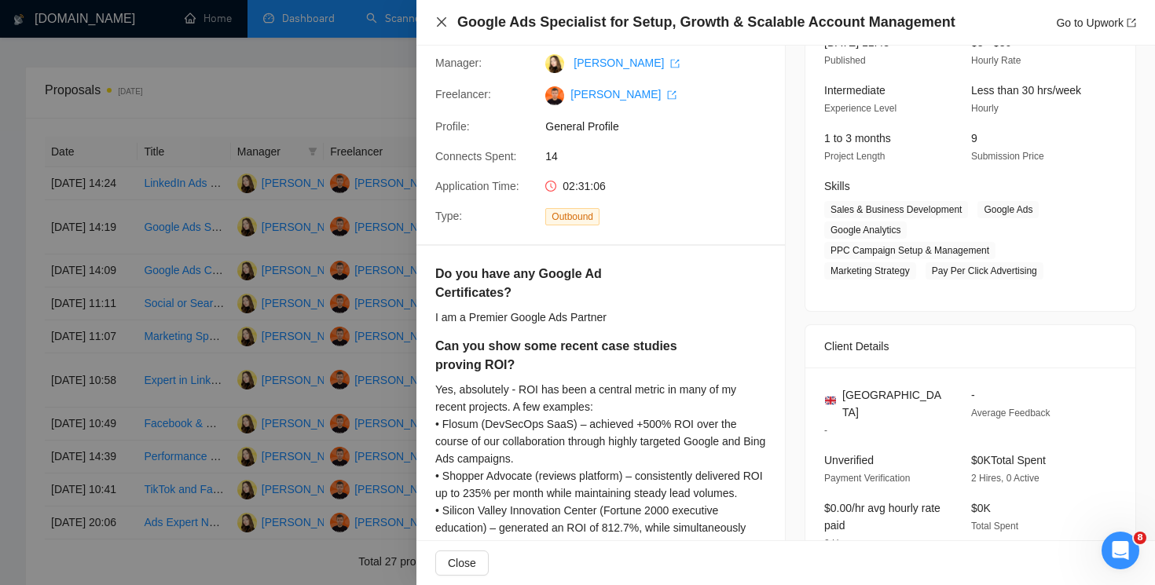
click at [442, 25] on icon "close" at bounding box center [441, 22] width 13 height 13
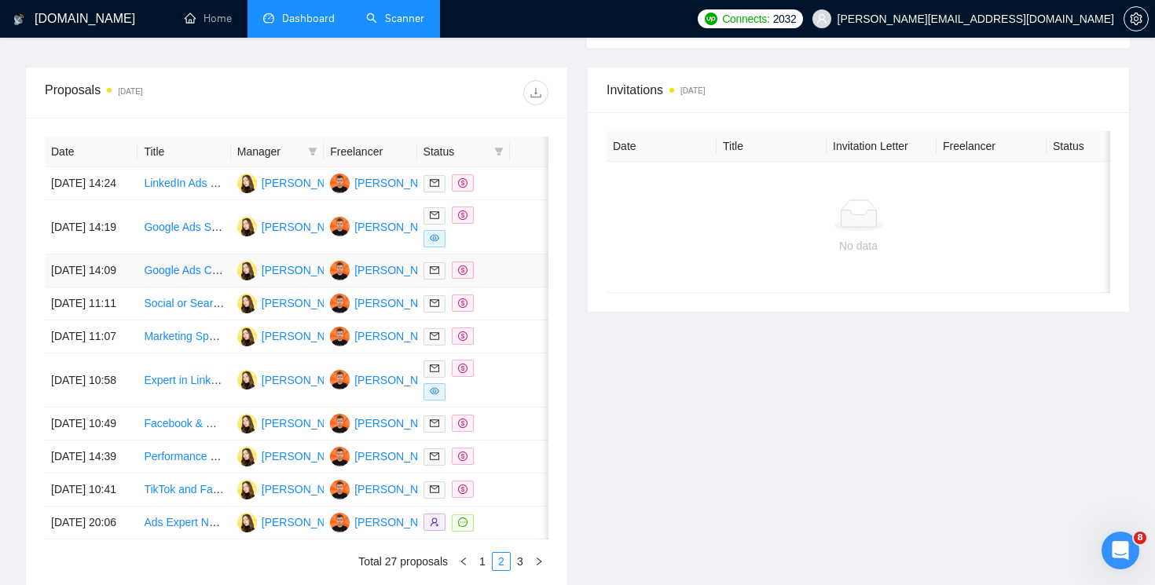
click at [467, 279] on span at bounding box center [463, 270] width 22 height 17
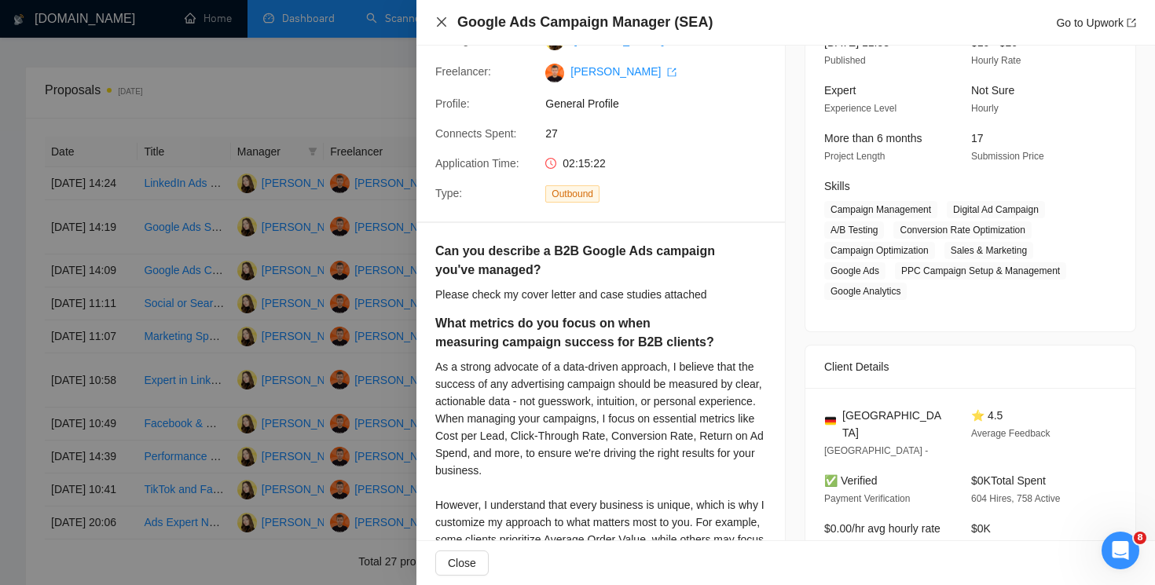
click at [438, 22] on icon "close" at bounding box center [441, 22] width 13 height 13
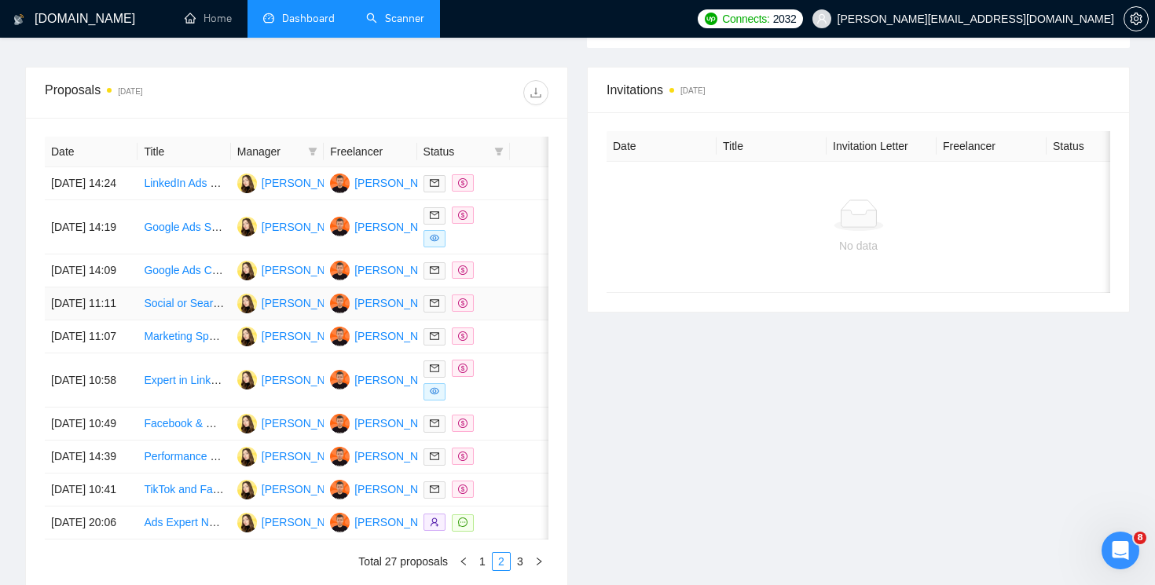
click at [462, 308] on icon "dollar" at bounding box center [462, 303] width 9 height 9
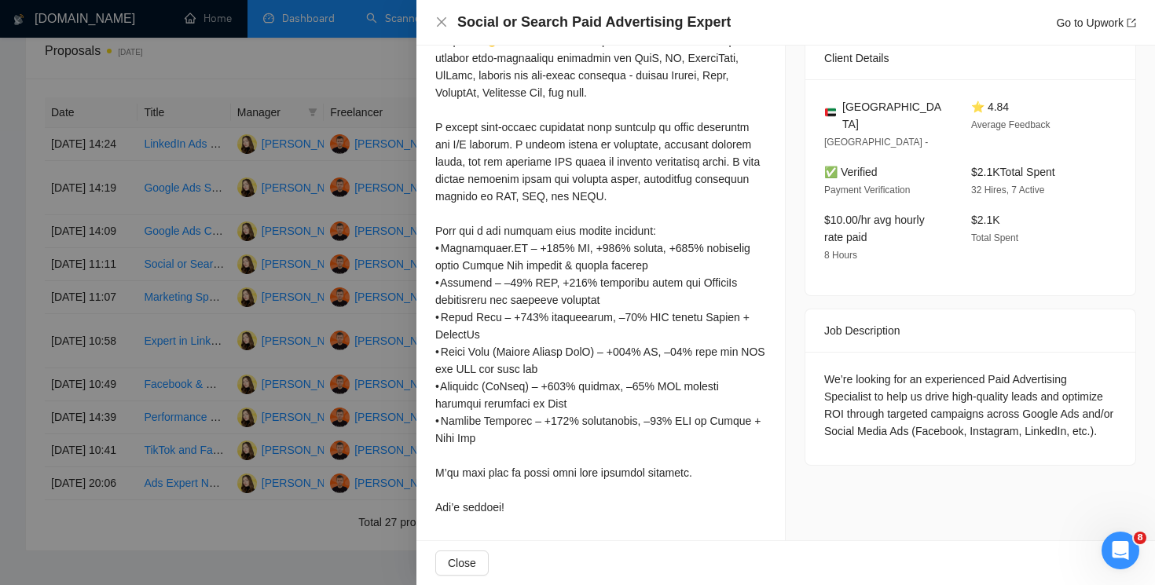
scroll to position [645, 0]
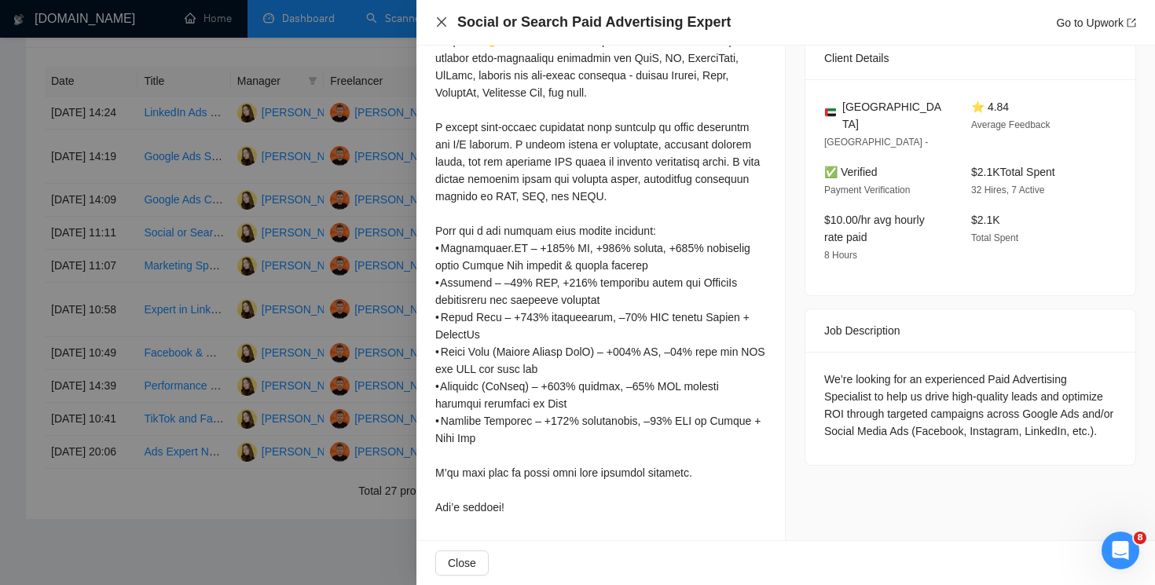
click at [441, 16] on icon "close" at bounding box center [441, 22] width 13 height 13
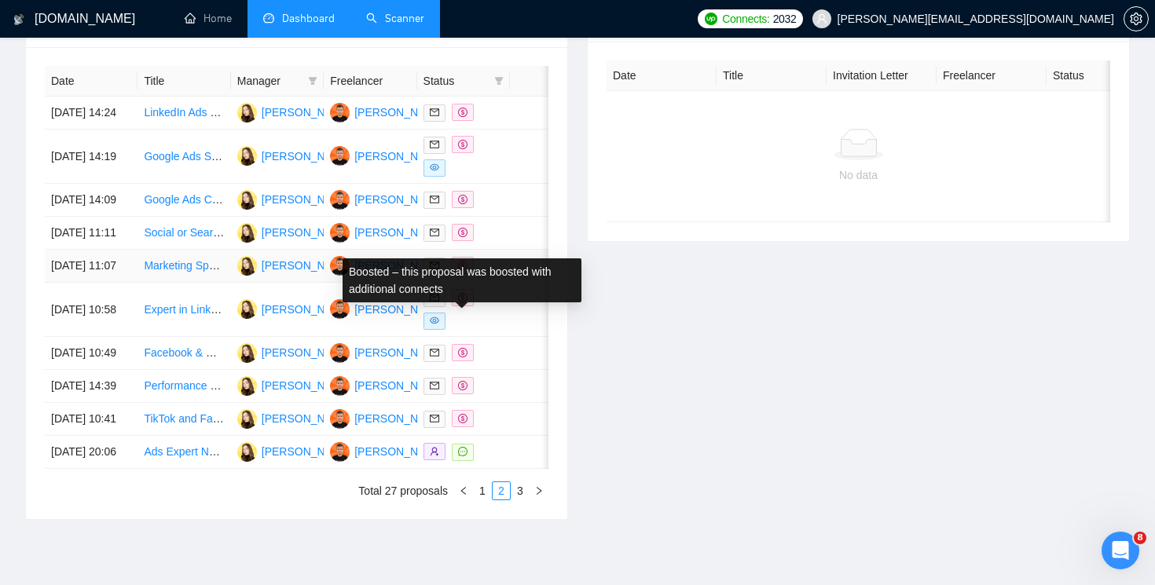
click at [463, 270] on icon "dollar" at bounding box center [462, 265] width 9 height 9
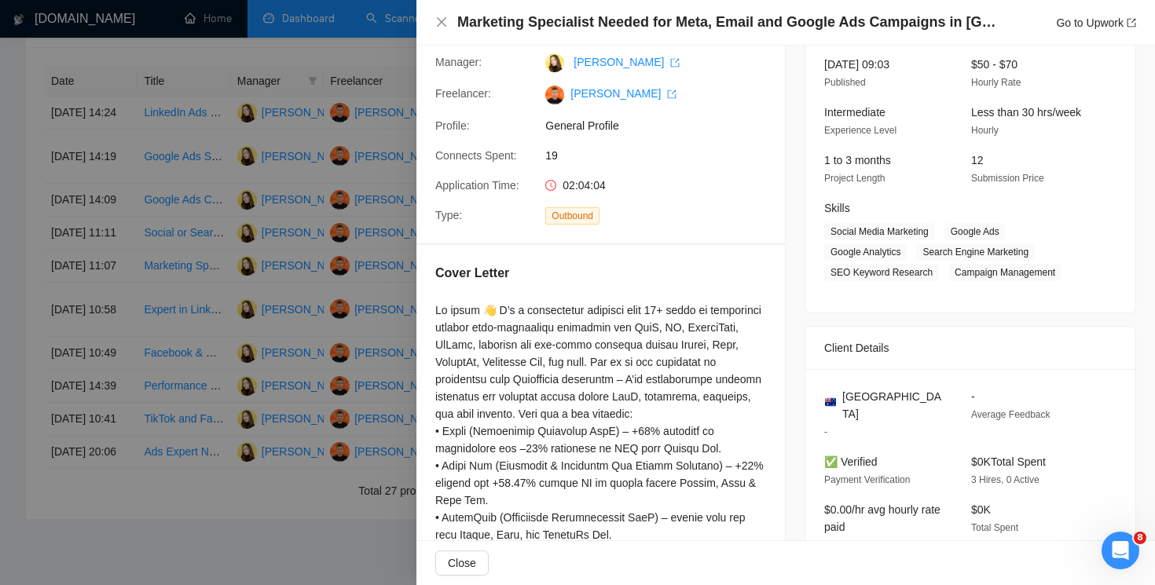
scroll to position [0, 0]
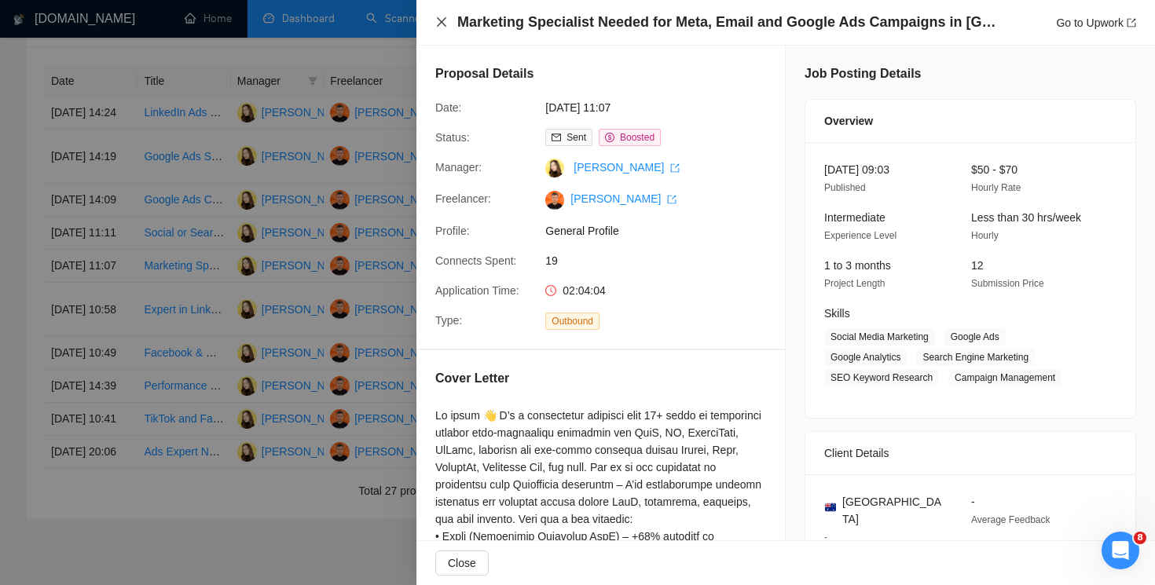
click at [437, 20] on icon "close" at bounding box center [441, 22] width 13 height 13
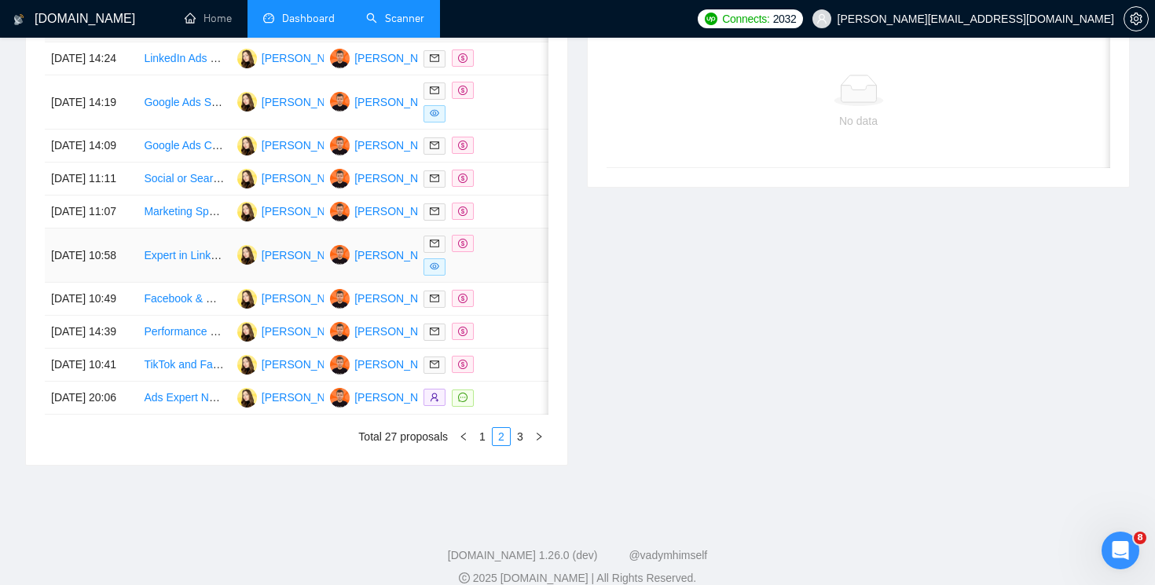
scroll to position [709, 0]
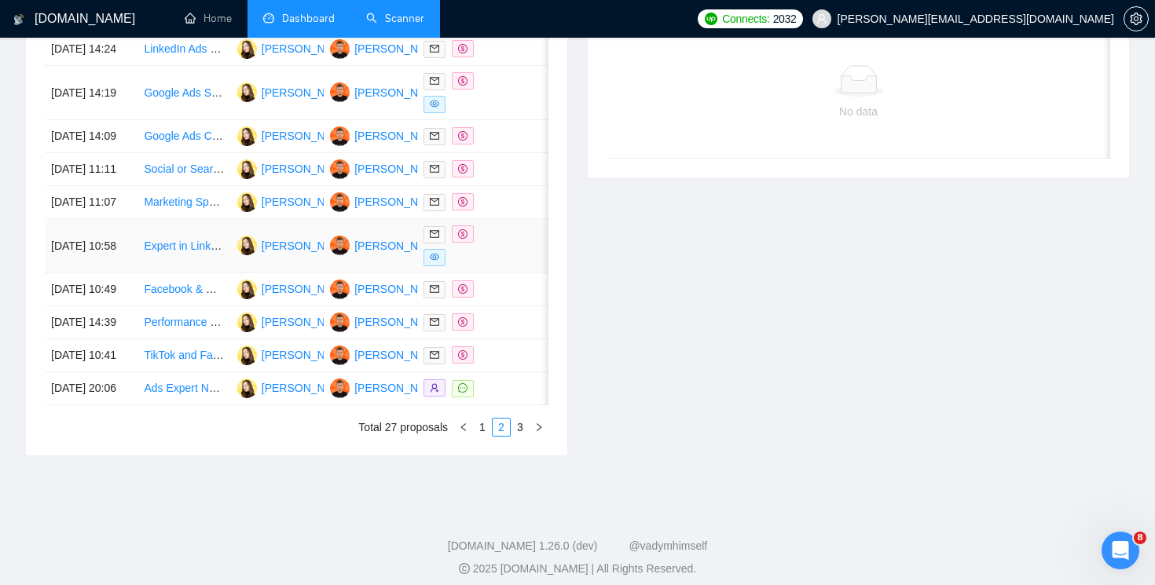
click at [462, 243] on span at bounding box center [463, 233] width 22 height 17
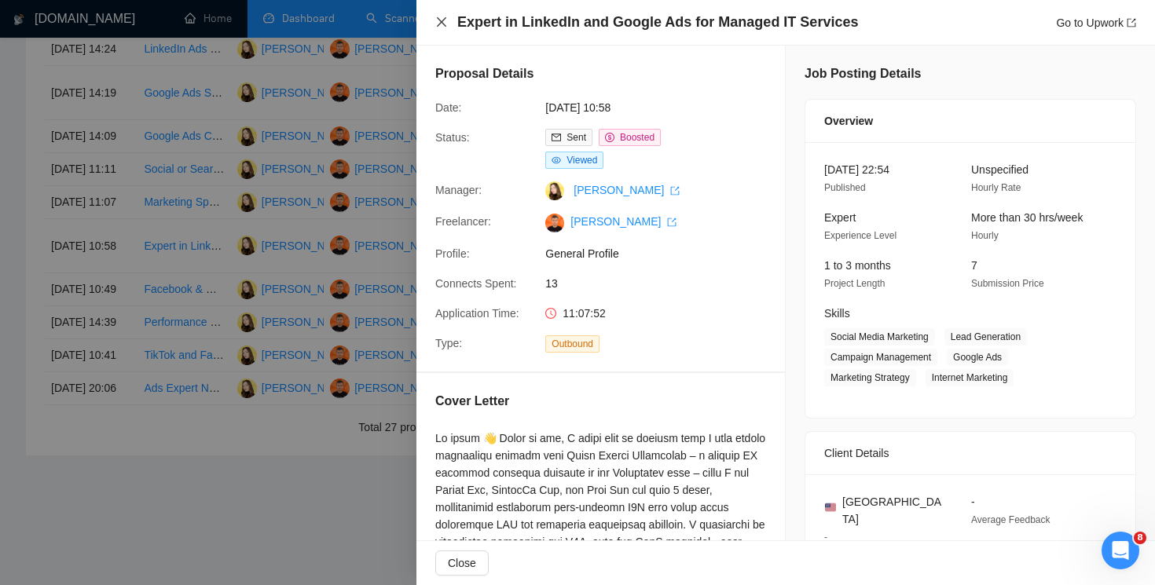
click at [435, 18] on icon "close" at bounding box center [441, 22] width 13 height 13
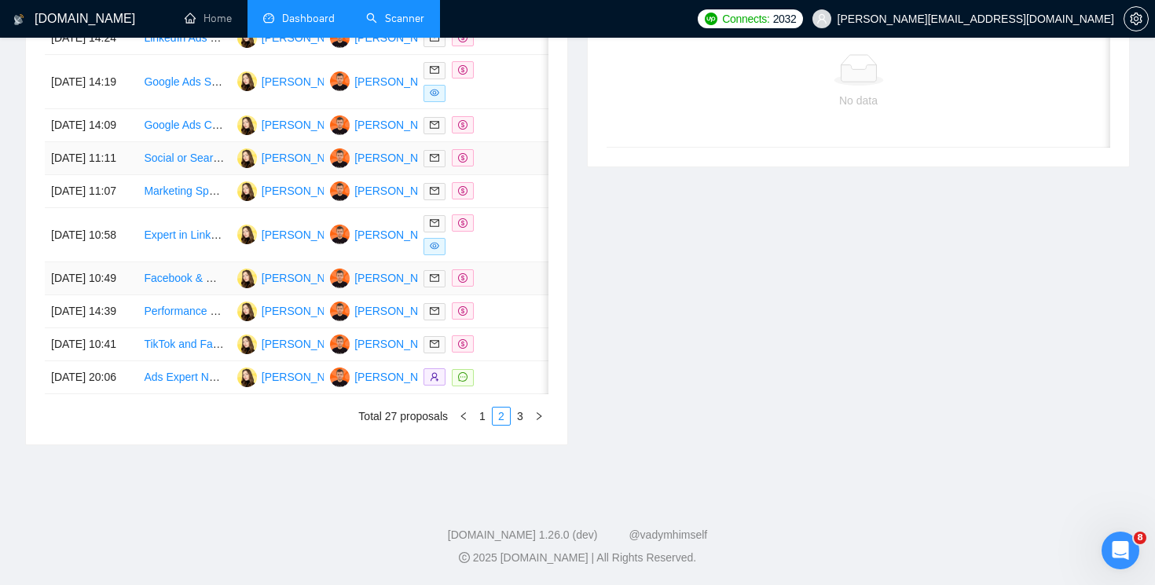
scroll to position [830, 0]
click at [457, 262] on td at bounding box center [463, 278] width 93 height 33
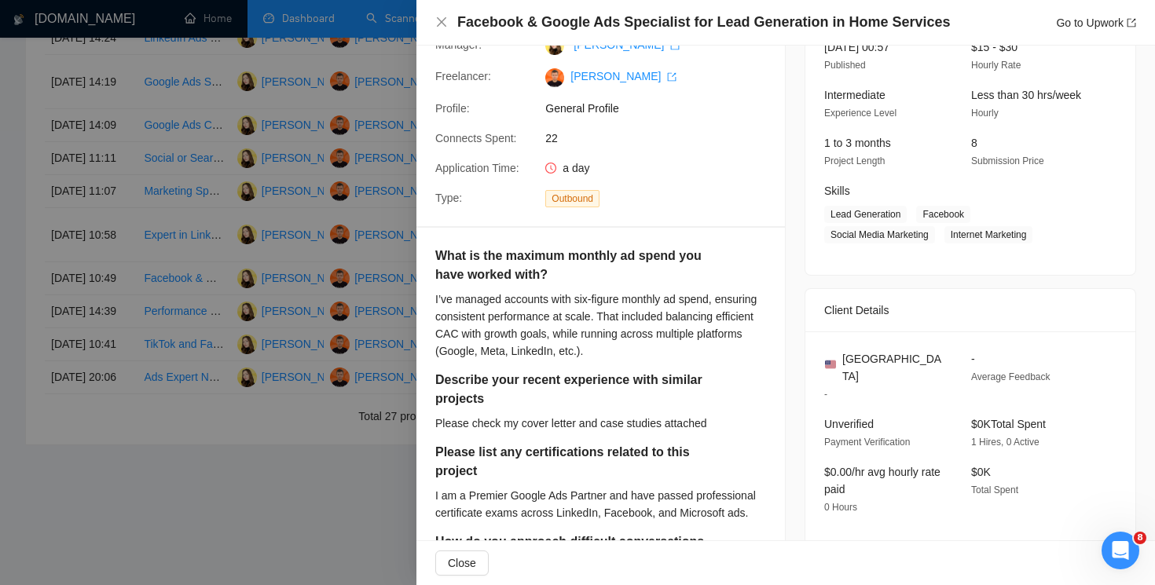
scroll to position [0, 0]
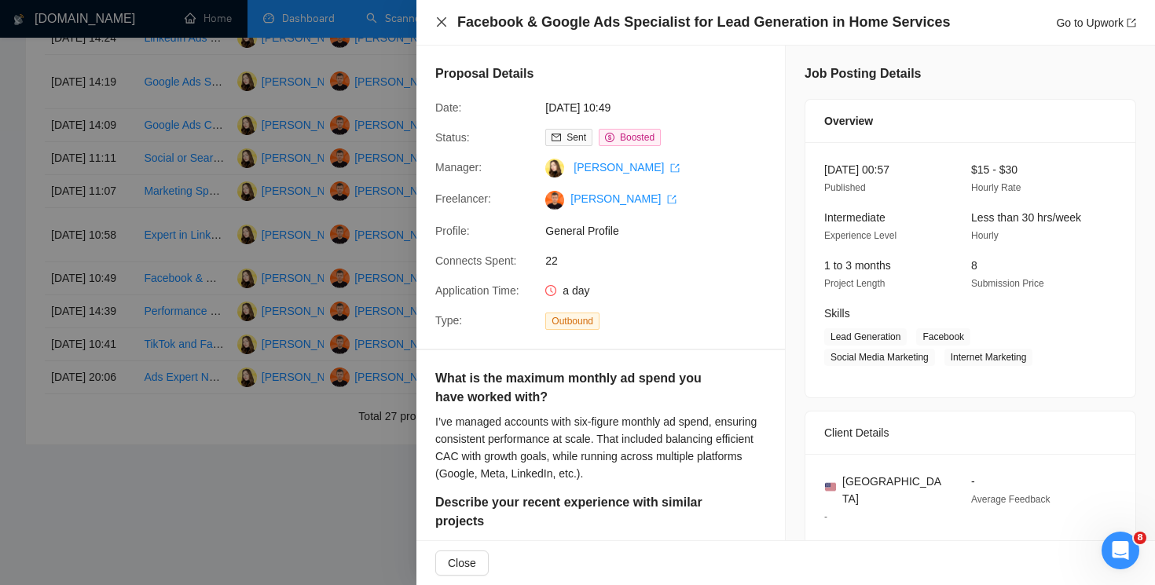
click at [444, 26] on icon "close" at bounding box center [441, 22] width 13 height 13
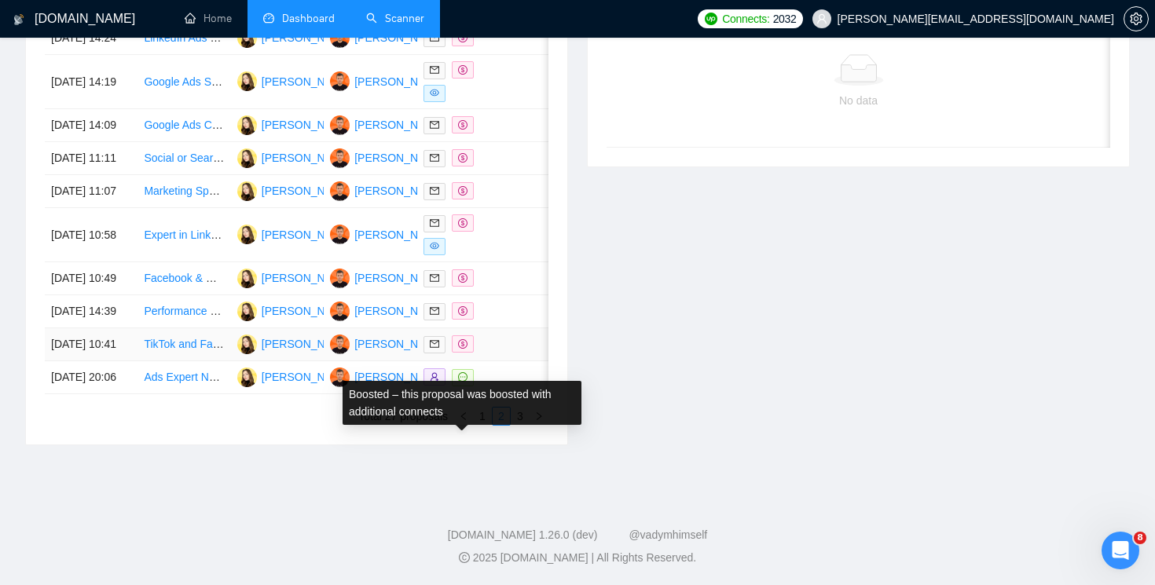
click at [464, 339] on icon "dollar" at bounding box center [462, 343] width 9 height 9
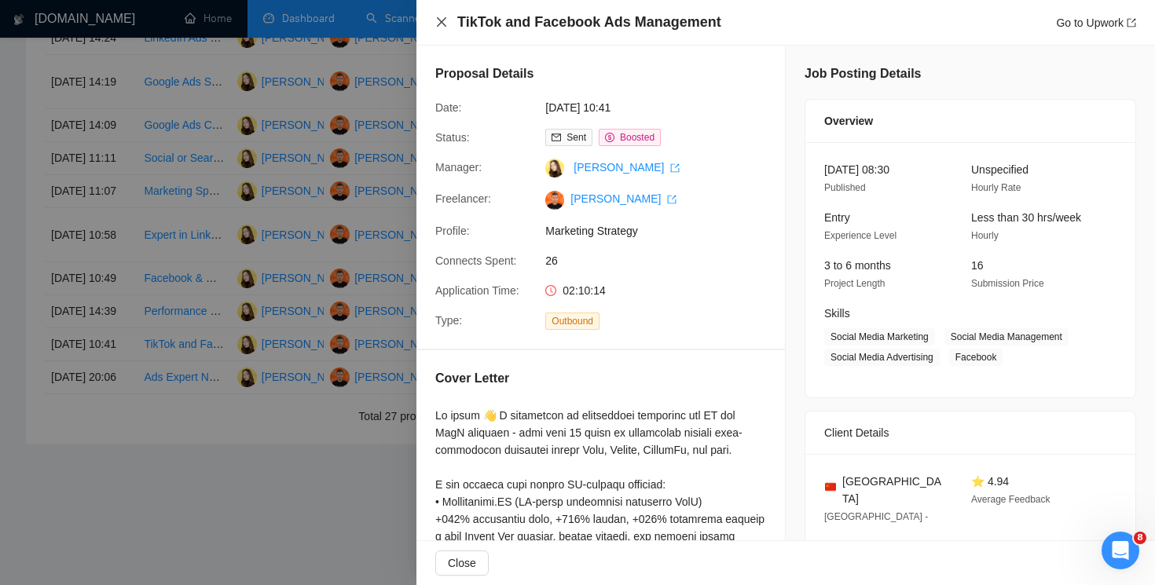
click at [439, 24] on icon "close" at bounding box center [441, 21] width 9 height 9
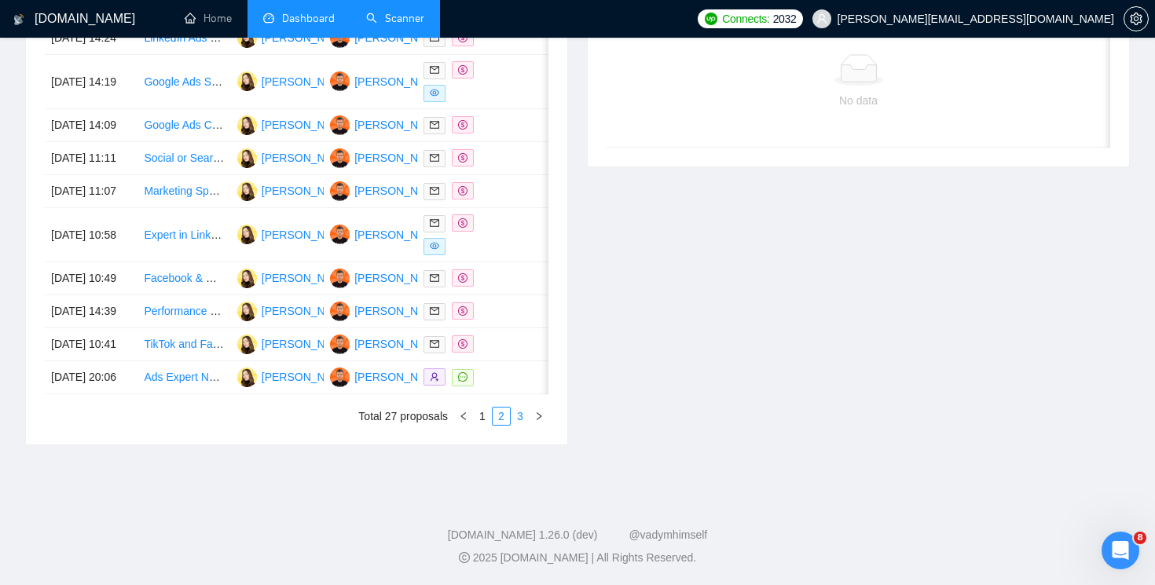
click at [520, 421] on link "3" at bounding box center [519, 416] width 17 height 17
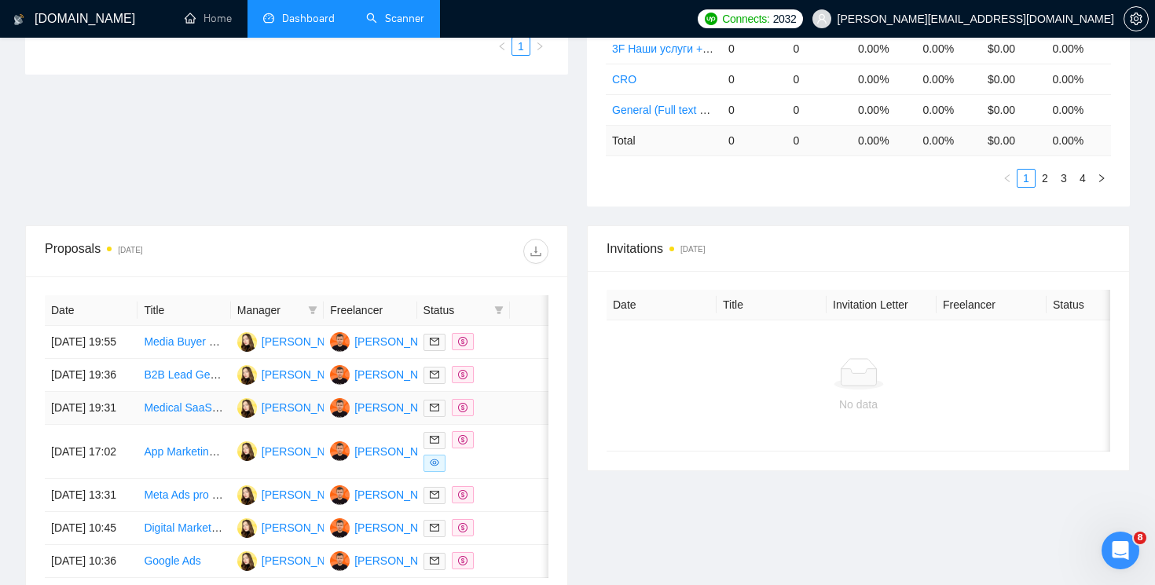
scroll to position [455, 0]
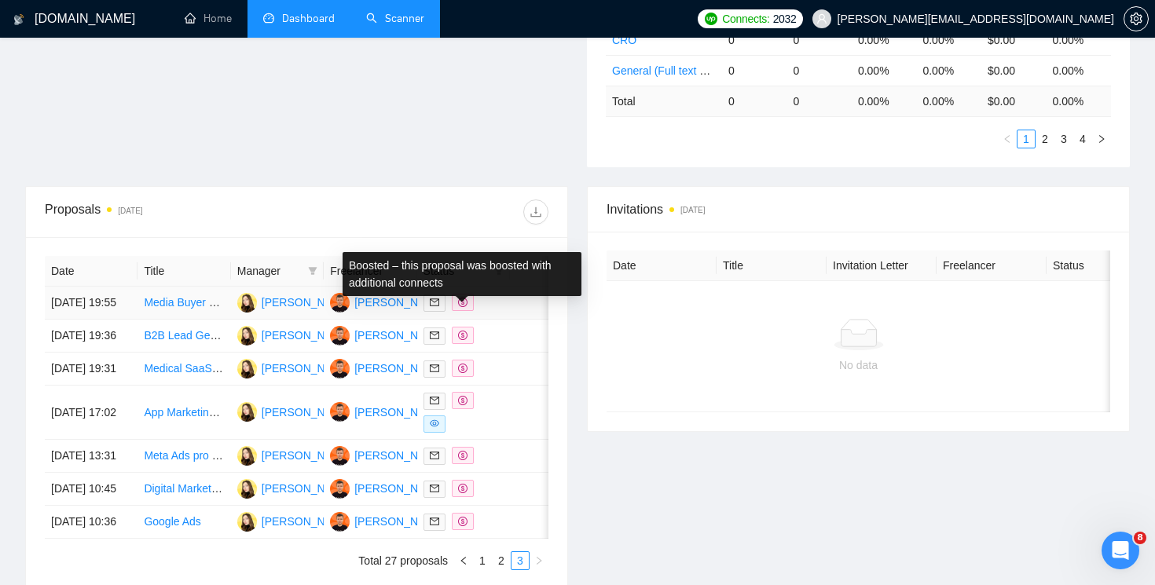
click at [471, 311] on span at bounding box center [463, 302] width 22 height 17
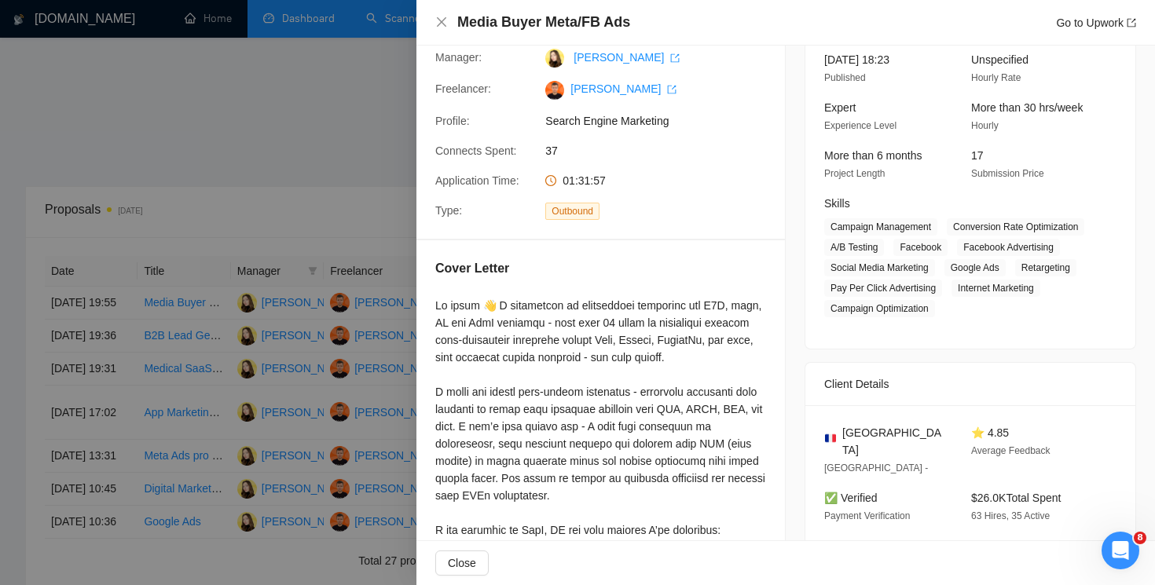
scroll to position [0, 0]
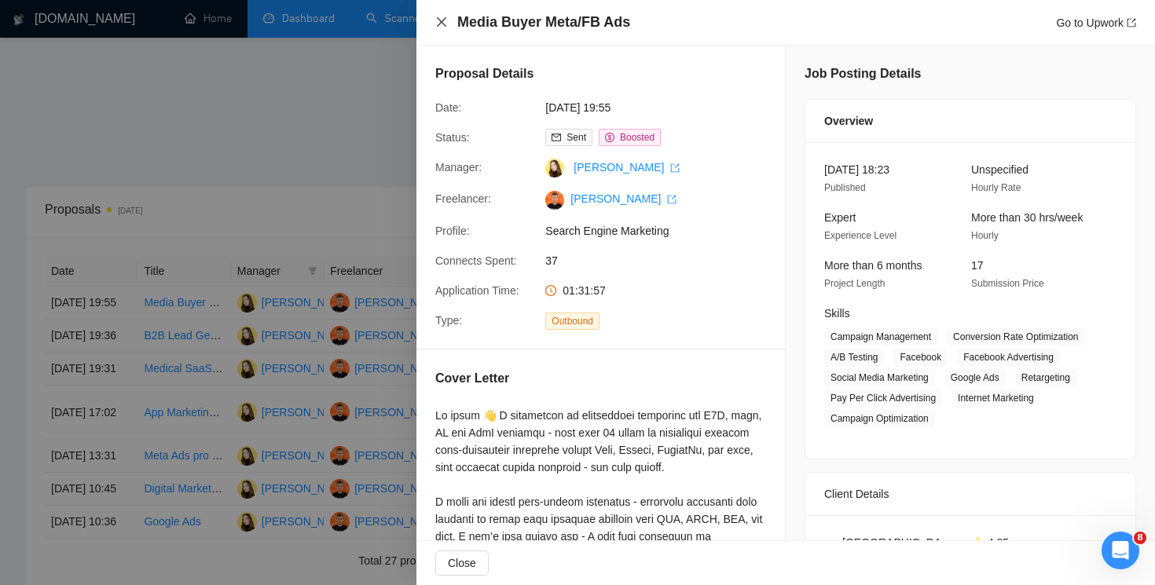
click at [437, 24] on icon "close" at bounding box center [441, 22] width 13 height 13
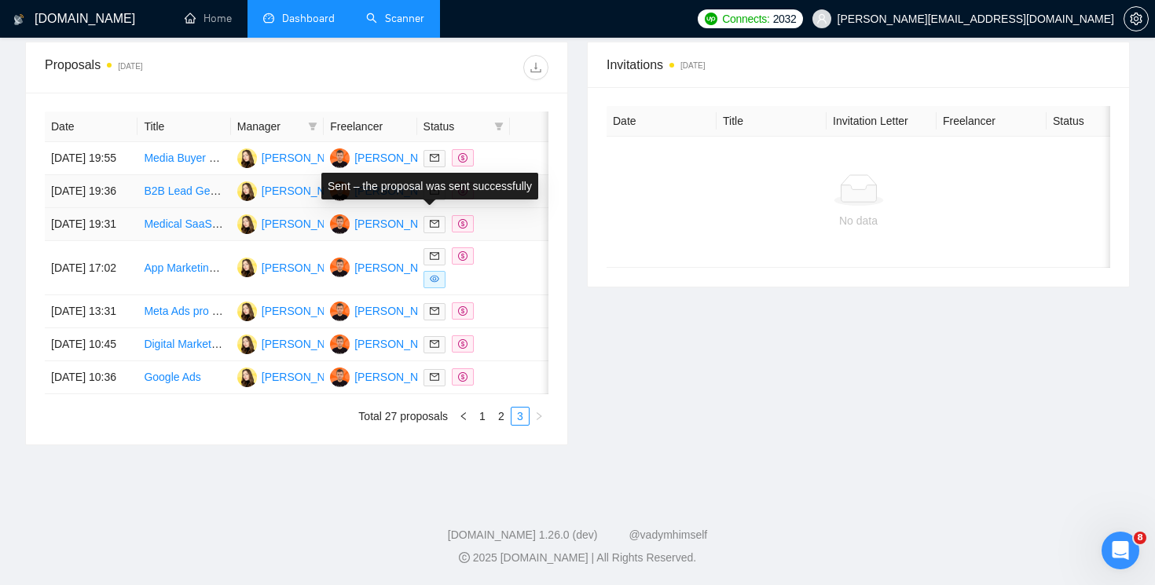
scroll to position [666, 0]
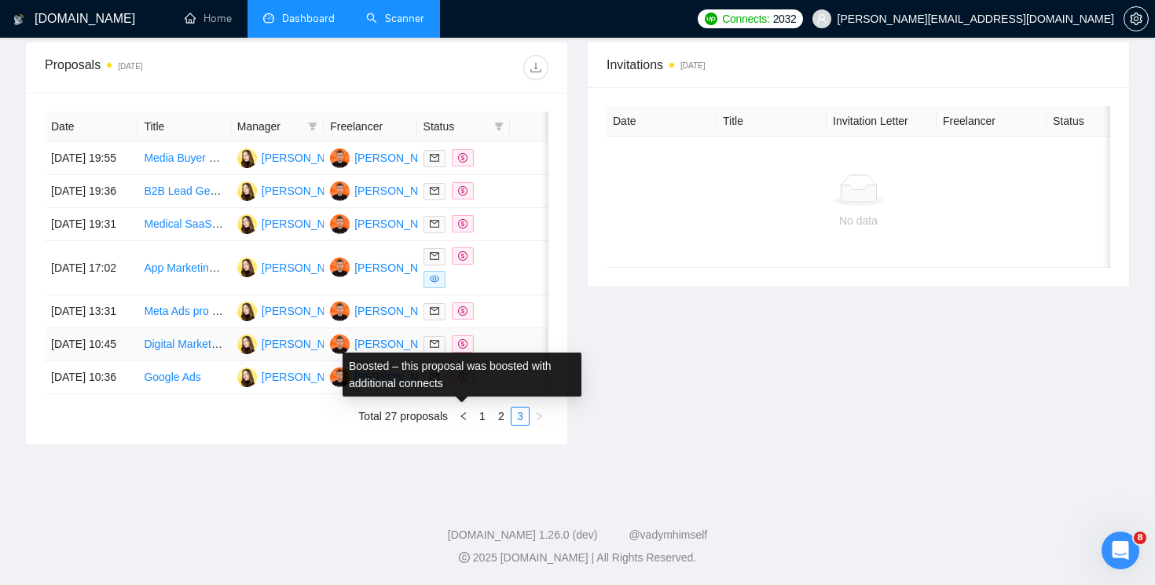
click at [464, 342] on icon "dollar" at bounding box center [462, 343] width 9 height 9
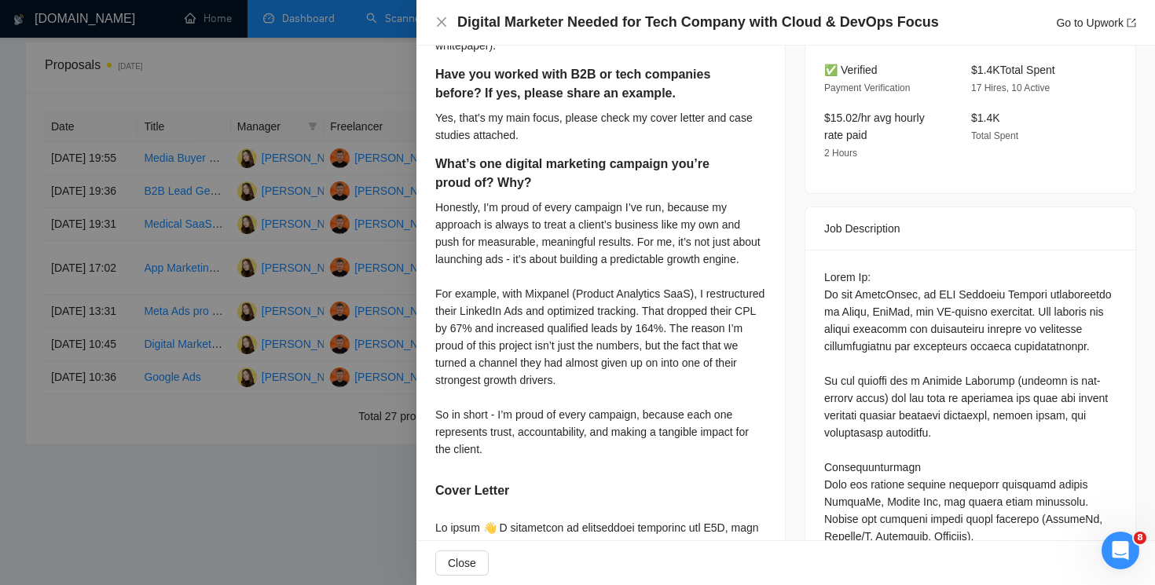
scroll to position [0, 0]
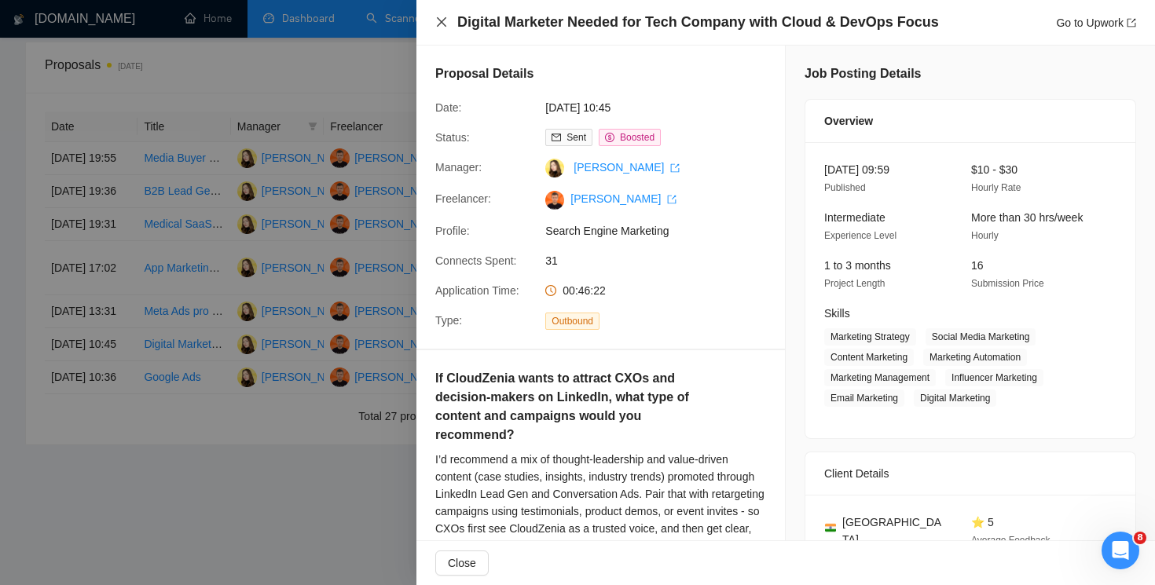
click at [442, 23] on icon "close" at bounding box center [441, 21] width 9 height 9
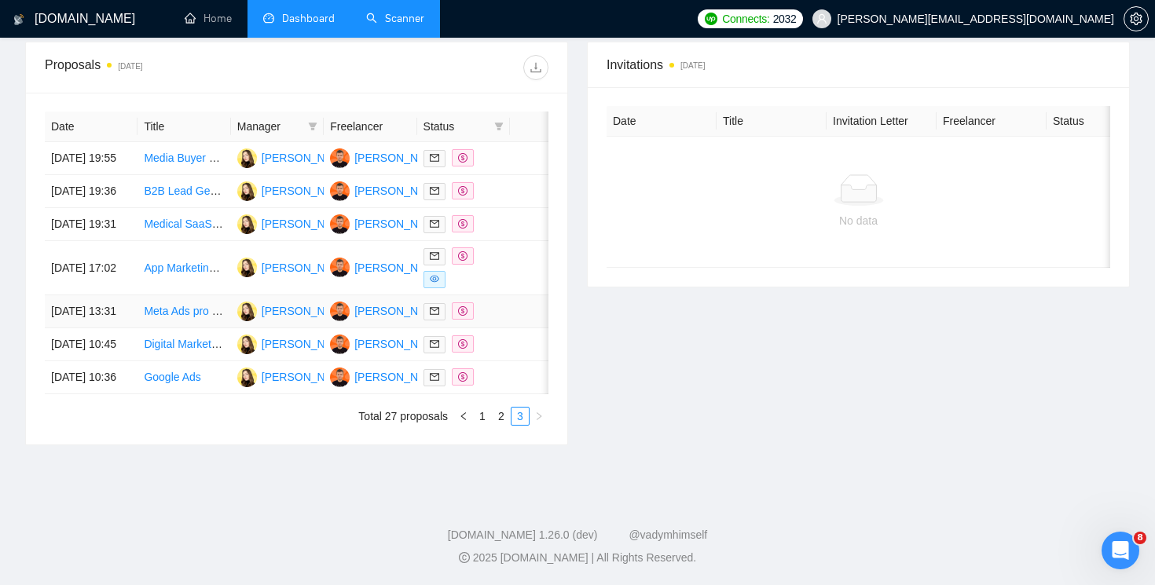
scroll to position [688, 0]
click at [460, 295] on td at bounding box center [463, 311] width 93 height 33
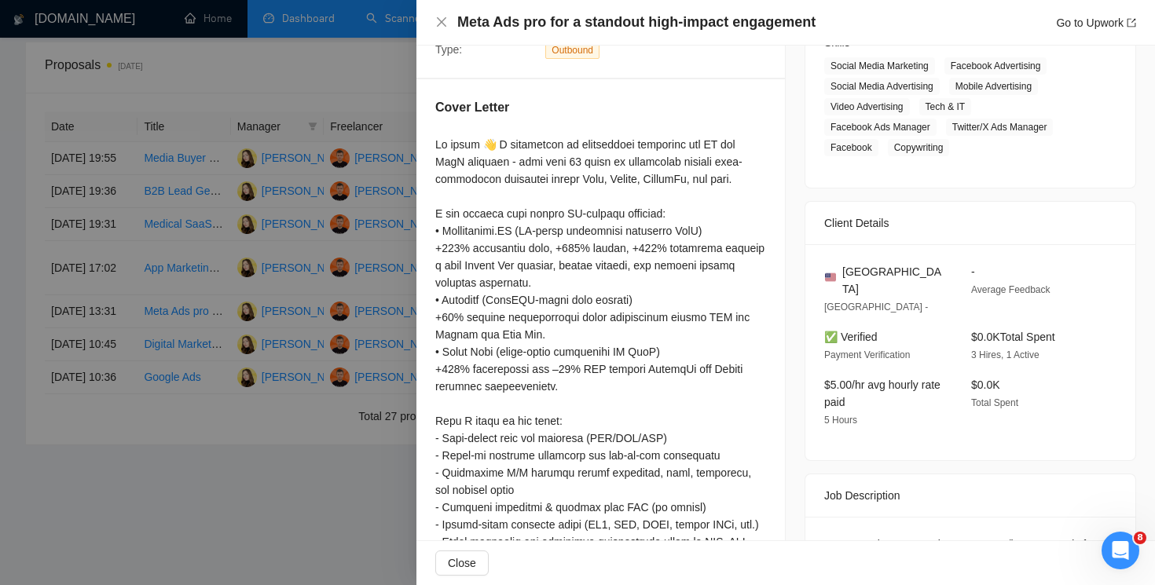
scroll to position [181, 0]
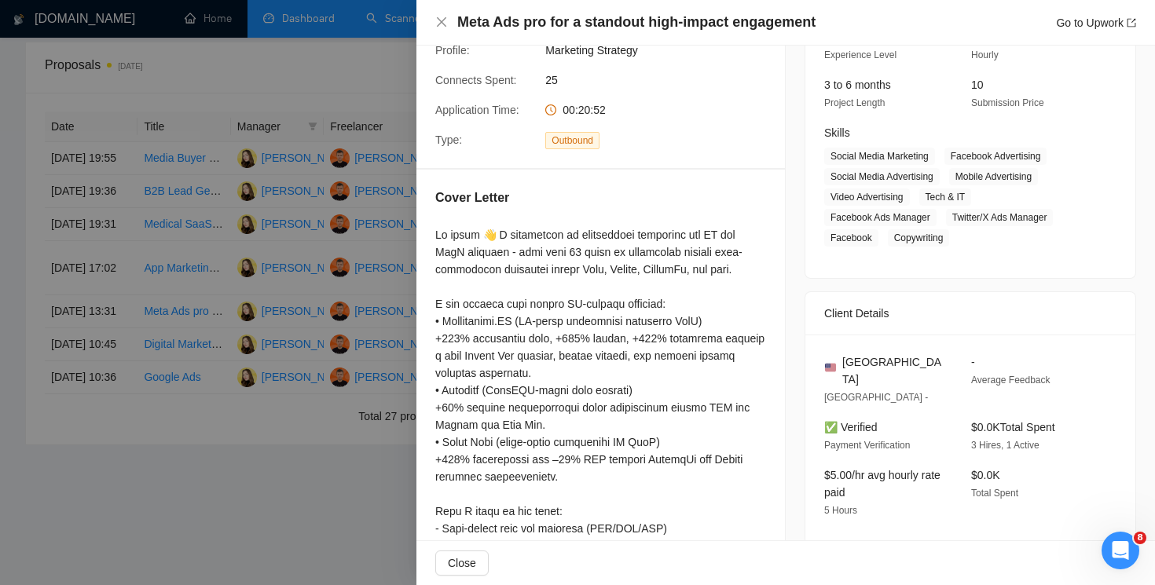
click at [433, 13] on div "Meta Ads pro for a standout high-impact engagement Go to Upwork" at bounding box center [785, 23] width 739 height 46
click at [439, 21] on icon "close" at bounding box center [441, 22] width 13 height 13
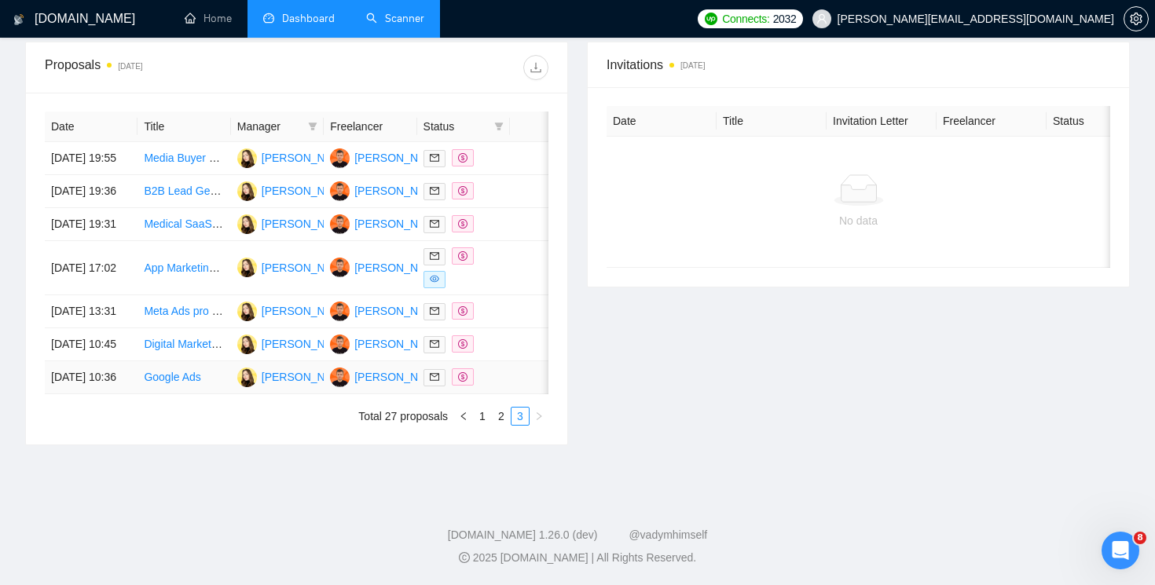
click at [468, 368] on span at bounding box center [463, 376] width 22 height 17
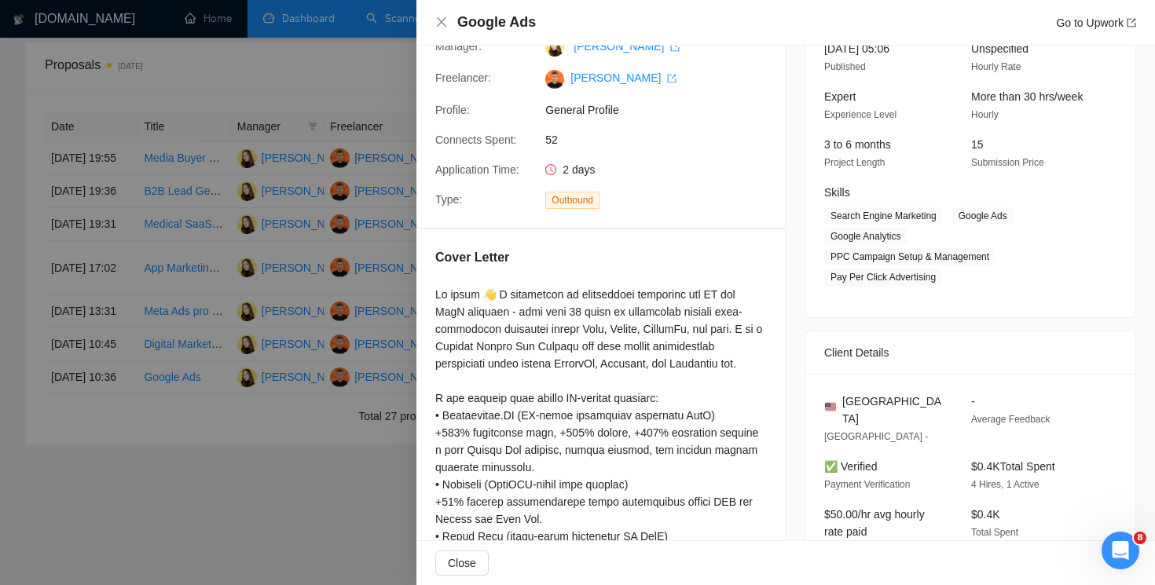
scroll to position [123, 0]
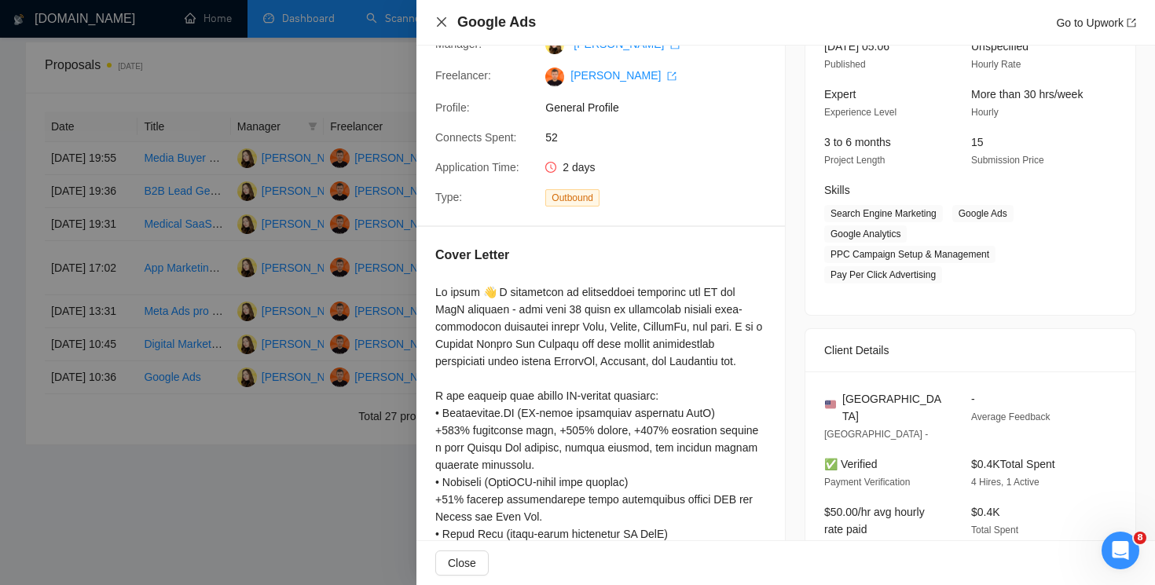
click at [440, 24] on icon "close" at bounding box center [441, 21] width 9 height 9
